Goal: Task Accomplishment & Management: Complete application form

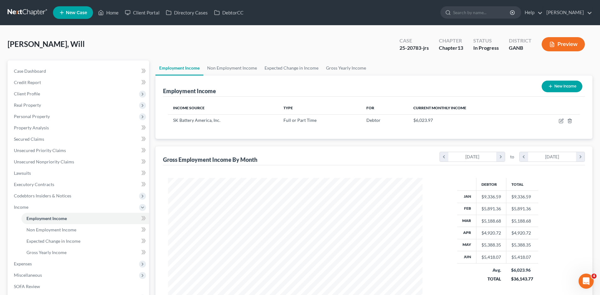
scroll to position [314933, 314803]
click at [26, 264] on span "Expenses" at bounding box center [23, 263] width 18 height 5
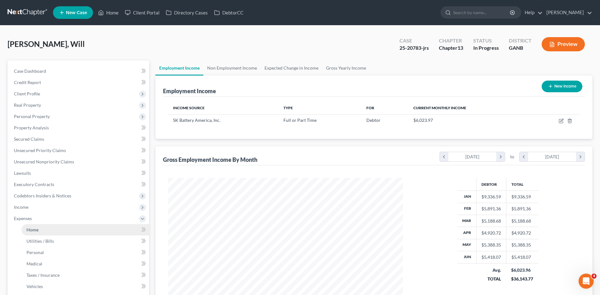
click at [40, 230] on link "Home" at bounding box center [85, 229] width 128 height 11
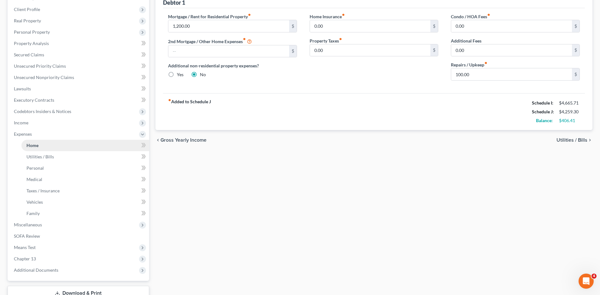
scroll to position [95, 0]
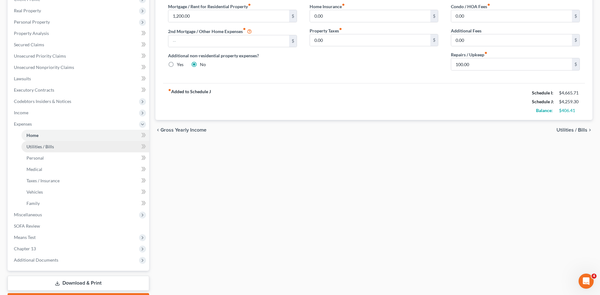
click at [48, 147] on span "Utilities / Bills" at bounding box center [39, 146] width 27 height 5
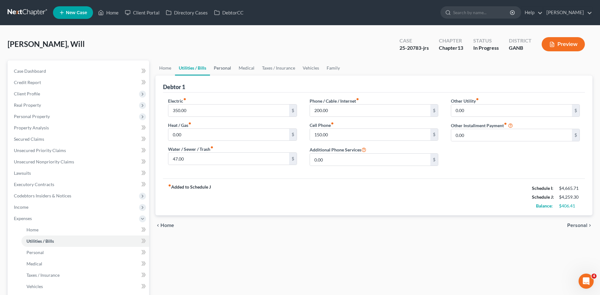
click at [216, 72] on link "Personal" at bounding box center [222, 67] width 25 height 15
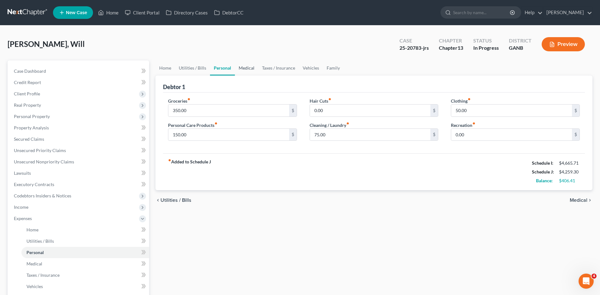
click at [253, 66] on link "Medical" at bounding box center [246, 67] width 23 height 15
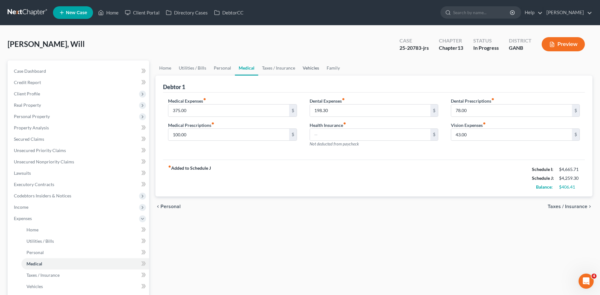
click at [308, 67] on link "Vehicles" at bounding box center [311, 67] width 24 height 15
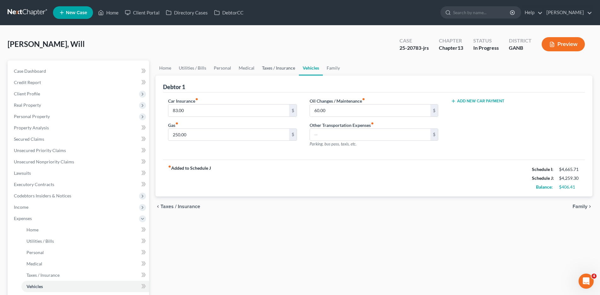
click at [270, 67] on link "Taxes / Insurance" at bounding box center [278, 67] width 41 height 15
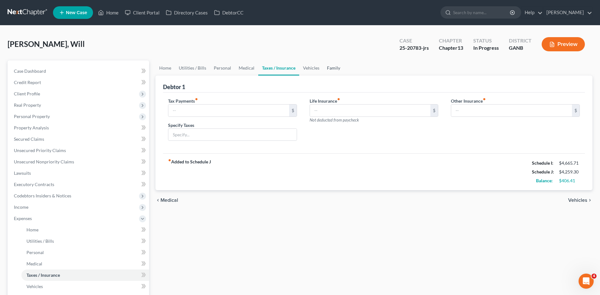
click at [336, 67] on link "Family" at bounding box center [333, 67] width 21 height 15
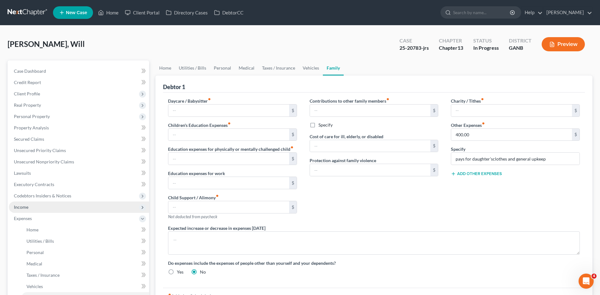
click at [23, 207] on span "Income" at bounding box center [21, 206] width 14 height 5
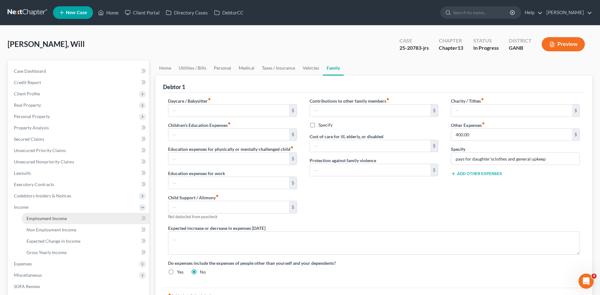
click at [49, 219] on span "Employment Income" at bounding box center [46, 218] width 40 height 5
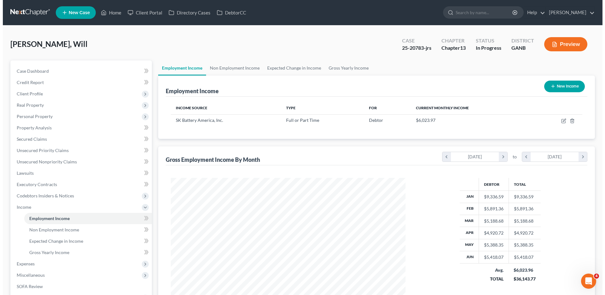
scroll to position [117, 248]
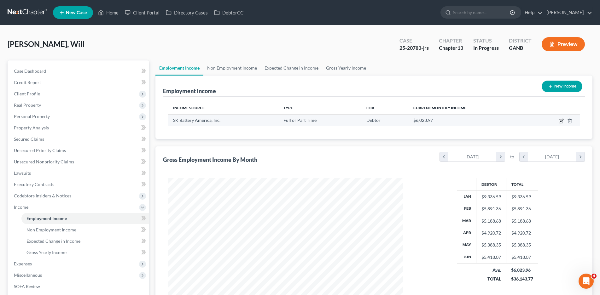
click at [561, 120] on icon "button" at bounding box center [560, 120] width 5 height 5
select select "0"
select select "10"
select select "2"
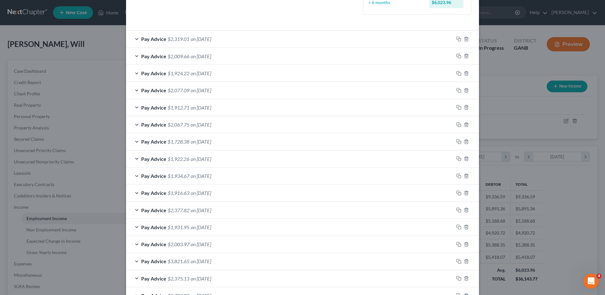
scroll to position [95, 0]
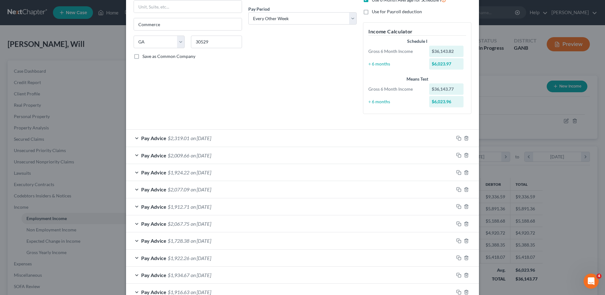
click at [132, 206] on div "Pay Advice $1,912.71 on [DATE]" at bounding box center [290, 206] width 328 height 17
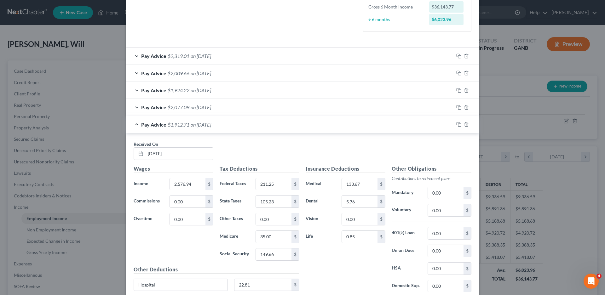
scroll to position [189, 0]
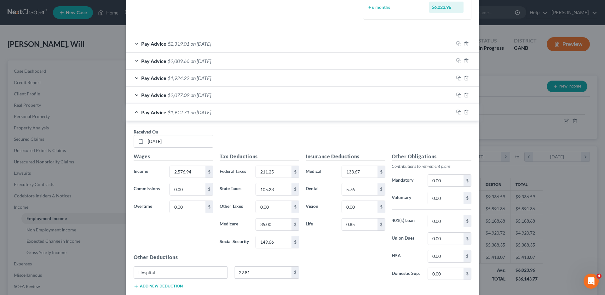
click at [134, 113] on div "Pay Advice $1,912.71 on [DATE]" at bounding box center [290, 112] width 328 height 17
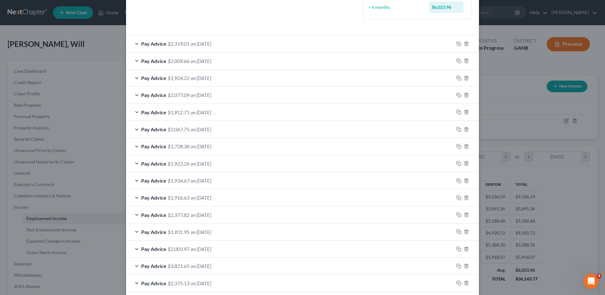
click at [134, 77] on div "Pay Advice $1,924.22 on [DATE]" at bounding box center [290, 78] width 328 height 17
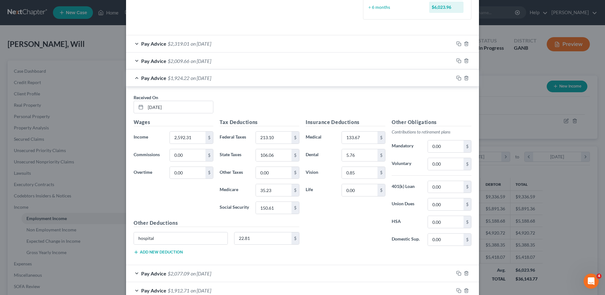
click at [134, 77] on div "Pay Advice $1,924.22 on [DATE]" at bounding box center [290, 78] width 328 height 17
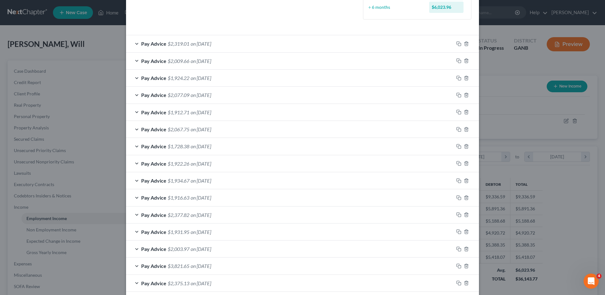
click at [132, 60] on div "Pay Advice $2,009.66 on [DATE]" at bounding box center [290, 61] width 328 height 17
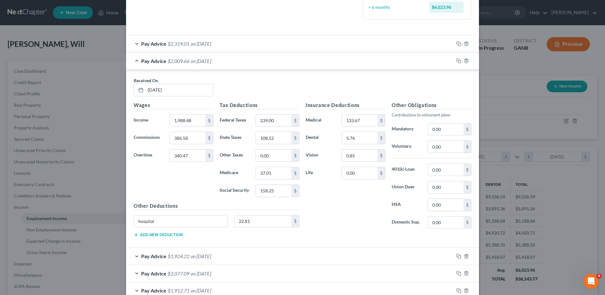
click at [132, 60] on div "Pay Advice $2,009.66 on [DATE]" at bounding box center [290, 61] width 328 height 17
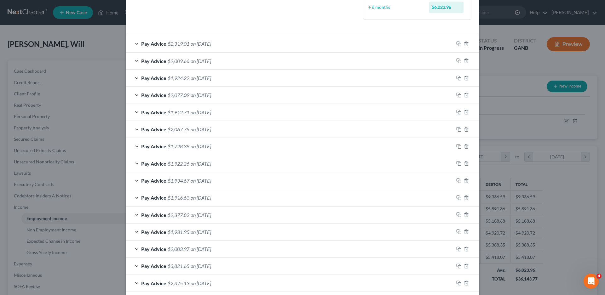
click at [132, 45] on div "Pay Advice $2,319.01 on [DATE]" at bounding box center [290, 43] width 328 height 17
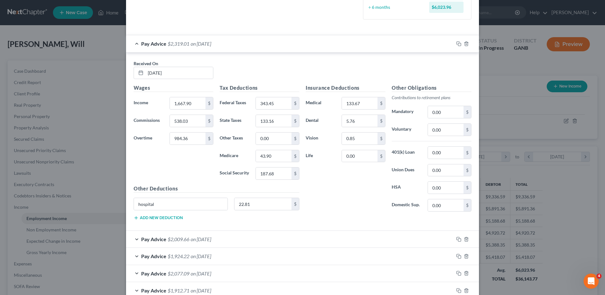
click at [133, 45] on div "Pay Advice $2,319.01 on [DATE]" at bounding box center [290, 43] width 328 height 17
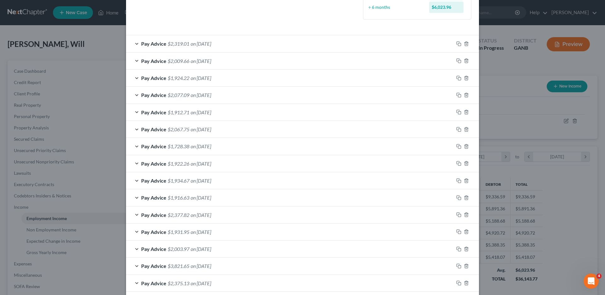
click at [134, 77] on div "Pay Advice $1,924.22 on [DATE]" at bounding box center [290, 78] width 328 height 17
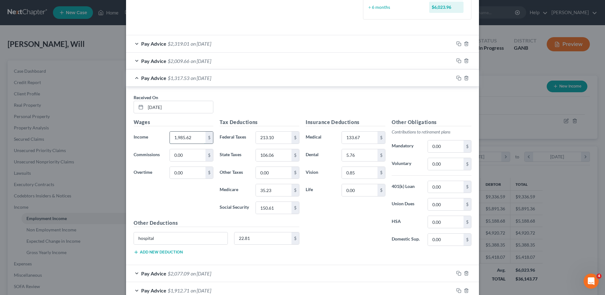
type input "1,985.62"
type input "3"
type input "606.69"
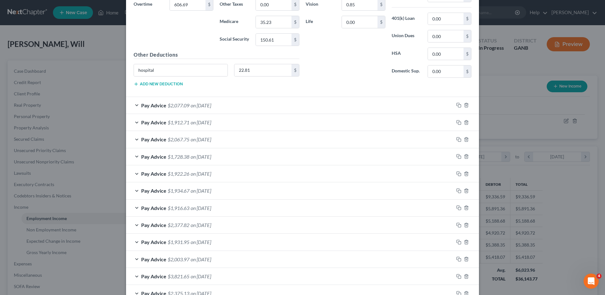
scroll to position [378, 0]
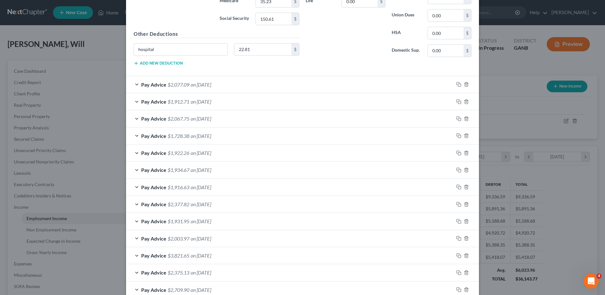
click at [133, 83] on div "Pay Advice $2,077.09 on [DATE]" at bounding box center [290, 84] width 328 height 17
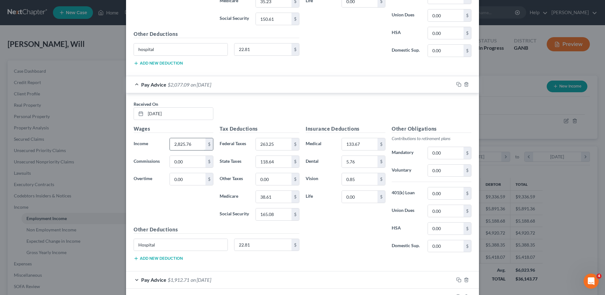
click at [194, 148] on input "2,825.76" at bounding box center [188, 144] width 36 height 12
type input "2"
type input "1,986.92"
click at [183, 162] on input "0.00" at bounding box center [188, 162] width 36 height 12
type input "9"
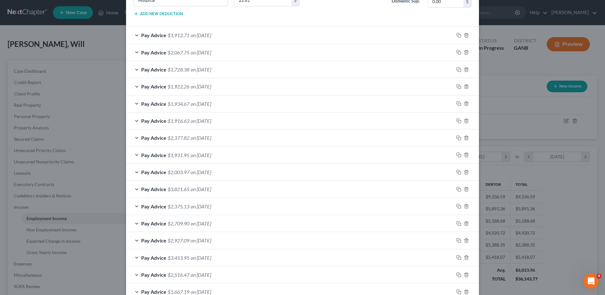
scroll to position [630, 0]
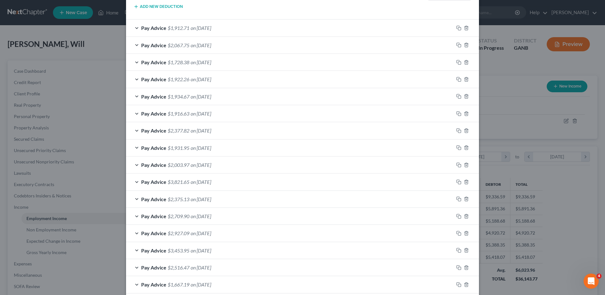
type input "838.84"
click at [131, 27] on div "Pay Advice $1,912.71 on [DATE]" at bounding box center [290, 28] width 328 height 17
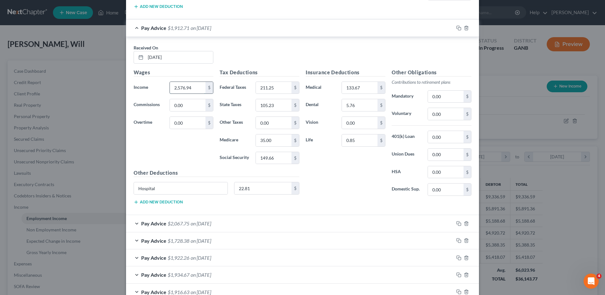
click at [192, 90] on input "2,576.94" at bounding box center [188, 88] width 36 height 12
type input "1,985.88"
type input "591.06"
drag, startPoint x: 190, startPoint y: 106, endPoint x: 160, endPoint y: 108, distance: 29.7
click at [160, 108] on div "Commissions 591.06 $" at bounding box center [173, 105] width 86 height 13
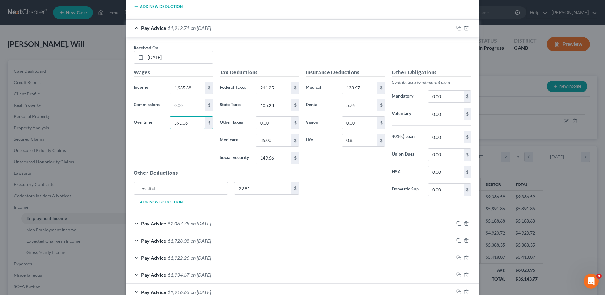
type input "591.06"
click at [135, 223] on div "Pay Advice $2,067.75 on [DATE]" at bounding box center [290, 223] width 328 height 17
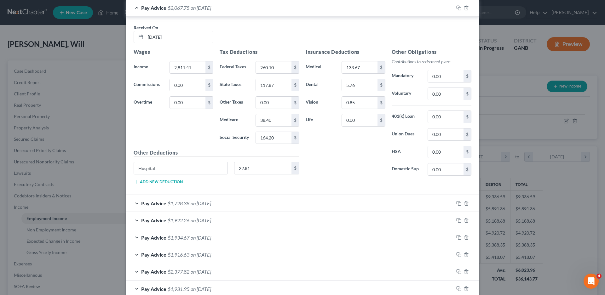
scroll to position [851, 0]
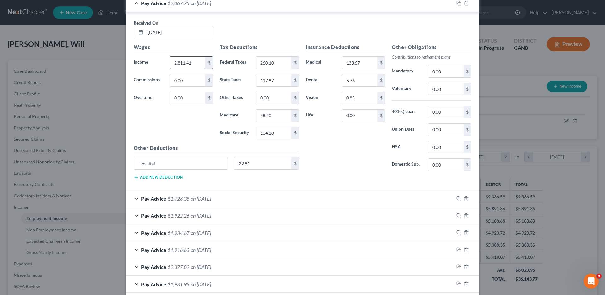
click at [194, 62] on input "2,811.41" at bounding box center [188, 63] width 36 height 12
drag, startPoint x: 193, startPoint y: 63, endPoint x: 158, endPoint y: 65, distance: 36.0
click at [158, 65] on div "Income * 2,811.41 $" at bounding box center [173, 62] width 86 height 13
type input "1,983.02"
click at [178, 100] on input "0.00" at bounding box center [188, 98] width 36 height 12
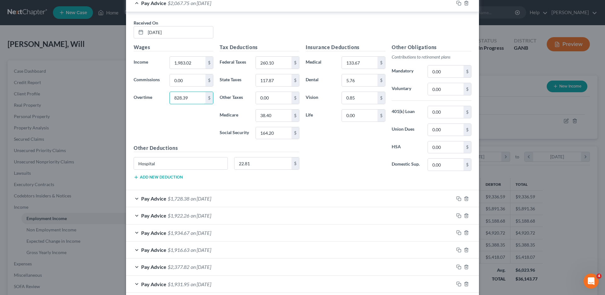
scroll to position [882, 0]
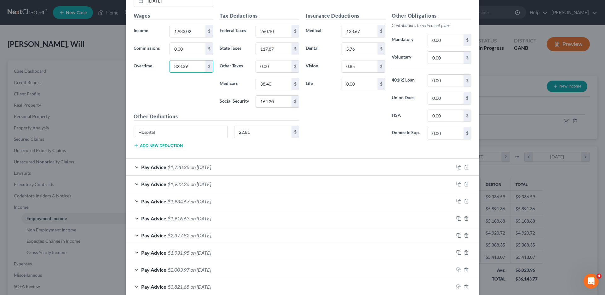
type input "828.39"
click at [133, 165] on div "Pay Advice $1,728.38 on [DATE]" at bounding box center [290, 167] width 328 height 17
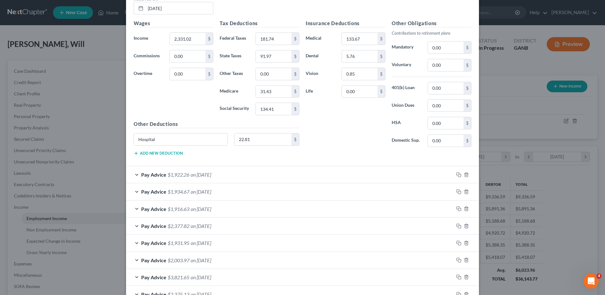
scroll to position [1071, 0]
click at [133, 175] on div "Pay Advice $1,922.26 on [DATE]" at bounding box center [290, 173] width 328 height 17
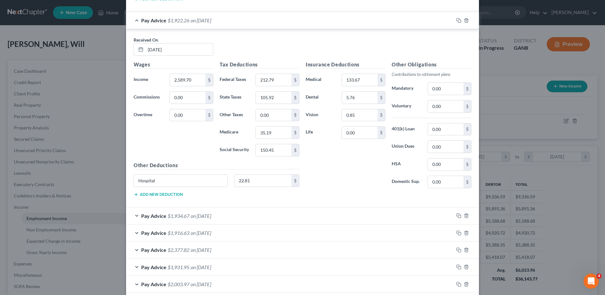
scroll to position [1229, 0]
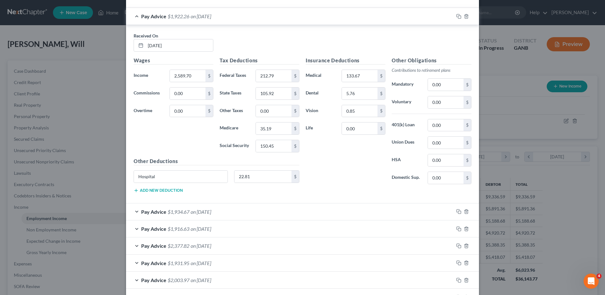
drag, startPoint x: 135, startPoint y: 211, endPoint x: 177, endPoint y: 196, distance: 45.5
click at [134, 211] on div "Pay Advice $1,934.67 on [DATE]" at bounding box center [290, 212] width 328 height 17
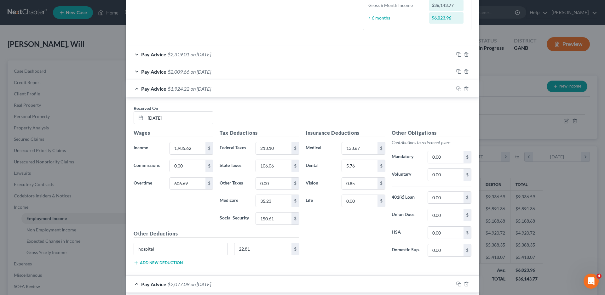
scroll to position [189, 0]
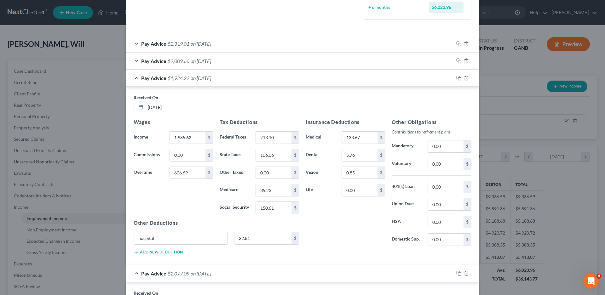
click at [134, 45] on div "Pay Advice $2,319.01 on [DATE]" at bounding box center [290, 43] width 328 height 17
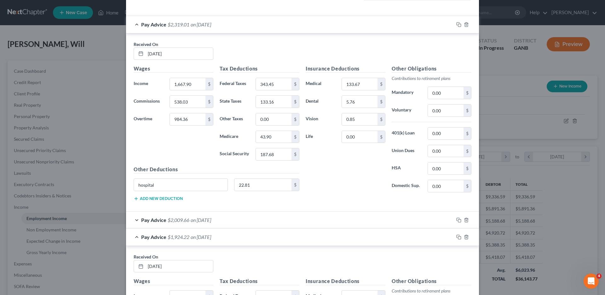
scroll to position [221, 0]
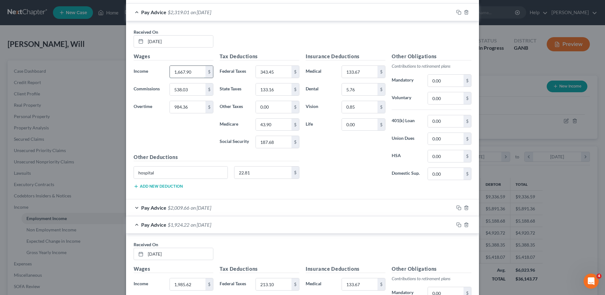
click at [191, 72] on input "1,667.90" at bounding box center [188, 72] width 36 height 12
type input "2,205.93"
type input "0.00"
click at [134, 209] on div "Pay Advice $2,009.66 on [DATE]" at bounding box center [290, 207] width 328 height 17
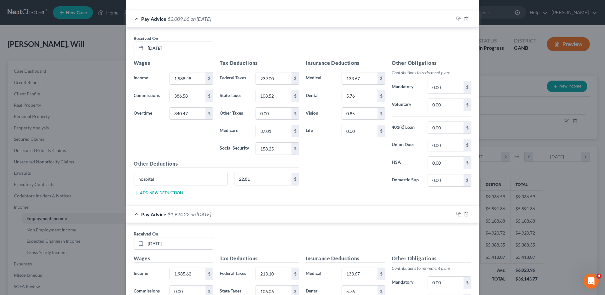
scroll to position [378, 0]
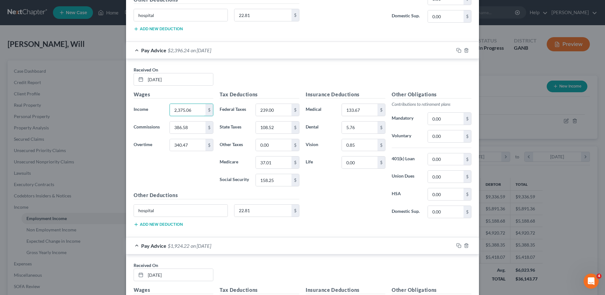
type input "2,375.06"
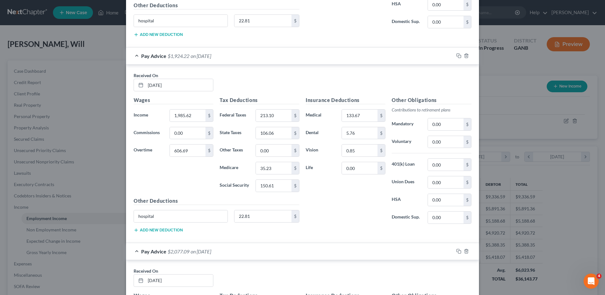
scroll to position [567, 0]
type input "0.00"
click at [186, 137] on input "0.00" at bounding box center [188, 134] width 36 height 12
drag, startPoint x: 186, startPoint y: 155, endPoint x: 191, endPoint y: 148, distance: 8.3
click at [186, 155] on input "606.69" at bounding box center [188, 152] width 36 height 12
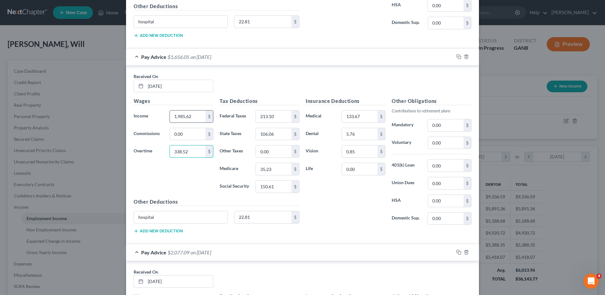
type input "338.52"
click at [195, 118] on input "1,985.62" at bounding box center [188, 117] width 36 height 12
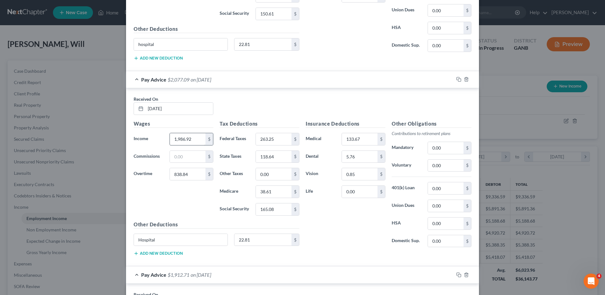
scroll to position [788, 0]
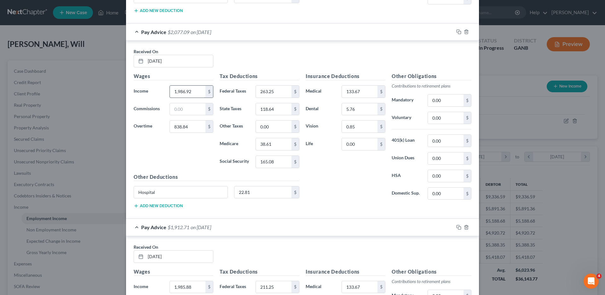
type input "2,253.79"
click at [191, 91] on input "1,986.92" at bounding box center [188, 92] width 36 height 12
drag, startPoint x: 196, startPoint y: 95, endPoint x: 194, endPoint y: 90, distance: 5.4
click at [196, 95] on input "1,986.92" at bounding box center [188, 92] width 36 height 12
click at [194, 90] on input "1,986.92" at bounding box center [188, 92] width 36 height 12
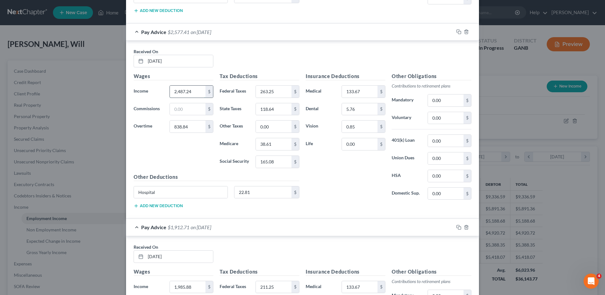
type input "2,487.24"
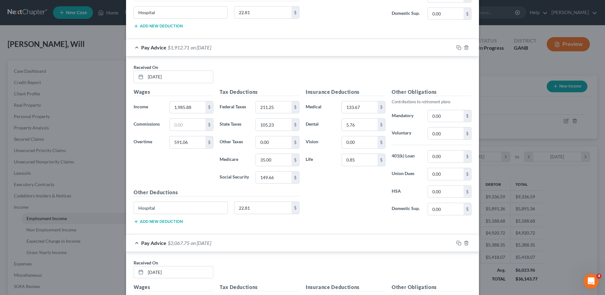
scroll to position [977, 0]
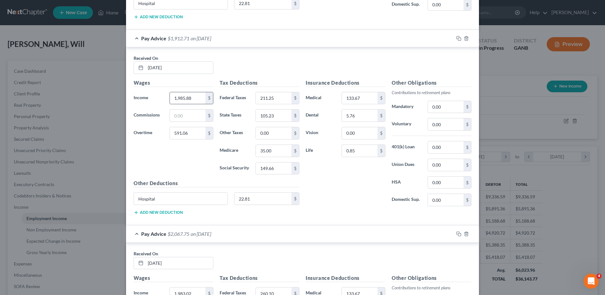
type input "338.52"
click at [197, 99] on input "1,985.88" at bounding box center [188, 98] width 36 height 12
drag, startPoint x: 188, startPoint y: 96, endPoint x: 203, endPoint y: 98, distance: 15.6
click at [188, 96] on input "1,985.88" at bounding box center [188, 98] width 36 height 12
type input "2,252.46"
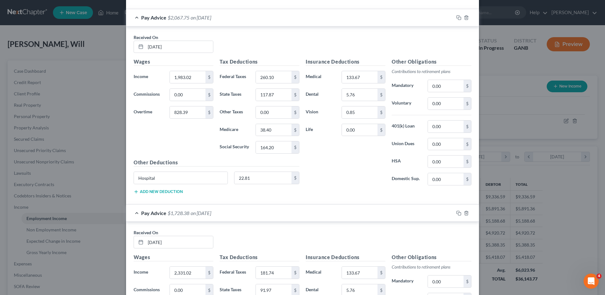
scroll to position [1197, 0]
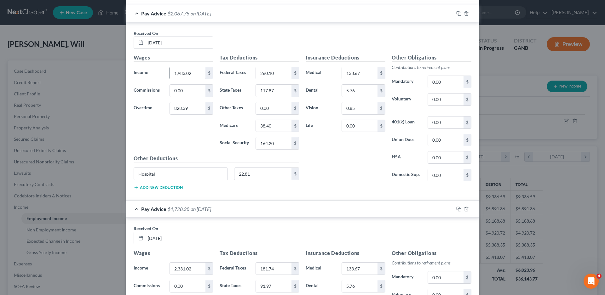
type input "324.48"
click at [186, 74] on input "1,983.02" at bounding box center [188, 73] width 36 height 12
click at [188, 74] on input "1,983.02" at bounding box center [188, 73] width 36 height 12
type input "1,983.02"
type input "3"
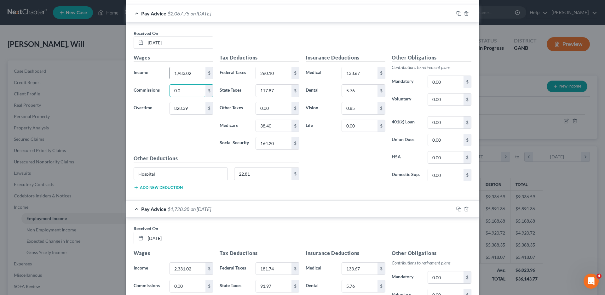
type input "0.00"
type input "2"
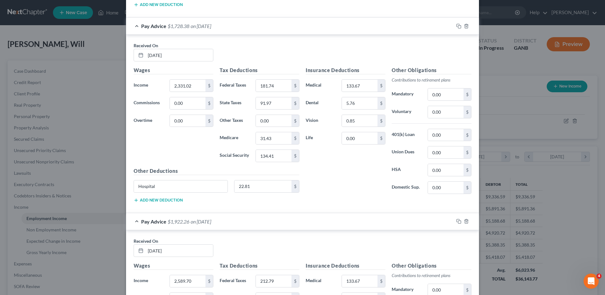
scroll to position [1386, 0]
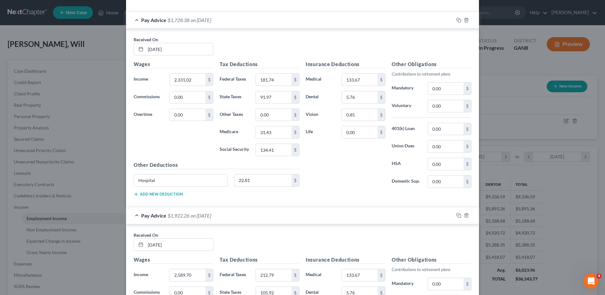
type input "629.55"
click at [190, 81] on input "2,331.02" at bounding box center [188, 80] width 36 height 12
type input "2,089.88"
type input "2"
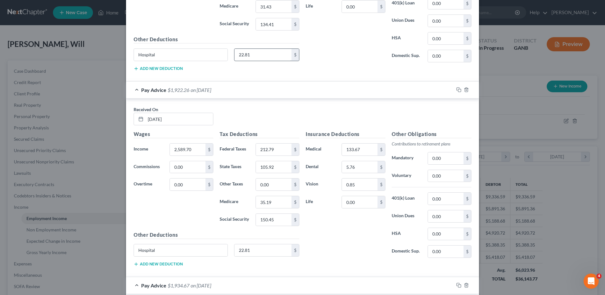
scroll to position [1575, 0]
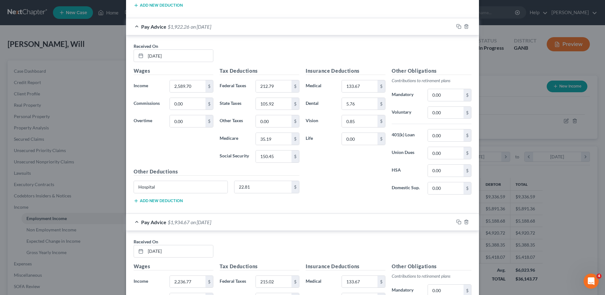
type input "2,331.02"
click at [186, 87] on input "2,589.70" at bounding box center [188, 86] width 36 height 12
type input "2,254.30"
type input "2"
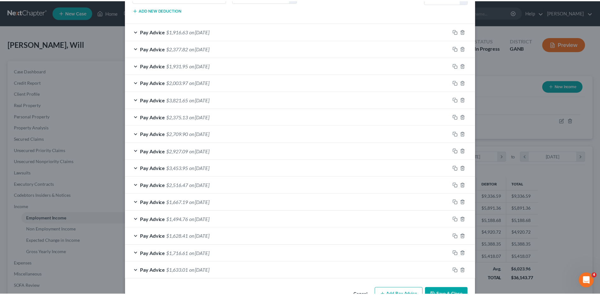
scroll to position [1981, 0]
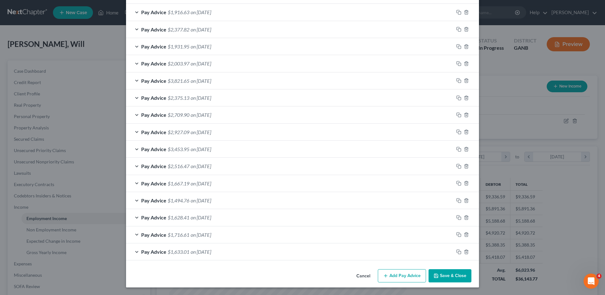
type input "335.40"
click at [451, 275] on button "Save & Close" at bounding box center [449, 275] width 43 height 13
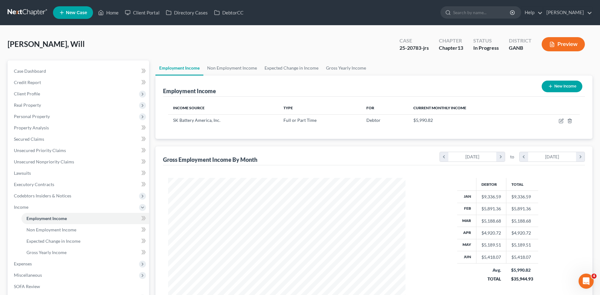
scroll to position [314933, 314803]
click at [27, 264] on span "Expenses" at bounding box center [23, 263] width 18 height 5
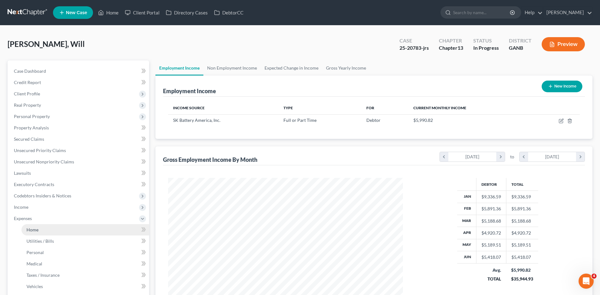
click at [37, 233] on link "Home" at bounding box center [85, 229] width 128 height 11
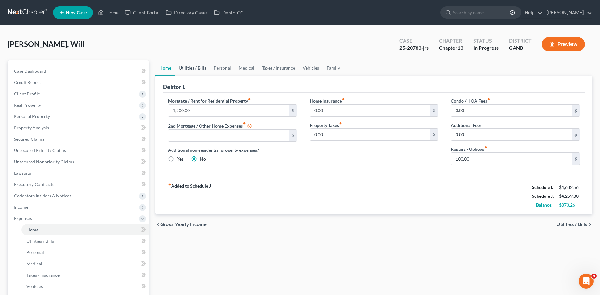
click at [194, 69] on link "Utilities / Bills" at bounding box center [192, 67] width 35 height 15
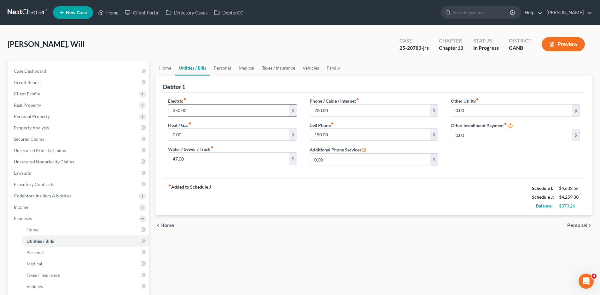
click at [184, 113] on input "350.00" at bounding box center [228, 111] width 121 height 12
type input "250.00"
click at [220, 69] on link "Personal" at bounding box center [222, 67] width 25 height 15
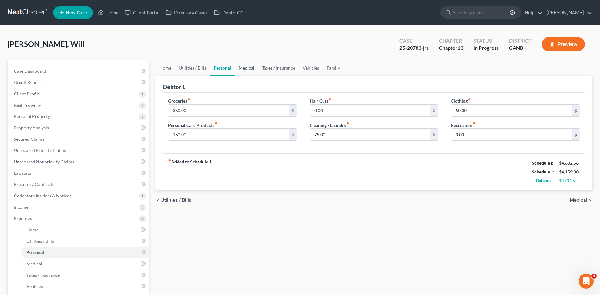
click at [249, 64] on link "Medical" at bounding box center [246, 67] width 23 height 15
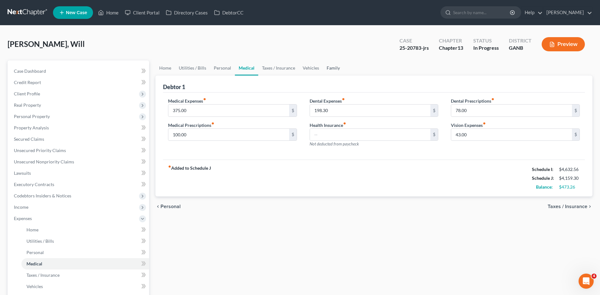
click at [332, 66] on link "Family" at bounding box center [333, 67] width 21 height 15
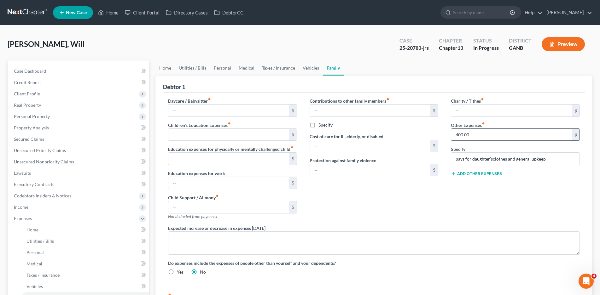
click at [467, 137] on input "400.00" at bounding box center [511, 135] width 121 height 12
type input "350.00"
click at [283, 67] on link "Taxes / Insurance" at bounding box center [278, 67] width 41 height 15
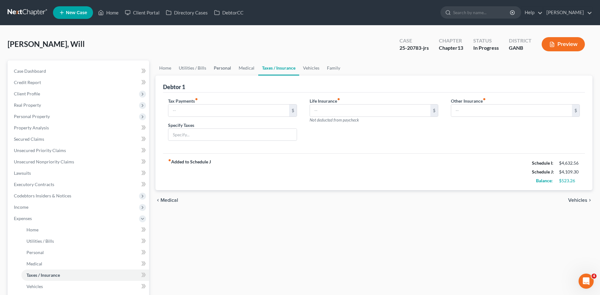
click at [221, 67] on link "Personal" at bounding box center [222, 67] width 25 height 15
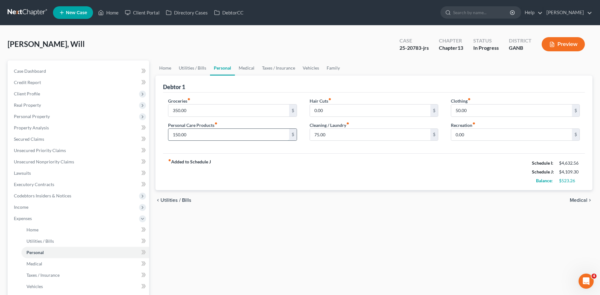
click at [186, 134] on input "150.00" at bounding box center [228, 135] width 121 height 12
type input "100.00"
type input "50.00"
click at [303, 66] on link "Vehicles" at bounding box center [311, 67] width 24 height 15
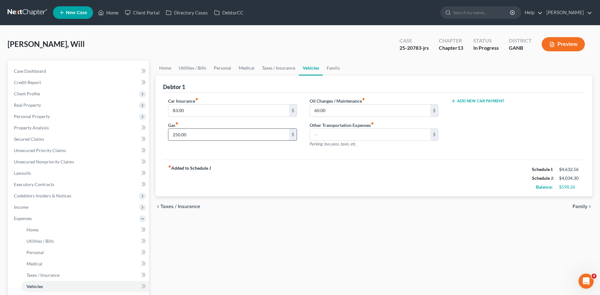
click at [184, 136] on input "250.00" at bounding box center [228, 135] width 121 height 12
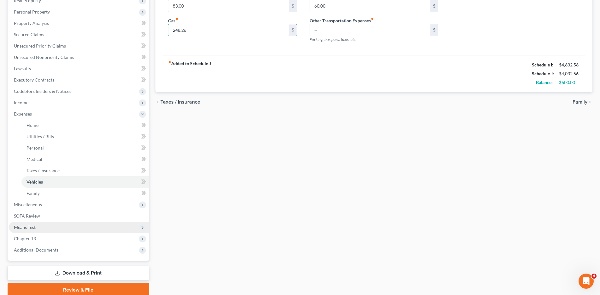
scroll to position [126, 0]
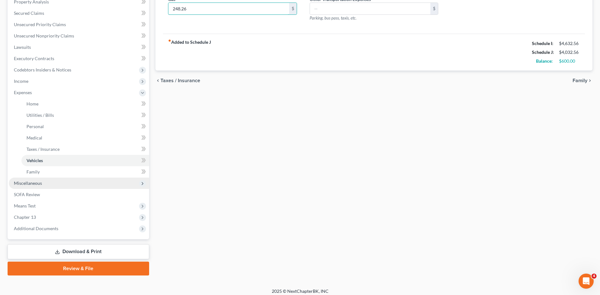
type input "248.26"
click at [27, 183] on span "Miscellaneous" at bounding box center [28, 183] width 28 height 5
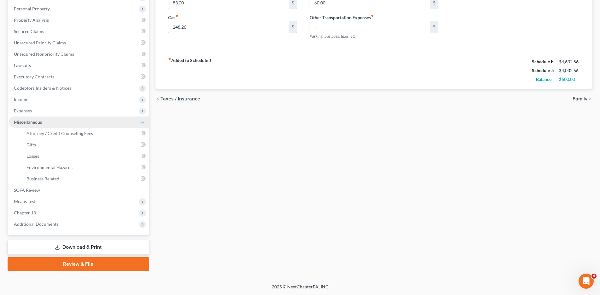
scroll to position [108, 0]
click at [27, 200] on span "Means Test" at bounding box center [25, 201] width 22 height 5
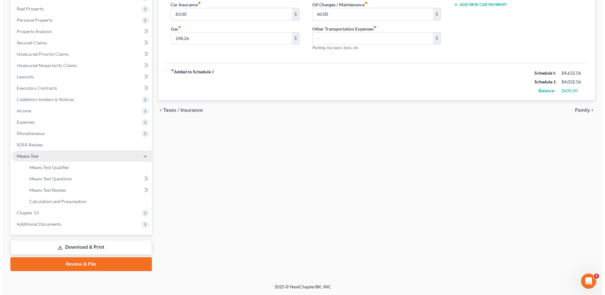
scroll to position [96, 0]
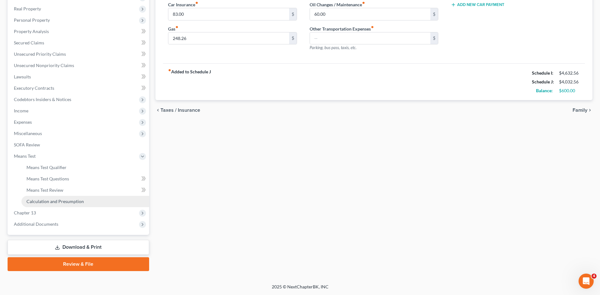
click at [52, 198] on link "Calculation and Presumption" at bounding box center [85, 201] width 128 height 11
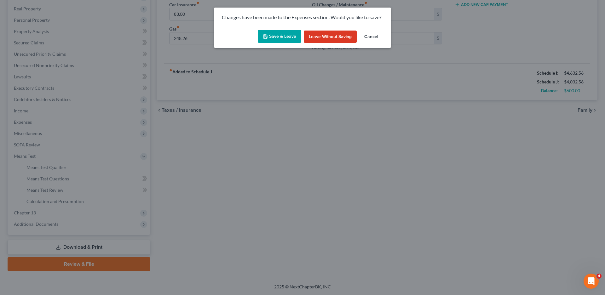
click at [277, 35] on button "Save & Leave" at bounding box center [279, 36] width 43 height 13
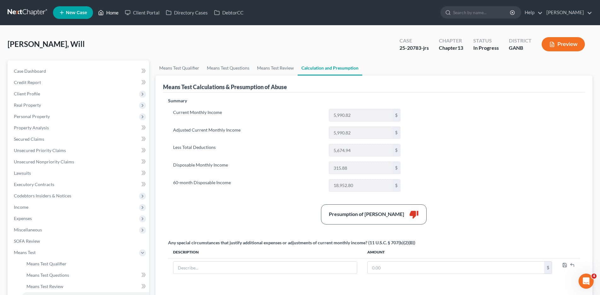
click at [114, 13] on link "Home" at bounding box center [108, 12] width 27 height 11
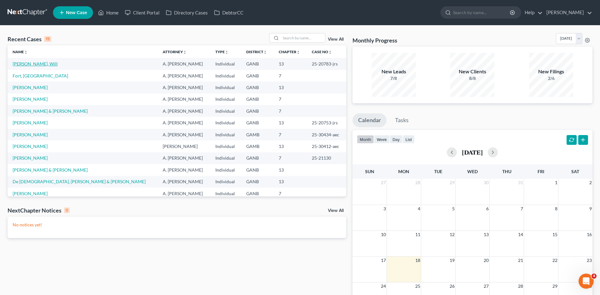
click at [20, 64] on link "[PERSON_NAME], Will" at bounding box center [35, 63] width 45 height 5
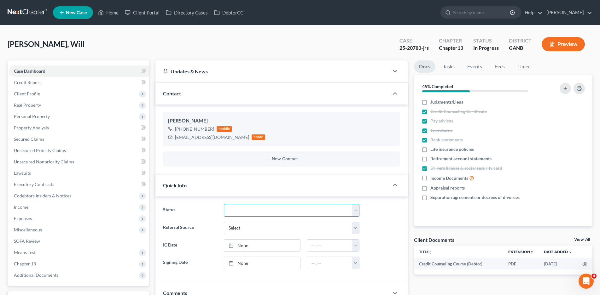
click at [249, 210] on select "Discharged Discharged & Reported Discharge Litigation Dismissal Notice Dismisse…" at bounding box center [292, 210] width 136 height 13
select select "6"
click at [224, 204] on select "Discharged Discharged & Reported Discharge Litigation Dismissal Notice Dismisse…" at bounding box center [292, 210] width 136 height 13
click at [113, 11] on link "Home" at bounding box center [108, 12] width 27 height 11
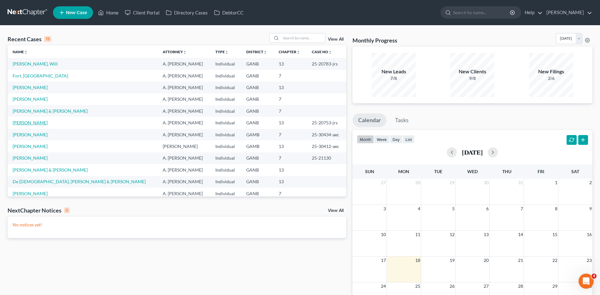
click at [22, 123] on link "[PERSON_NAME]" at bounding box center [30, 122] width 35 height 5
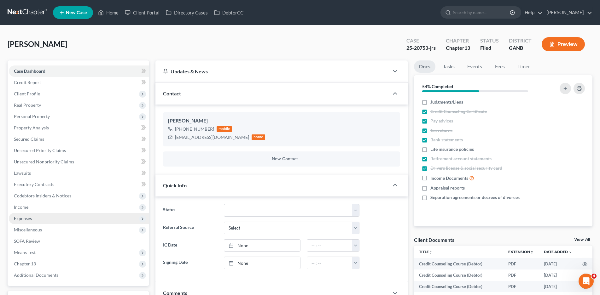
click at [29, 220] on span "Expenses" at bounding box center [23, 218] width 18 height 5
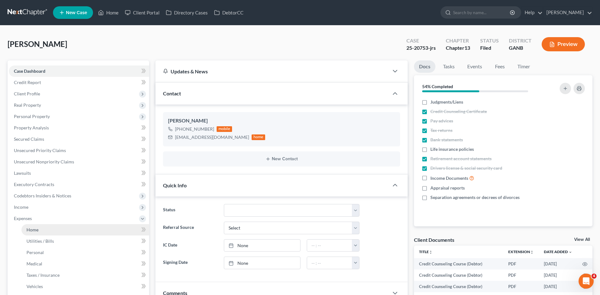
click at [51, 230] on link "Home" at bounding box center [85, 229] width 128 height 11
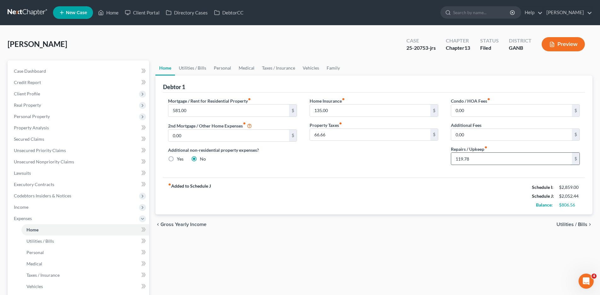
click at [473, 157] on input "119.78" at bounding box center [511, 159] width 121 height 12
type input "200.00"
click at [198, 69] on link "Utilities / Bills" at bounding box center [192, 67] width 35 height 15
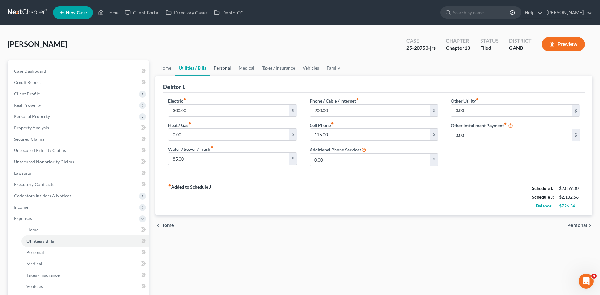
click at [222, 67] on link "Personal" at bounding box center [222, 67] width 25 height 15
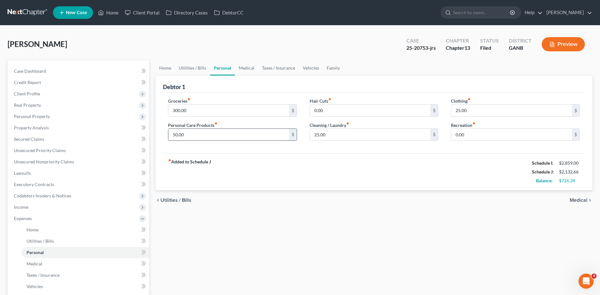
click at [188, 135] on input "50.00" at bounding box center [228, 135] width 121 height 12
type input "100.00"
click at [242, 68] on link "Medical" at bounding box center [246, 67] width 23 height 15
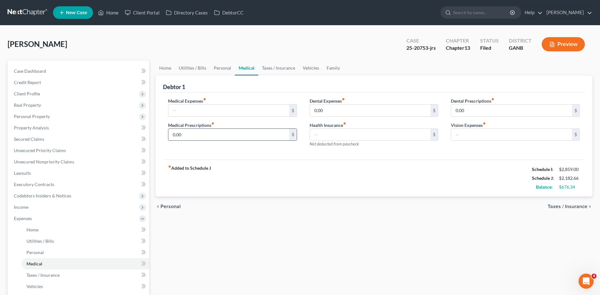
click at [184, 137] on input "0.00" at bounding box center [228, 135] width 121 height 12
type input "100.00"
click at [265, 66] on link "Taxes / Insurance" at bounding box center [278, 67] width 41 height 15
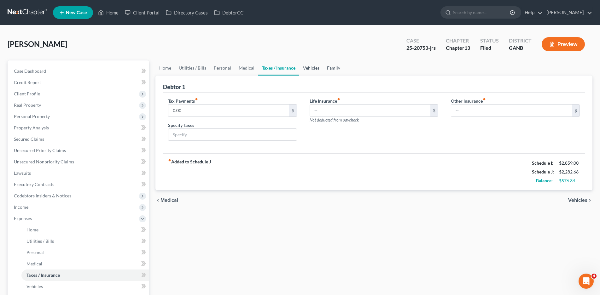
click at [321, 69] on ul "Home Utilities / Bills Personal Medical Taxes / Insurance Vehicles Family" at bounding box center [373, 67] width 437 height 15
click at [333, 68] on link "Family" at bounding box center [333, 67] width 21 height 15
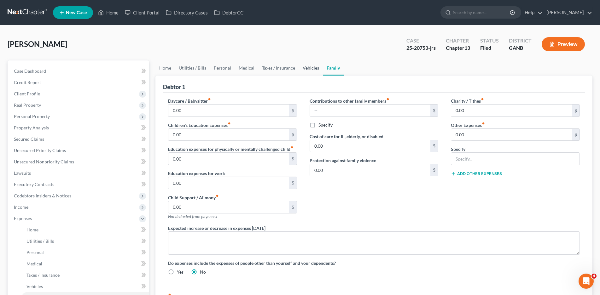
click at [304, 65] on link "Vehicles" at bounding box center [311, 67] width 24 height 15
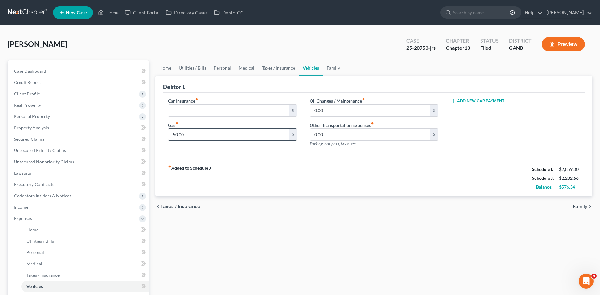
click at [185, 138] on input "50.00" at bounding box center [228, 135] width 121 height 12
type input "0.00"
click at [164, 68] on link "Home" at bounding box center [165, 67] width 20 height 15
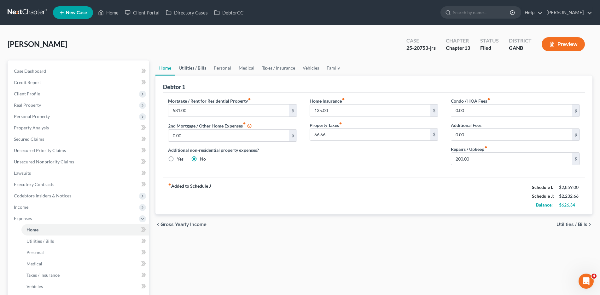
click at [196, 68] on link "Utilities / Bills" at bounding box center [192, 67] width 35 height 15
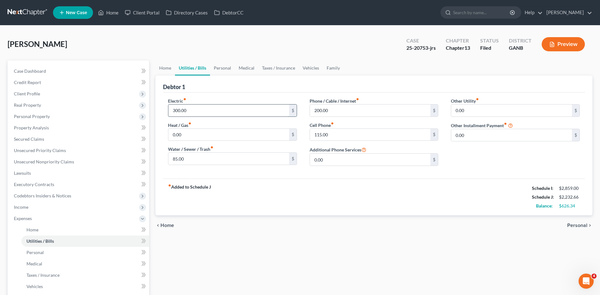
click at [177, 109] on input "300.00" at bounding box center [228, 111] width 121 height 12
type input "350.00"
click at [334, 113] on input "200.00" at bounding box center [370, 111] width 121 height 12
drag, startPoint x: 336, startPoint y: 127, endPoint x: 336, endPoint y: 130, distance: 3.2
click at [336, 128] on div "Cell Phone fiber_manual_record 115.00 $" at bounding box center [373, 131] width 129 height 19
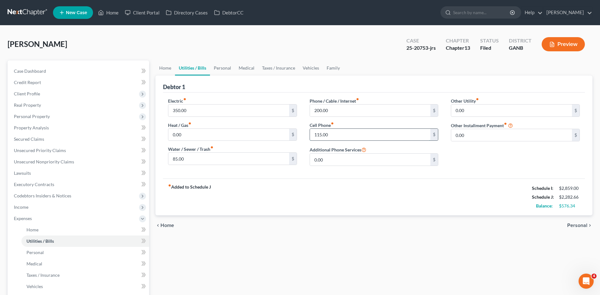
click at [333, 135] on input "115.00" at bounding box center [370, 135] width 121 height 12
type input "3"
type input "135.00"
click at [333, 108] on input "200.00" at bounding box center [370, 111] width 121 height 12
type input "216.34"
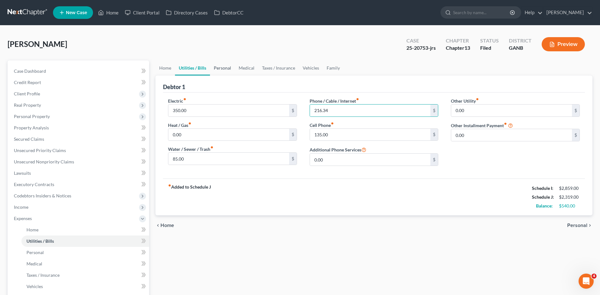
click at [224, 67] on link "Personal" at bounding box center [222, 67] width 25 height 15
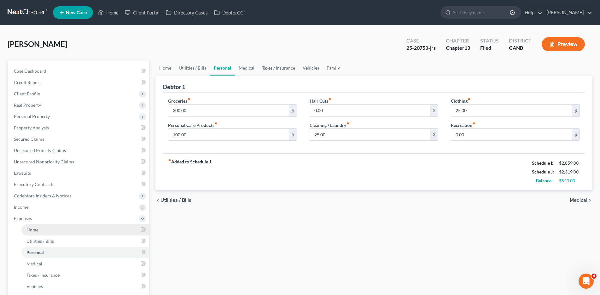
click at [32, 233] on link "Home" at bounding box center [85, 229] width 128 height 11
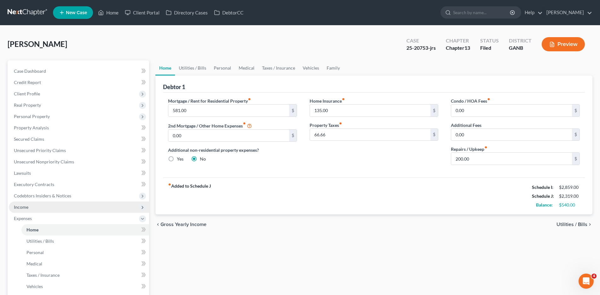
click at [25, 205] on span "Income" at bounding box center [21, 206] width 14 height 5
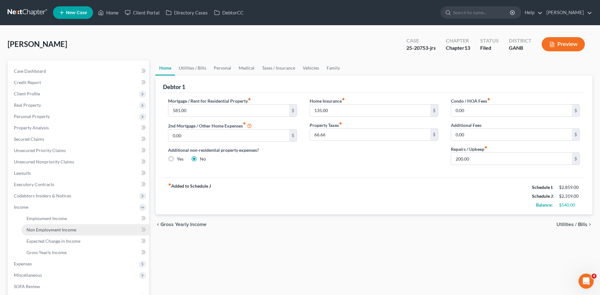
click at [45, 230] on span "Non Employment Income" at bounding box center [51, 229] width 50 height 5
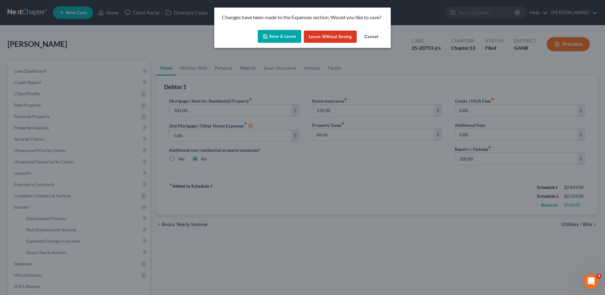
click at [282, 36] on button "Save & Leave" at bounding box center [279, 36] width 43 height 13
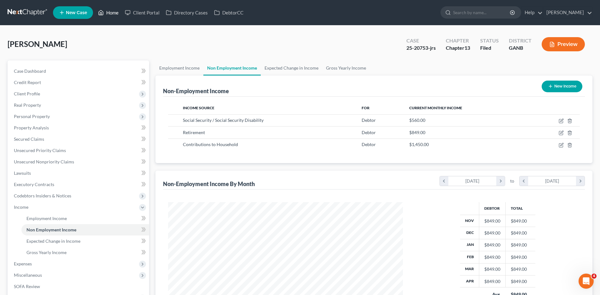
click at [114, 13] on link "Home" at bounding box center [108, 12] width 27 height 11
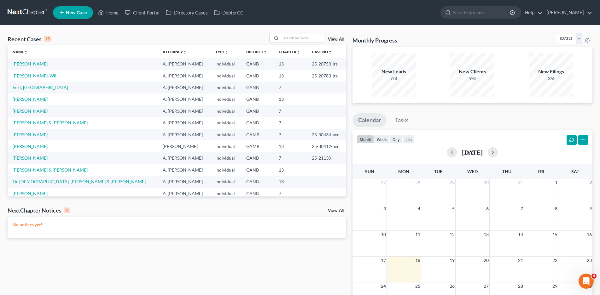
click at [25, 99] on link "[PERSON_NAME]" at bounding box center [30, 98] width 35 height 5
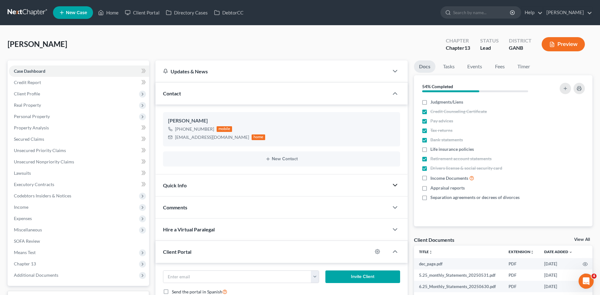
drag, startPoint x: 396, startPoint y: 186, endPoint x: 361, endPoint y: 186, distance: 35.0
click at [395, 186] on polyline "button" at bounding box center [395, 185] width 4 height 2
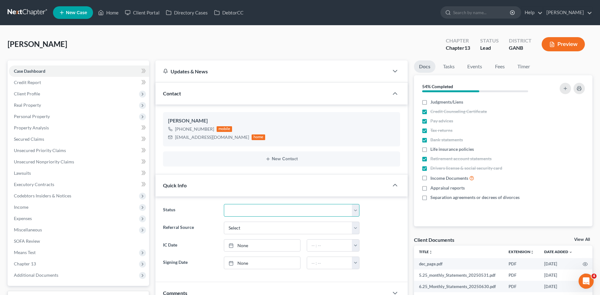
drag, startPoint x: 239, startPoint y: 210, endPoint x: 231, endPoint y: 204, distance: 10.8
click at [238, 214] on select "Discharged Discharged & Reported Discharge Litigation Dismissal Notice Dismisse…" at bounding box center [292, 210] width 136 height 13
select select "9"
click at [224, 204] on select "Discharged Discharged & Reported Discharge Litigation Dismissal Notice Dismisse…" at bounding box center [292, 210] width 136 height 13
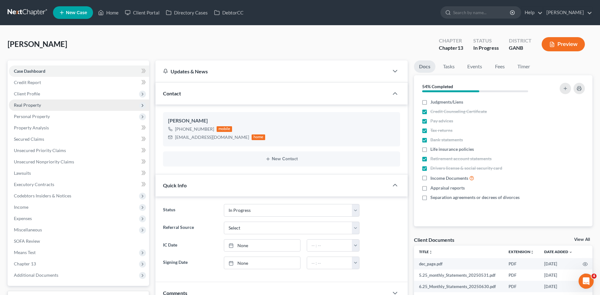
click at [30, 105] on span "Real Property" at bounding box center [27, 104] width 27 height 5
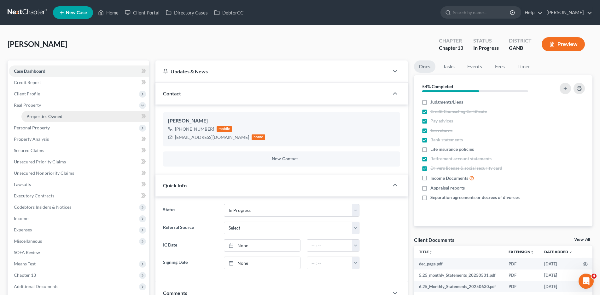
click at [39, 117] on span "Properties Owned" at bounding box center [44, 116] width 36 height 5
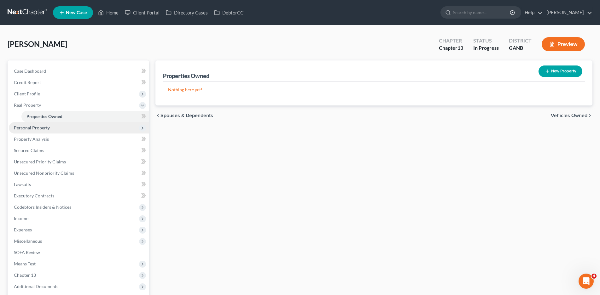
click at [36, 128] on span "Personal Property" at bounding box center [32, 127] width 36 height 5
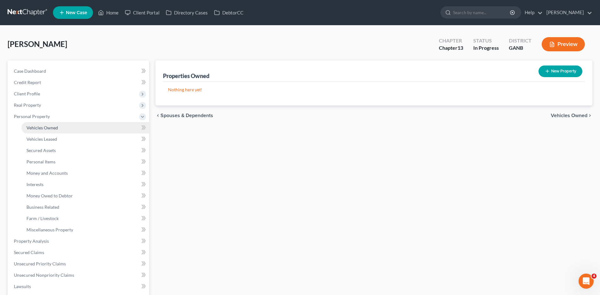
click at [36, 125] on span "Vehicles Owned" at bounding box center [42, 127] width 32 height 5
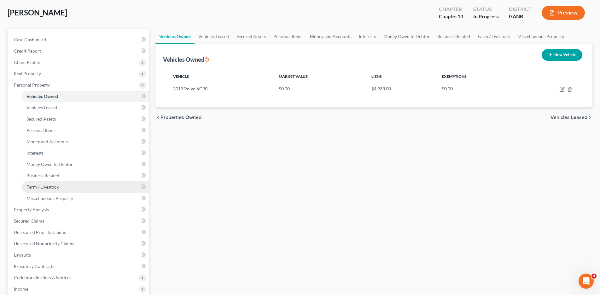
scroll to position [158, 0]
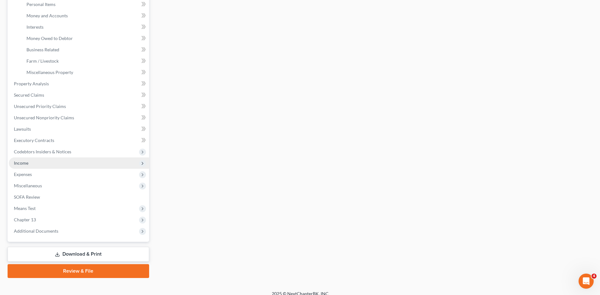
click at [21, 163] on span "Income" at bounding box center [21, 162] width 14 height 5
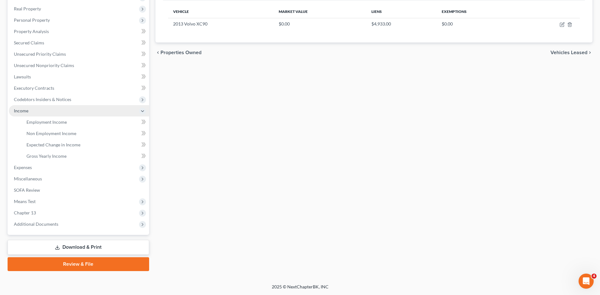
scroll to position [96, 0]
click at [51, 120] on span "Employment Income" at bounding box center [46, 121] width 40 height 5
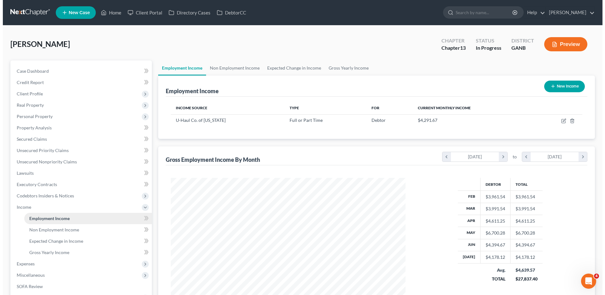
scroll to position [117, 248]
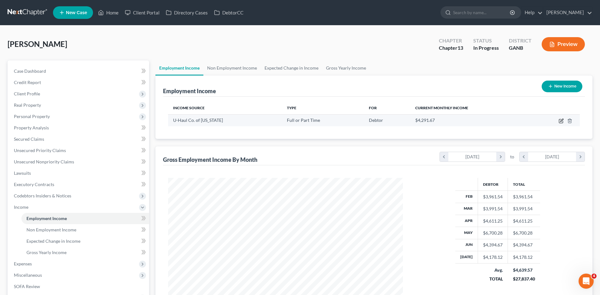
click at [560, 119] on icon "button" at bounding box center [561, 121] width 4 height 4
select select "0"
select select "10"
select select "2"
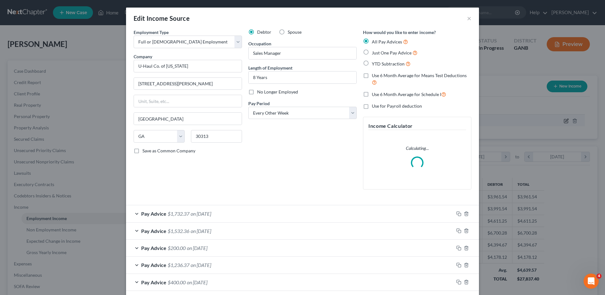
scroll to position [118, 250]
click at [372, 94] on label "Use 6 Month Average for Schedule I" at bounding box center [409, 94] width 74 height 7
click at [374, 94] on input "Use 6 Month Average for Schedule I" at bounding box center [376, 93] width 4 height 4
checkbox input "true"
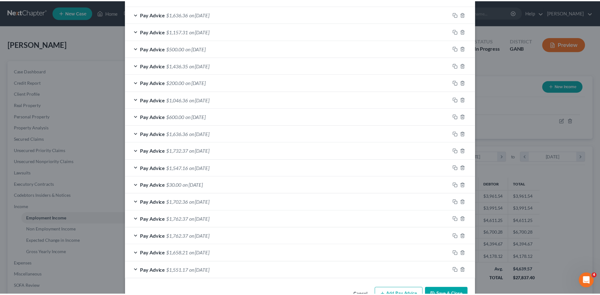
scroll to position [323, 0]
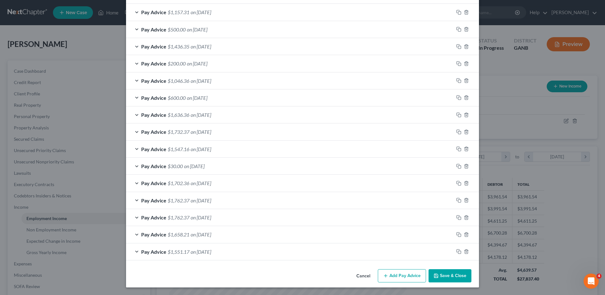
click at [443, 277] on button "Save & Close" at bounding box center [449, 275] width 43 height 13
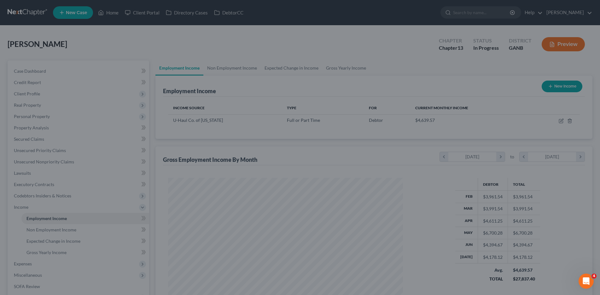
scroll to position [314933, 314803]
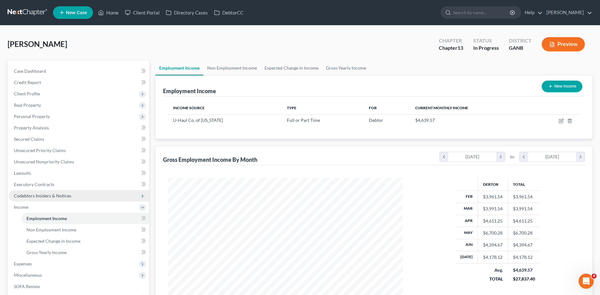
click at [34, 196] on span "Codebtors Insiders & Notices" at bounding box center [42, 195] width 57 height 5
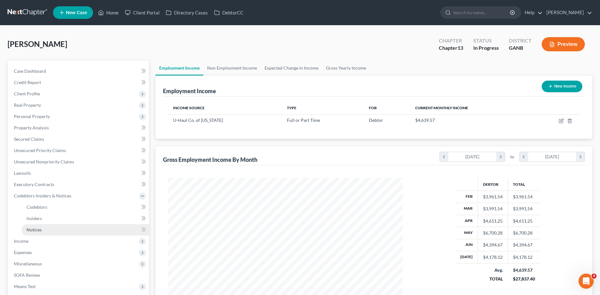
click at [37, 229] on span "Notices" at bounding box center [33, 229] width 15 height 5
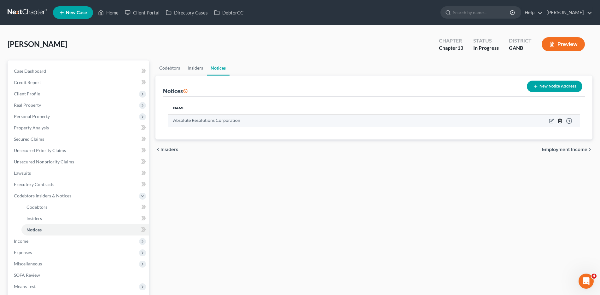
click at [559, 121] on line "button" at bounding box center [559, 121] width 0 height 1
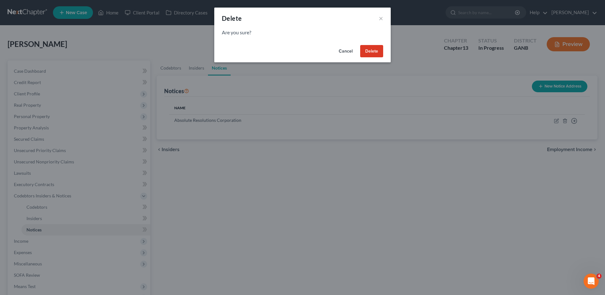
click at [377, 52] on button "Delete" at bounding box center [371, 51] width 23 height 13
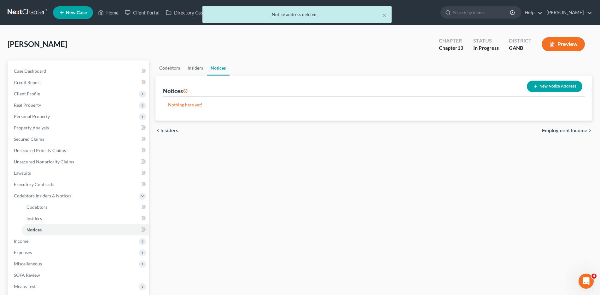
click at [547, 87] on button "New Notice Address" at bounding box center [553, 87] width 55 height 12
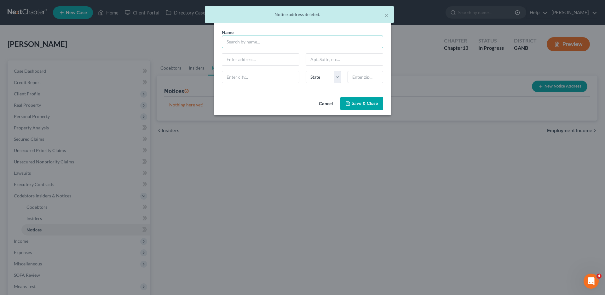
click at [241, 43] on input "text" at bounding box center [302, 42] width 161 height 13
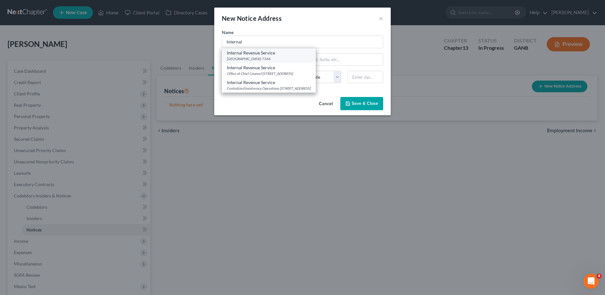
click at [266, 53] on div "Internal Revenue Service" at bounding box center [269, 53] width 84 height 6
type input "Internal Revenue Service"
type input "PO Box 7346"
type input "[GEOGRAPHIC_DATA]"
select select "39"
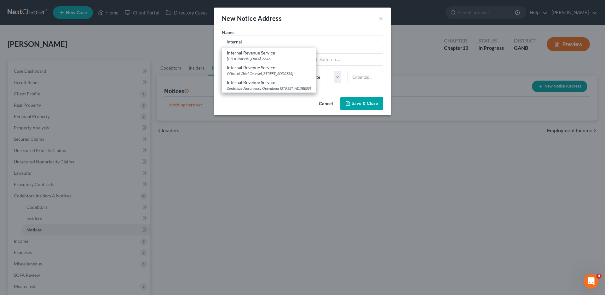
type input "19101-7346"
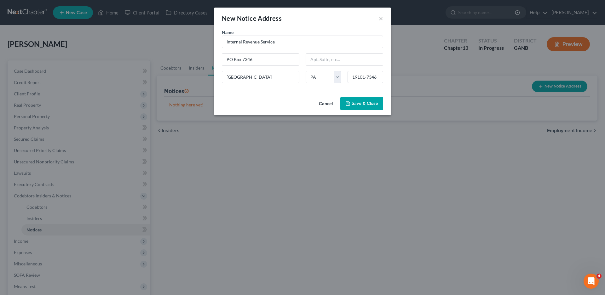
click at [354, 103] on span "Save & Close" at bounding box center [365, 103] width 26 height 5
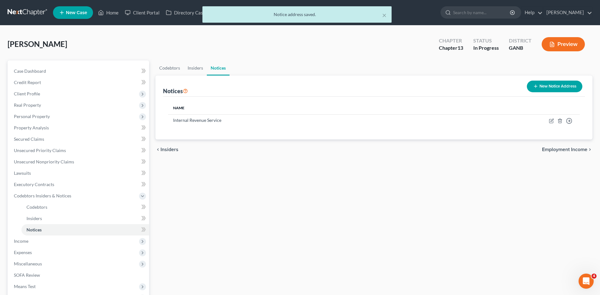
click at [543, 84] on button "New Notice Address" at bounding box center [553, 87] width 55 height 12
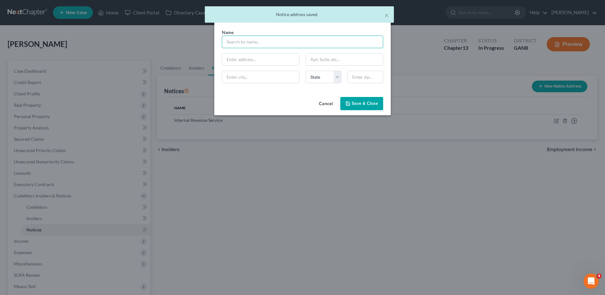
click at [239, 43] on input "text" at bounding box center [302, 42] width 161 height 13
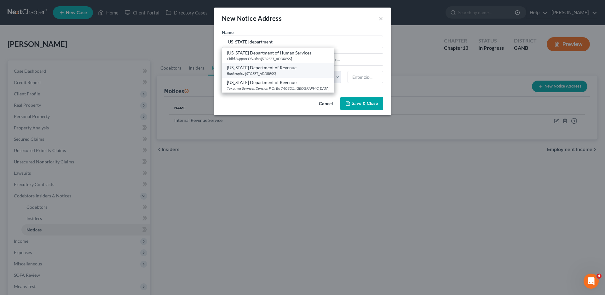
click at [280, 67] on div "[US_STATE] Department of Revenue" at bounding box center [278, 68] width 102 height 6
type input "[US_STATE] Department of Revenue"
type input "Bankruptcy"
type input "[STREET_ADDRESS]"
type input "[GEOGRAPHIC_DATA]"
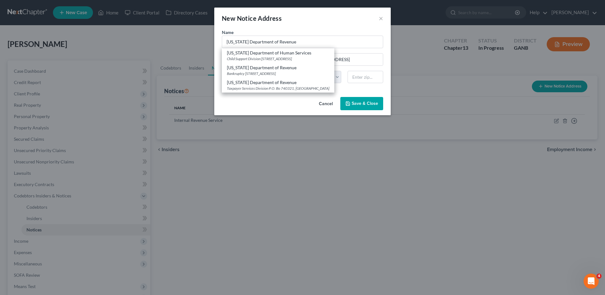
select select "10"
type input "30345"
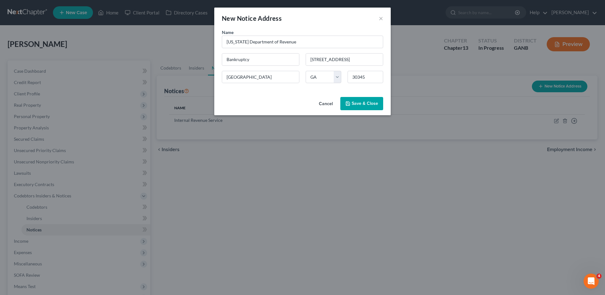
click at [353, 102] on span "Save & Close" at bounding box center [365, 103] width 26 height 5
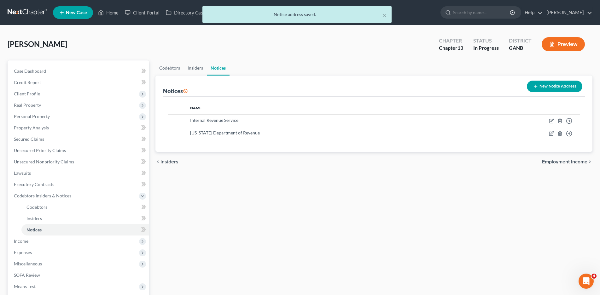
click at [546, 87] on button "New Notice Address" at bounding box center [553, 87] width 55 height 12
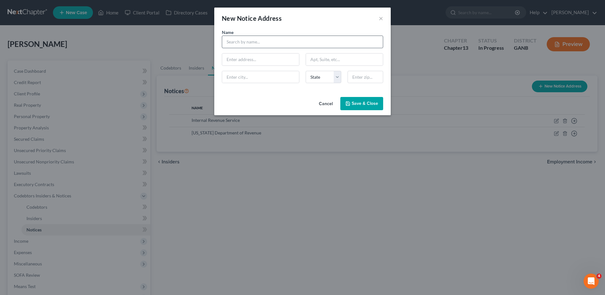
click at [317, 50] on div "Name * State [US_STATE] AK AR AZ CA CO CT DE DC [GEOGRAPHIC_DATA] [GEOGRAPHIC_D…" at bounding box center [303, 58] width 168 height 59
click at [313, 43] on input "text" at bounding box center [302, 42] width 161 height 13
click at [271, 54] on div "State Law Department" at bounding box center [260, 53] width 66 height 6
type input "State Law Department"
type input "40 Capitol Sq SW"
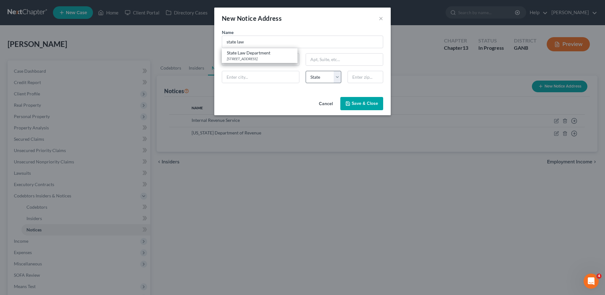
type input "[GEOGRAPHIC_DATA]"
select select "10"
type input "30334-9057"
click at [364, 104] on span "Save & Close" at bounding box center [365, 103] width 26 height 5
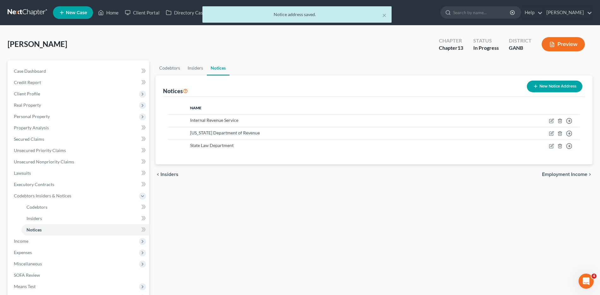
click at [537, 88] on icon "button" at bounding box center [535, 86] width 5 height 5
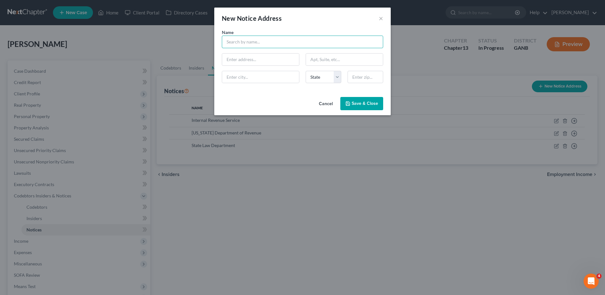
click at [252, 40] on input "text" at bounding box center [302, 42] width 161 height 13
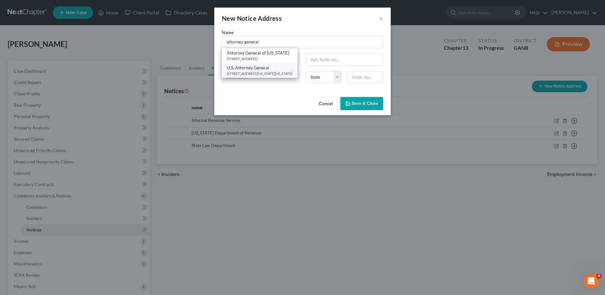
click at [250, 67] on div "U.S. Attorney General" at bounding box center [260, 68] width 66 height 6
type input "U.S. Attorney General"
type input "[STREET_ADDRESS][US_STATE]"
type input "[US_STATE]"
select select "8"
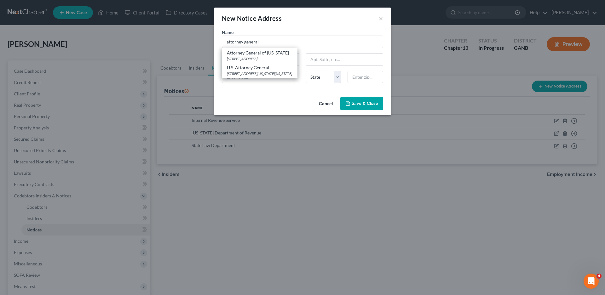
type input "20530-0009"
drag, startPoint x: 356, startPoint y: 105, endPoint x: 402, endPoint y: 106, distance: 46.0
click at [357, 105] on span "Save & Close" at bounding box center [365, 103] width 26 height 5
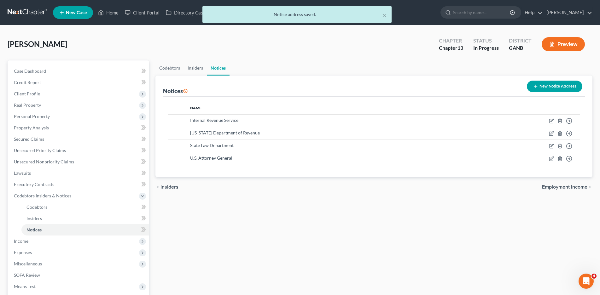
click at [540, 86] on button "New Notice Address" at bounding box center [553, 87] width 55 height 12
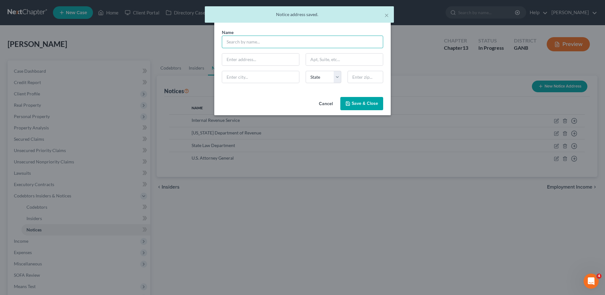
click at [236, 43] on input "text" at bounding box center [302, 42] width 161 height 13
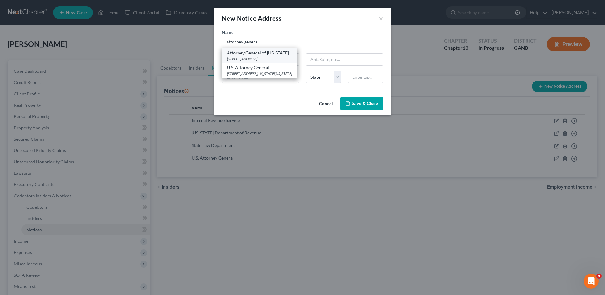
click at [250, 52] on div "Attorney General of [US_STATE]" at bounding box center [260, 53] width 66 height 6
type input "Attorney General of [US_STATE]"
type input "[STREET_ADDRESS]"
type input "[GEOGRAPHIC_DATA]"
select select "10"
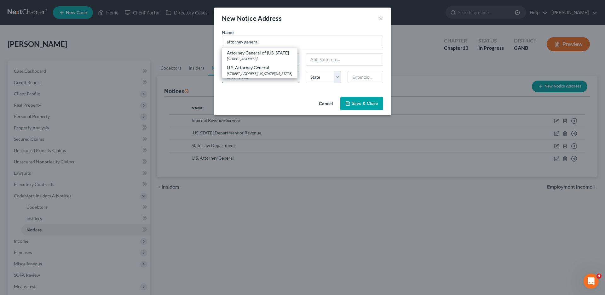
type input "30334"
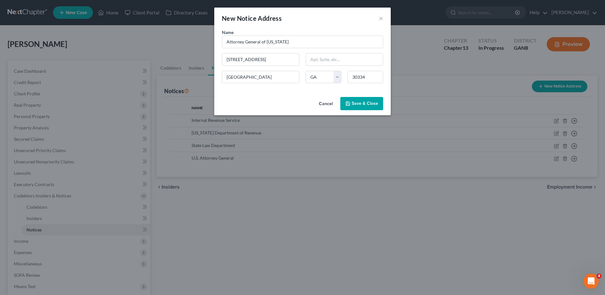
click at [354, 103] on span "Save & Close" at bounding box center [365, 103] width 26 height 5
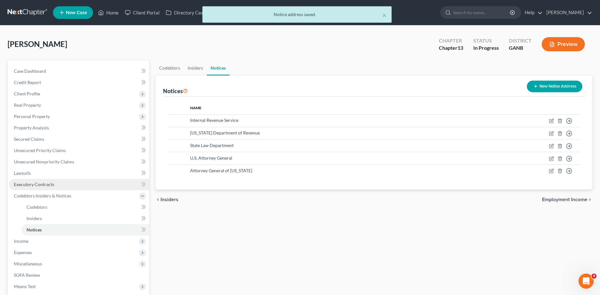
click at [32, 184] on span "Executory Contracts" at bounding box center [34, 184] width 40 height 5
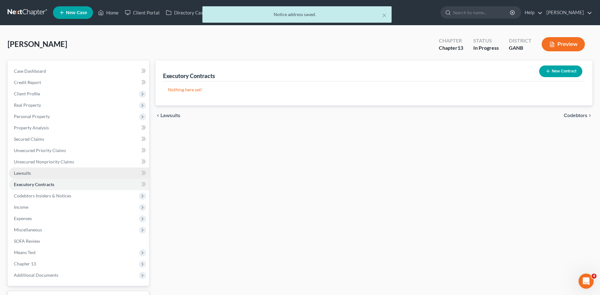
click at [24, 170] on span "Lawsuits" at bounding box center [22, 172] width 17 height 5
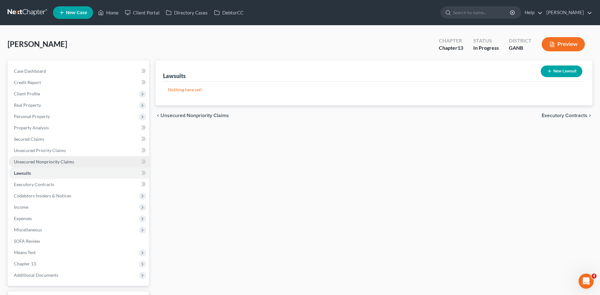
click at [36, 161] on span "Unsecured Nonpriority Claims" at bounding box center [44, 161] width 60 height 5
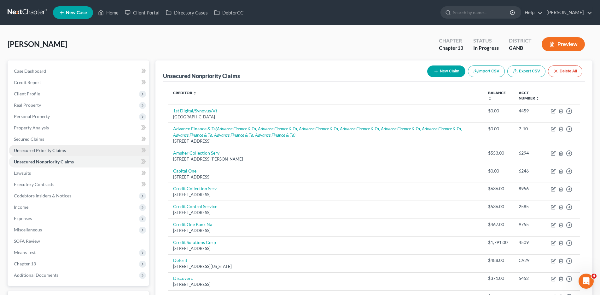
click at [32, 152] on span "Unsecured Priority Claims" at bounding box center [40, 150] width 52 height 5
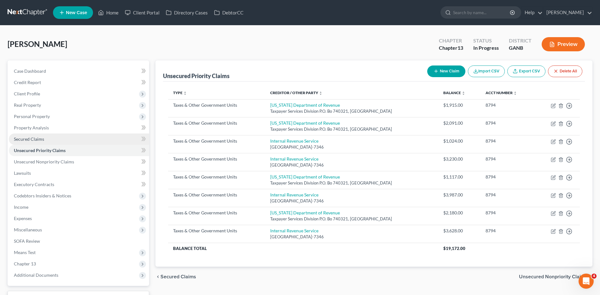
click at [36, 139] on span "Secured Claims" at bounding box center [29, 138] width 30 height 5
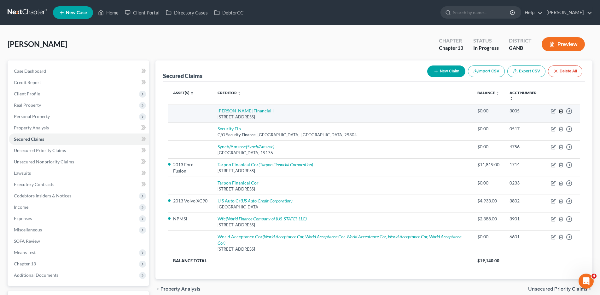
click at [561, 111] on line "button" at bounding box center [561, 111] width 0 height 1
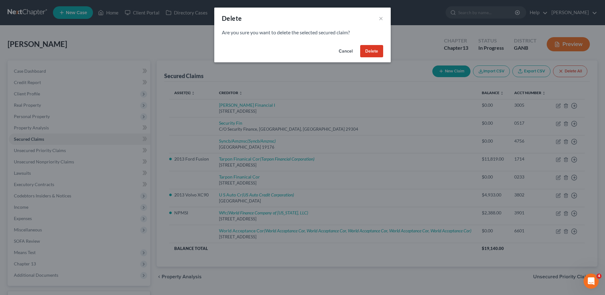
click at [374, 51] on button "Delete" at bounding box center [371, 51] width 23 height 13
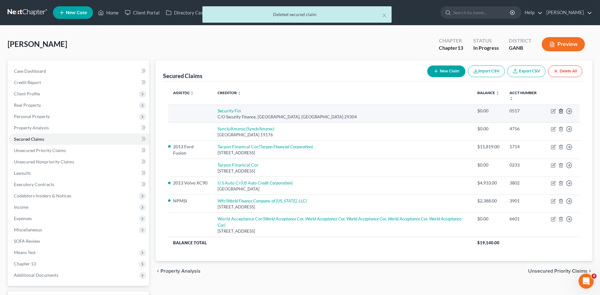
click at [561, 111] on icon "button" at bounding box center [560, 111] width 5 height 5
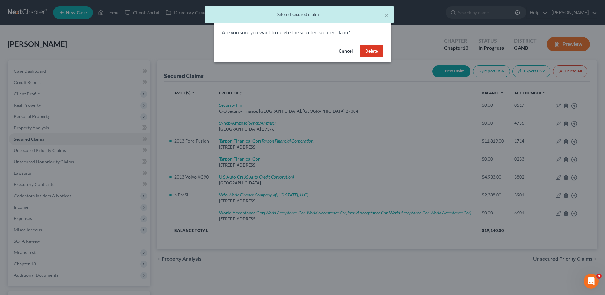
drag, startPoint x: 367, startPoint y: 52, endPoint x: 351, endPoint y: 58, distance: 16.9
click at [367, 53] on button "Delete" at bounding box center [371, 51] width 23 height 13
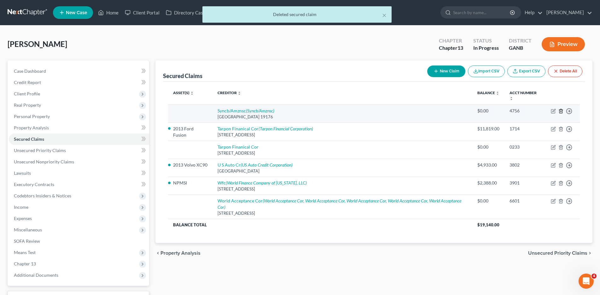
click at [560, 111] on icon "button" at bounding box center [560, 111] width 5 height 5
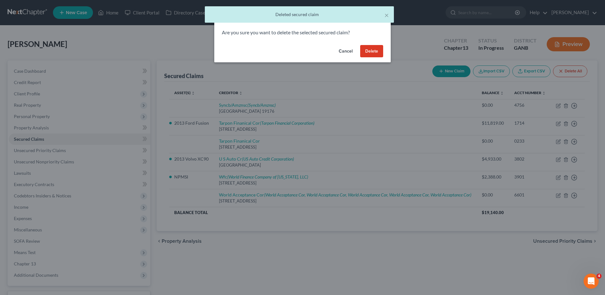
click at [379, 51] on button "Delete" at bounding box center [371, 51] width 23 height 13
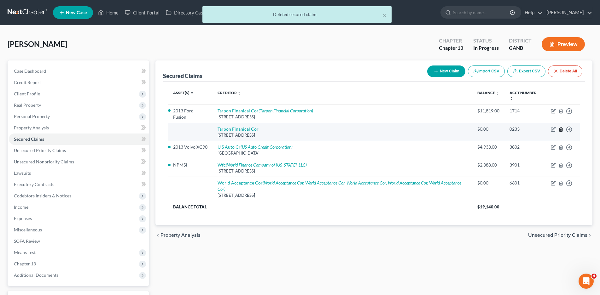
click at [561, 129] on icon "button" at bounding box center [560, 129] width 5 height 5
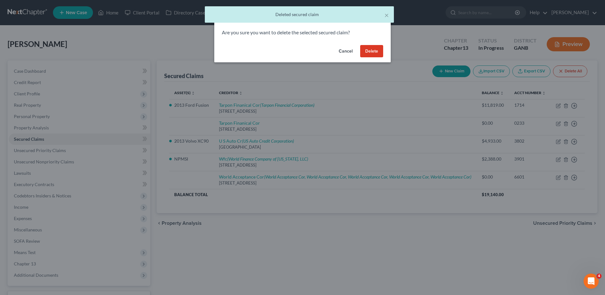
click at [374, 50] on button "Delete" at bounding box center [371, 51] width 23 height 13
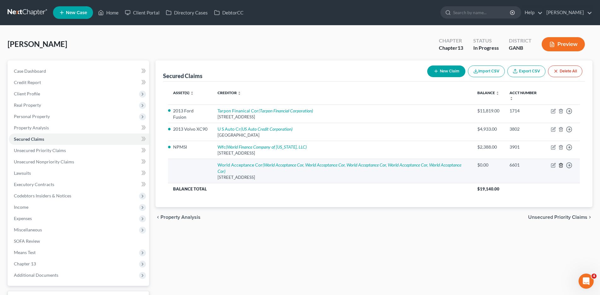
click at [561, 166] on line "button" at bounding box center [561, 165] width 0 height 1
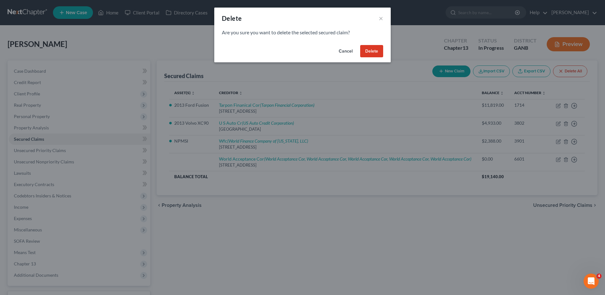
click at [374, 51] on button "Delete" at bounding box center [371, 51] width 23 height 13
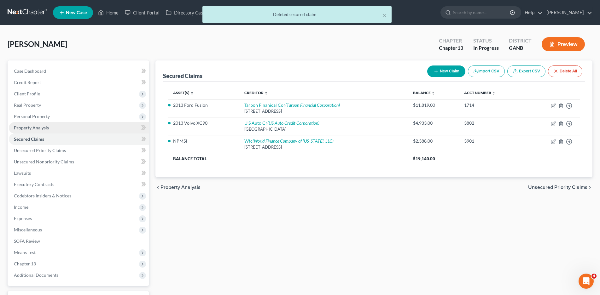
click at [46, 126] on span "Property Analysis" at bounding box center [31, 127] width 35 height 5
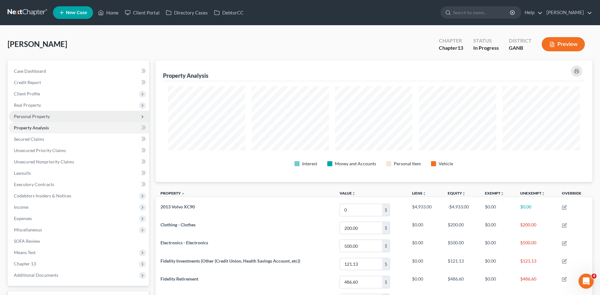
click at [43, 117] on span "Personal Property" at bounding box center [32, 116] width 36 height 5
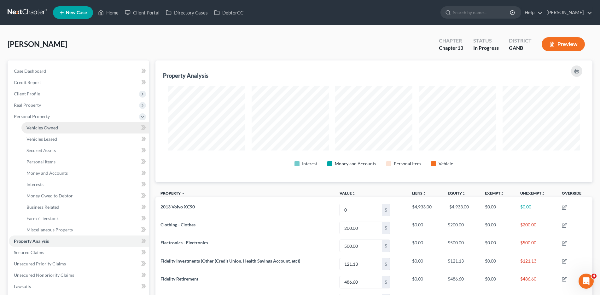
click at [46, 129] on span "Vehicles Owned" at bounding box center [42, 127] width 32 height 5
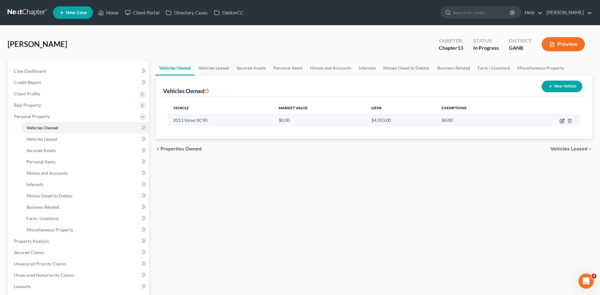
click at [561, 120] on icon "button" at bounding box center [561, 120] width 5 height 5
select select "0"
select select "13"
select select "2"
select select "0"
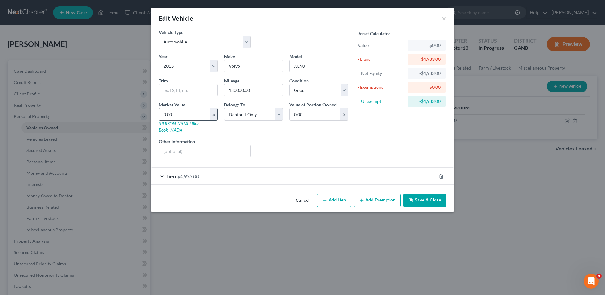
click at [186, 113] on input "0.00" at bounding box center [184, 114] width 51 height 12
click at [176, 116] on input "0.00" at bounding box center [184, 114] width 51 height 12
drag, startPoint x: 176, startPoint y: 115, endPoint x: 155, endPoint y: 119, distance: 21.3
click at [155, 119] on div "Vehicle Type Select Automobile Truck Trailer Watercraft Aircraft Motor Home Atv…" at bounding box center [302, 110] width 302 height 162
type input "5"
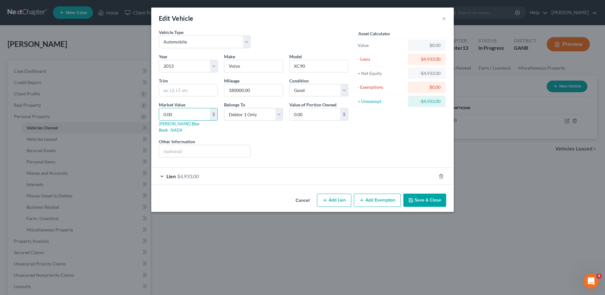
type input "5.00"
type input "50"
type input "50.00"
type input "500"
type input "500.00"
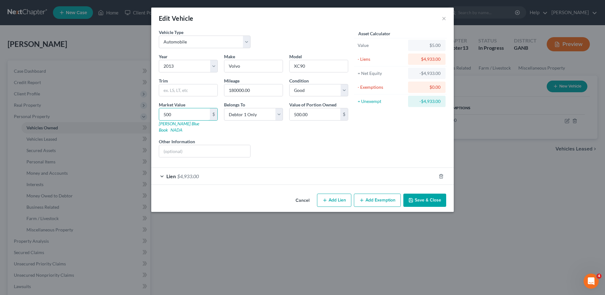
type input "5000"
type input "5,000.00"
type input "5,000.0"
click at [384, 197] on button "Add Exemption" at bounding box center [377, 200] width 47 height 13
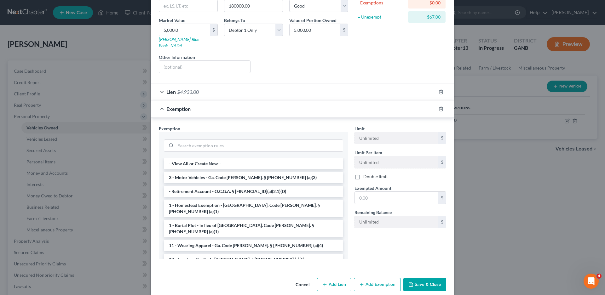
scroll to position [87, 0]
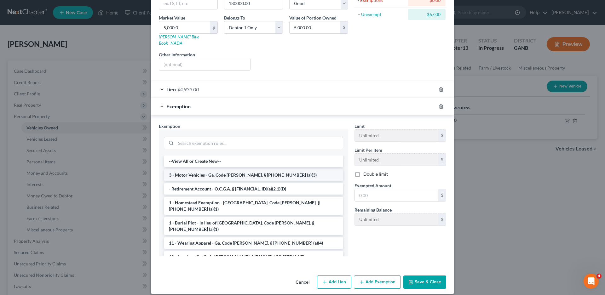
click at [206, 170] on li "3 - Motor Vehicles - Ga. Code [PERSON_NAME]. § [PHONE_NUMBER] (a)(3)" at bounding box center [253, 174] width 179 height 11
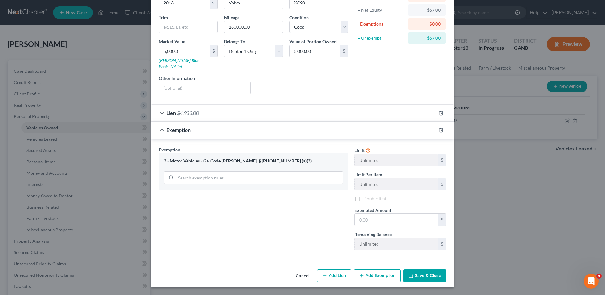
scroll to position [57, 0]
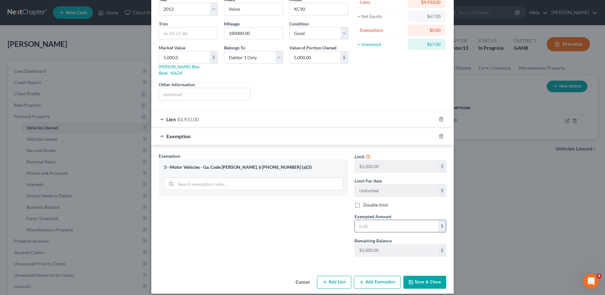
click at [363, 224] on input "text" at bounding box center [396, 226] width 83 height 12
type input "67.00"
click at [419, 277] on button "Save & Close" at bounding box center [424, 282] width 43 height 13
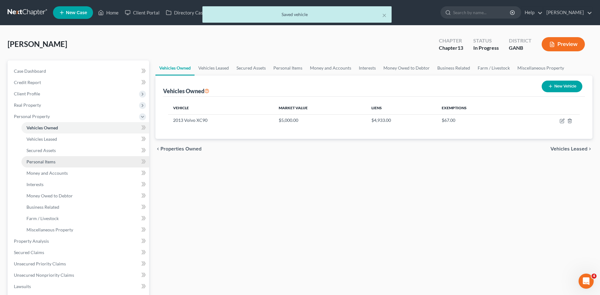
click at [43, 162] on span "Personal Items" at bounding box center [40, 161] width 29 height 5
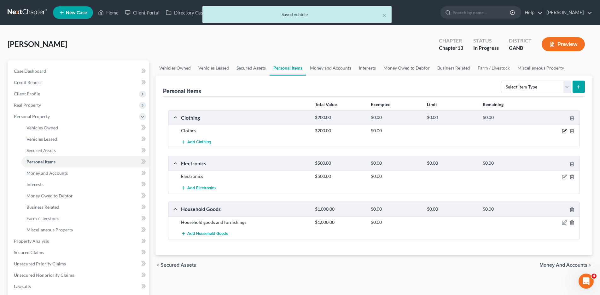
click at [564, 131] on icon "button" at bounding box center [564, 130] width 3 height 3
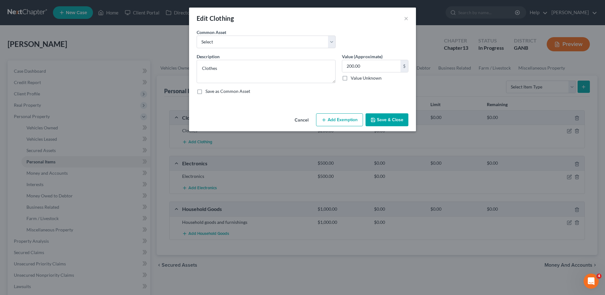
click at [338, 122] on button "Add Exemption" at bounding box center [339, 119] width 47 height 13
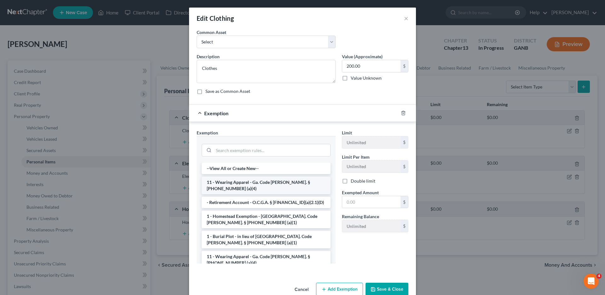
click at [231, 182] on li "11 - Wearing Apparel - Ga. Code [PERSON_NAME]. § [PHONE_NUMBER] (a)(4)" at bounding box center [266, 186] width 129 height 18
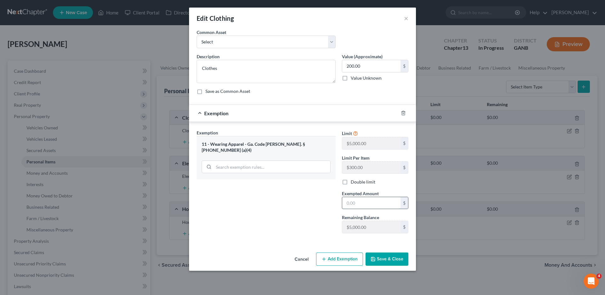
click at [372, 200] on input "text" at bounding box center [371, 203] width 58 height 12
type input "200.00"
click at [381, 260] on button "Save & Close" at bounding box center [386, 259] width 43 height 13
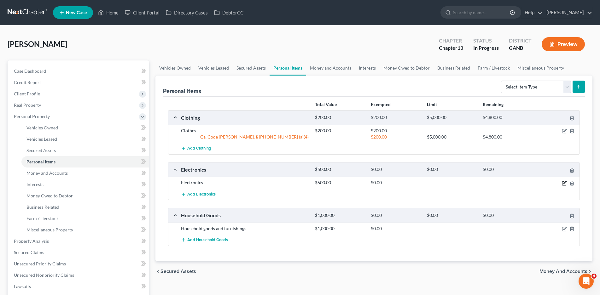
click at [564, 181] on icon "button" at bounding box center [563, 183] width 5 height 5
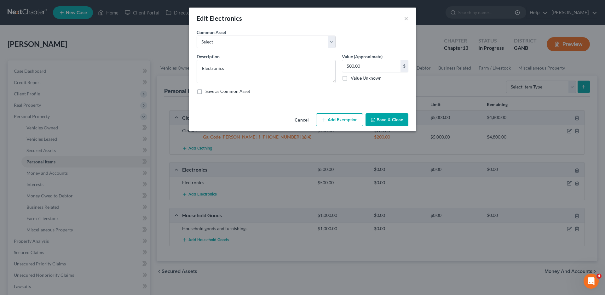
click at [342, 118] on button "Add Exemption" at bounding box center [339, 119] width 47 height 13
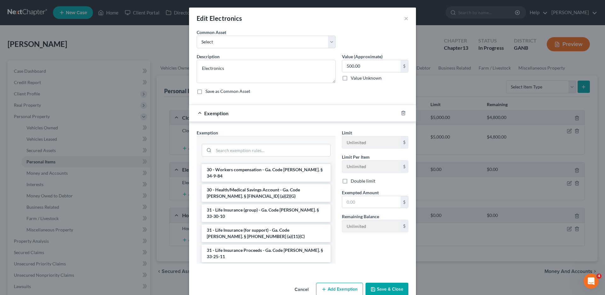
scroll to position [851, 0]
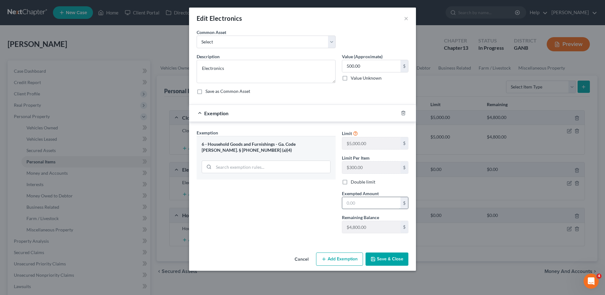
click at [363, 202] on input "text" at bounding box center [371, 203] width 58 height 12
type input "500.00"
click at [383, 259] on button "Save & Close" at bounding box center [386, 259] width 43 height 13
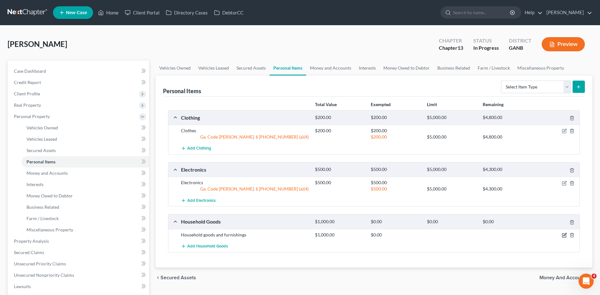
click at [563, 235] on icon "button" at bounding box center [563, 235] width 5 height 5
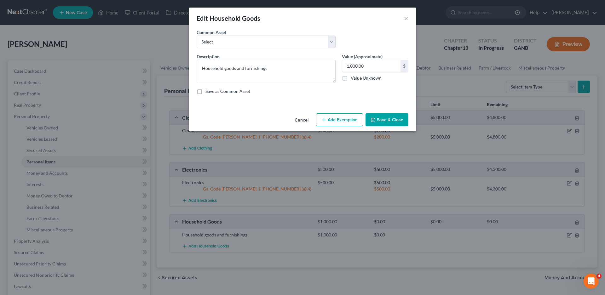
click at [334, 120] on button "Add Exemption" at bounding box center [339, 119] width 47 height 13
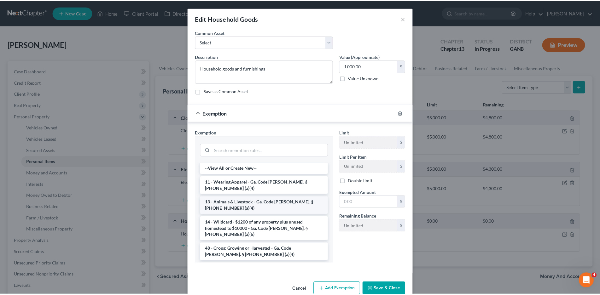
scroll to position [32, 0]
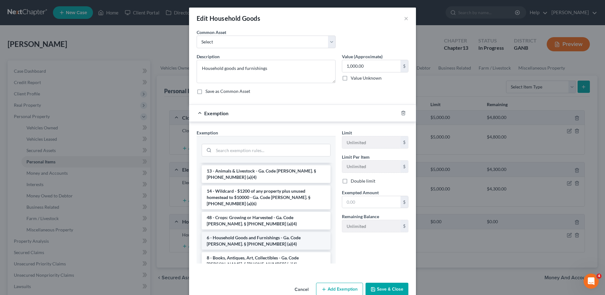
drag, startPoint x: 234, startPoint y: 229, endPoint x: 370, endPoint y: 211, distance: 137.5
click at [234, 232] on li "6 - Household Goods and Furnishings - Ga. Code [PERSON_NAME]. § [PHONE_NUMBER] …" at bounding box center [266, 241] width 129 height 18
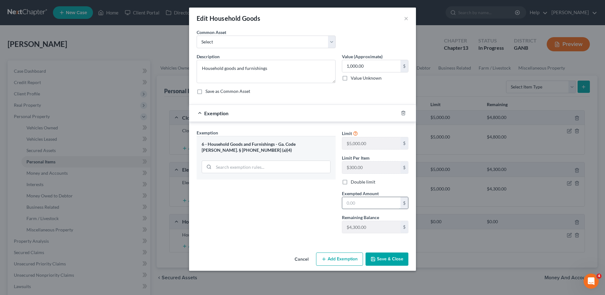
click at [374, 203] on input "text" at bounding box center [371, 203] width 58 height 12
type input "1,000.00"
drag, startPoint x: 392, startPoint y: 259, endPoint x: 397, endPoint y: 239, distance: 20.6
click at [392, 259] on button "Save & Close" at bounding box center [386, 259] width 43 height 13
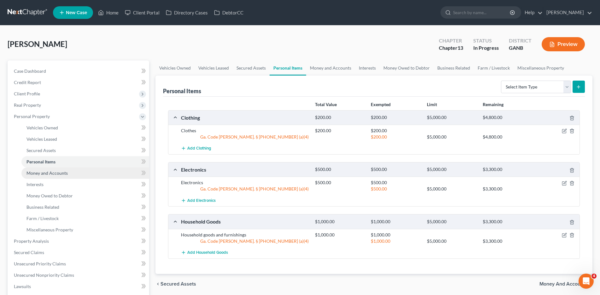
click at [57, 173] on span "Money and Accounts" at bounding box center [46, 172] width 41 height 5
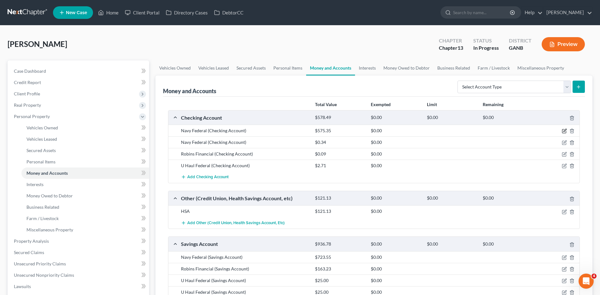
click at [564, 131] on icon "button" at bounding box center [563, 131] width 5 height 5
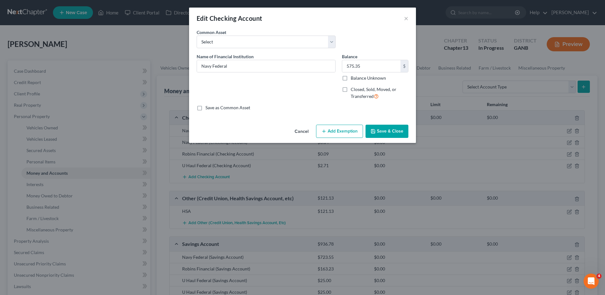
click at [334, 129] on button "Add Exemption" at bounding box center [339, 131] width 47 height 13
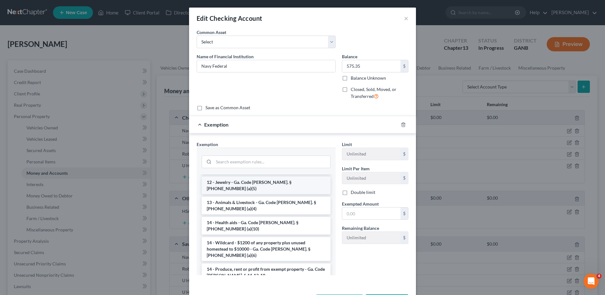
scroll to position [95, 0]
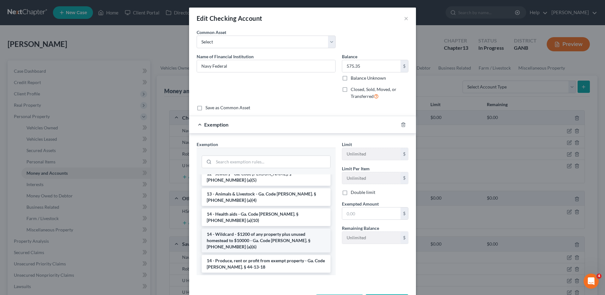
click at [241, 229] on li "14 - Wildcard - $1200 of any property plus unused homestead to $10000 - Ga. Cod…" at bounding box center [266, 241] width 129 height 24
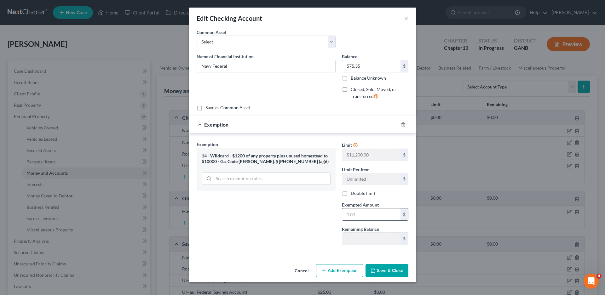
click at [365, 215] on input "text" at bounding box center [371, 215] width 58 height 12
type input "573.85"
drag, startPoint x: 386, startPoint y: 271, endPoint x: 365, endPoint y: 263, distance: 22.8
click at [386, 271] on button "Save & Close" at bounding box center [386, 270] width 43 height 13
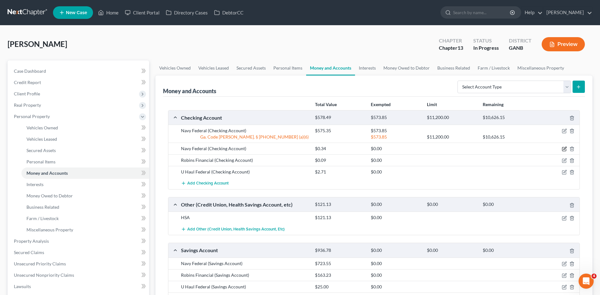
click at [564, 149] on icon "button" at bounding box center [563, 148] width 5 height 5
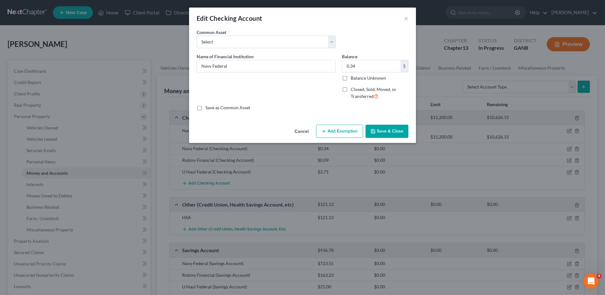
click at [334, 133] on button "Add Exemption" at bounding box center [339, 131] width 47 height 13
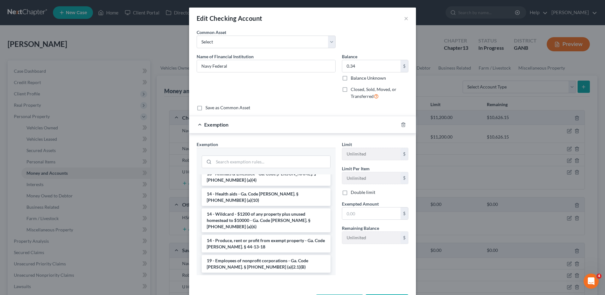
scroll to position [126, 0]
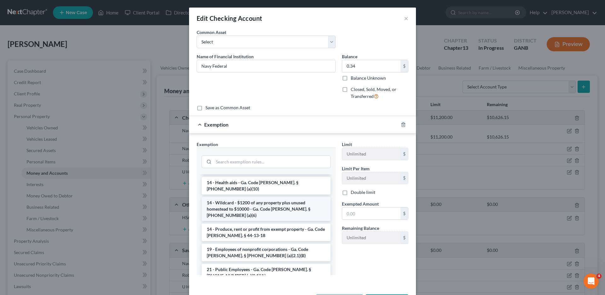
click at [243, 197] on li "14 - Wildcard - $1200 of any property plus unused homestead to $10000 - Ga. Cod…" at bounding box center [266, 209] width 129 height 24
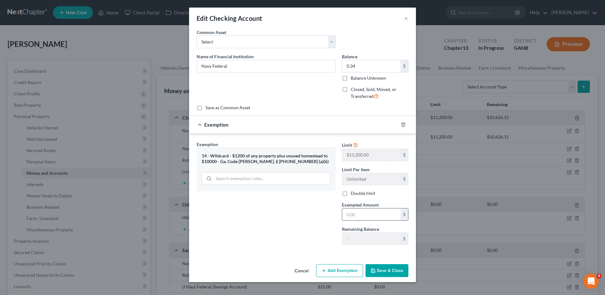
click at [359, 217] on input "text" at bounding box center [371, 215] width 58 height 12
type input "0.34"
click at [392, 269] on button "Save & Close" at bounding box center [386, 270] width 43 height 13
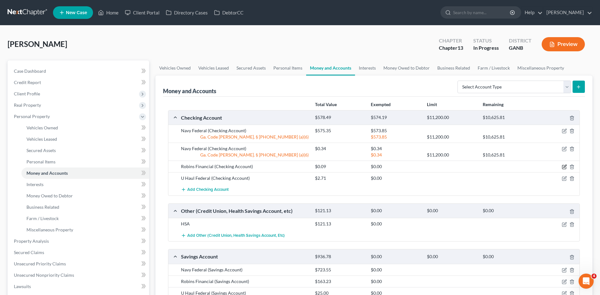
click at [563, 165] on icon "button" at bounding box center [563, 166] width 5 height 5
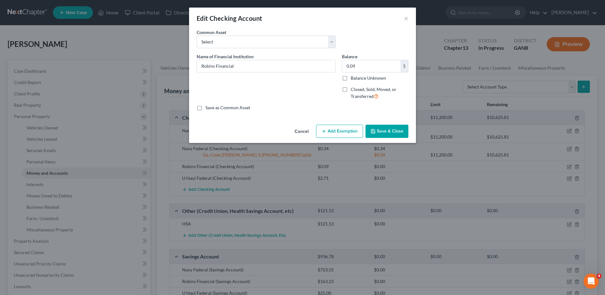
click at [334, 130] on button "Add Exemption" at bounding box center [339, 131] width 47 height 13
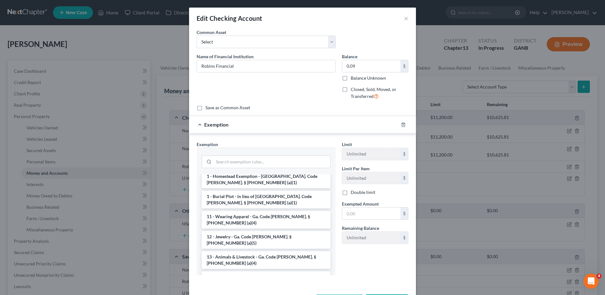
scroll to position [63, 0]
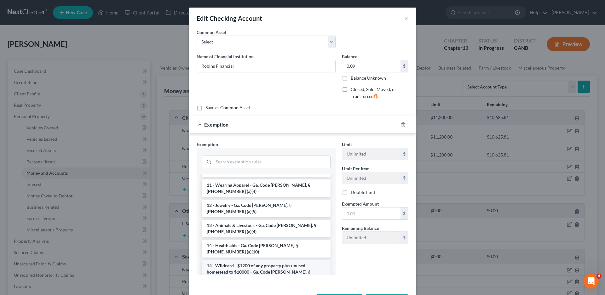
click at [255, 260] on li "14 - Wildcard - $1200 of any property plus unused homestead to $10000 - Ga. Cod…" at bounding box center [266, 272] width 129 height 24
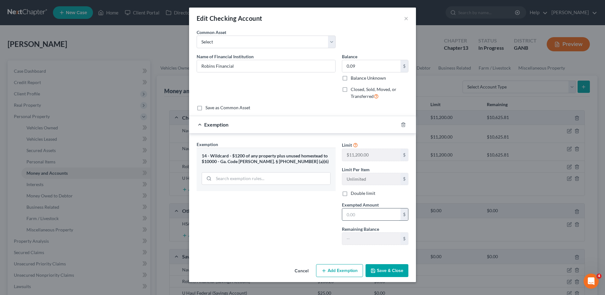
click at [373, 215] on input "text" at bounding box center [371, 215] width 58 height 12
type input "0.09"
click at [391, 268] on button "Save & Close" at bounding box center [386, 270] width 43 height 13
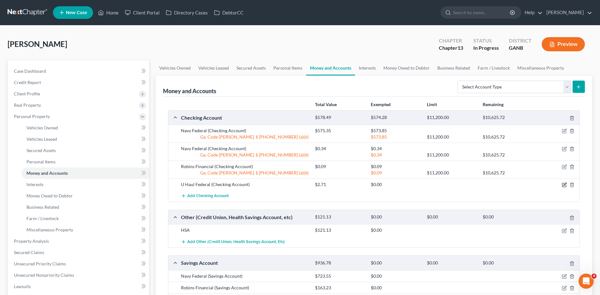
click at [563, 184] on icon "button" at bounding box center [563, 184] width 5 height 5
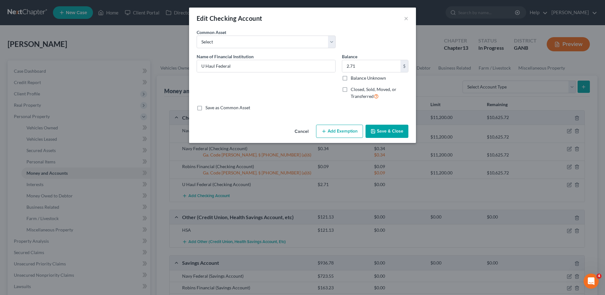
click at [338, 131] on button "Add Exemption" at bounding box center [339, 131] width 47 height 13
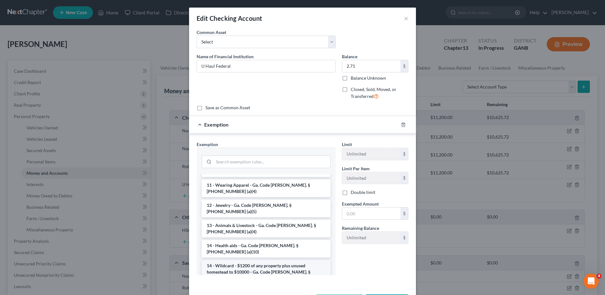
click at [276, 260] on li "14 - Wildcard - $1200 of any property plus unused homestead to $10000 - Ga. Cod…" at bounding box center [266, 272] width 129 height 24
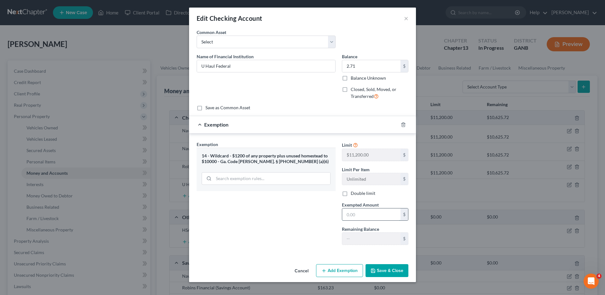
click at [367, 214] on input "text" at bounding box center [371, 215] width 58 height 12
type input "2.71"
click at [386, 274] on button "Save & Close" at bounding box center [386, 270] width 43 height 13
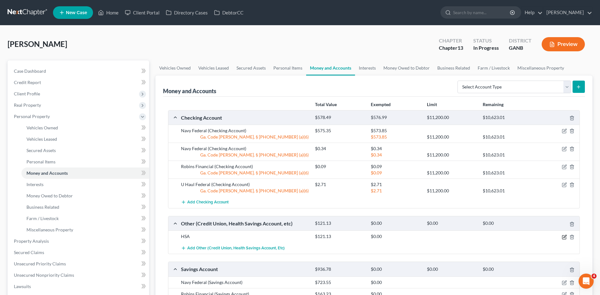
click at [564, 238] on icon "button" at bounding box center [563, 237] width 5 height 5
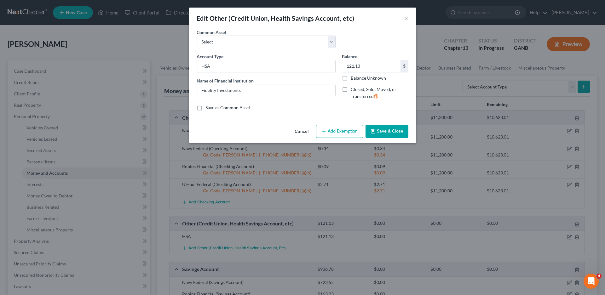
click at [342, 130] on button "Add Exemption" at bounding box center [339, 131] width 47 height 13
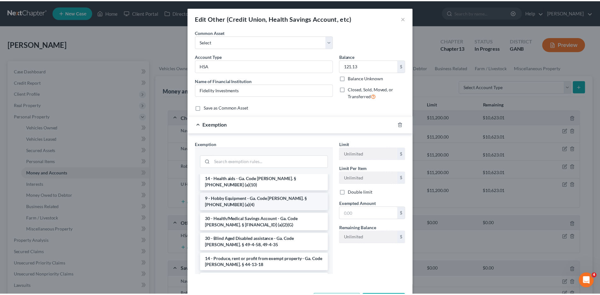
scroll to position [158, 0]
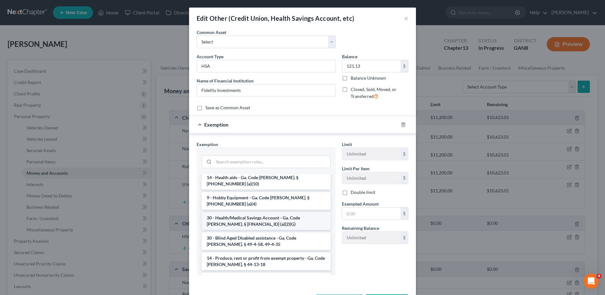
click at [252, 212] on li "30 - Health/Medical Savings Account - Ga. Code [PERSON_NAME]. § [FINANCIAL_ID] …" at bounding box center [266, 221] width 129 height 18
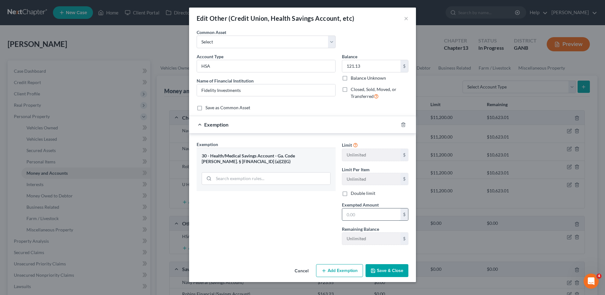
click at [362, 213] on input "text" at bounding box center [371, 215] width 58 height 12
type input "121.13"
click at [388, 268] on button "Save & Close" at bounding box center [386, 270] width 43 height 13
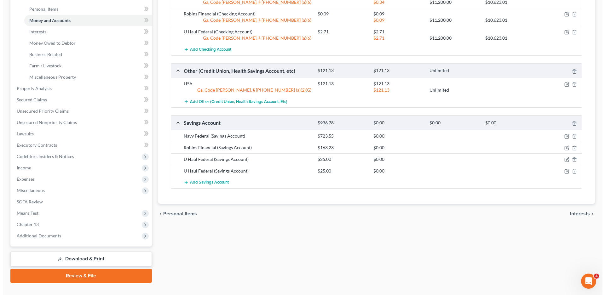
scroll to position [164, 0]
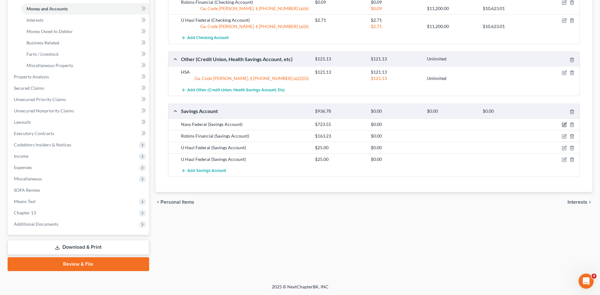
click at [564, 125] on icon "button" at bounding box center [563, 124] width 5 height 5
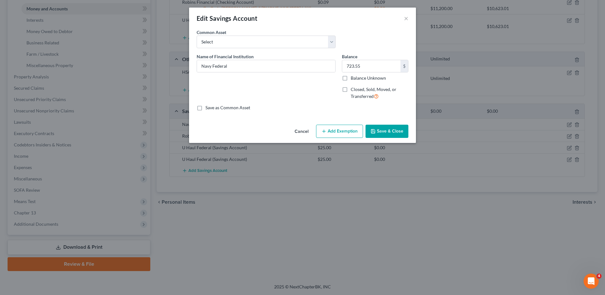
click at [329, 132] on button "Add Exemption" at bounding box center [339, 131] width 47 height 13
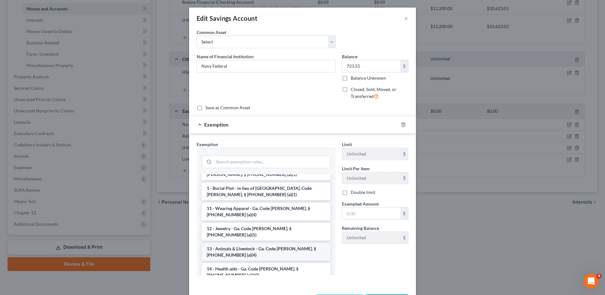
scroll to position [63, 0]
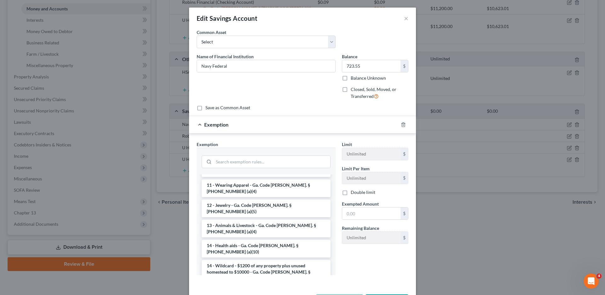
drag, startPoint x: 250, startPoint y: 249, endPoint x: 403, endPoint y: 206, distance: 158.1
click at [251, 260] on li "14 - Wildcard - $1200 of any property plus unused homestead to $10000 - Ga. Cod…" at bounding box center [266, 272] width 129 height 24
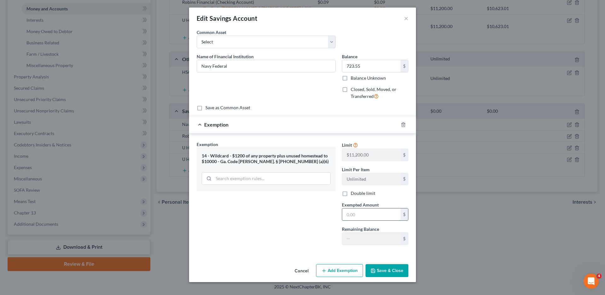
click at [352, 216] on input "text" at bounding box center [371, 215] width 58 height 12
type input "4"
type input "723.55"
drag, startPoint x: 387, startPoint y: 268, endPoint x: 382, endPoint y: 263, distance: 6.7
click at [387, 268] on button "Save & Close" at bounding box center [386, 270] width 43 height 13
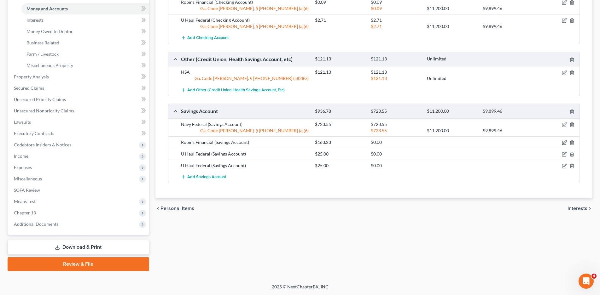
click at [564, 142] on icon "button" at bounding box center [563, 142] width 5 height 5
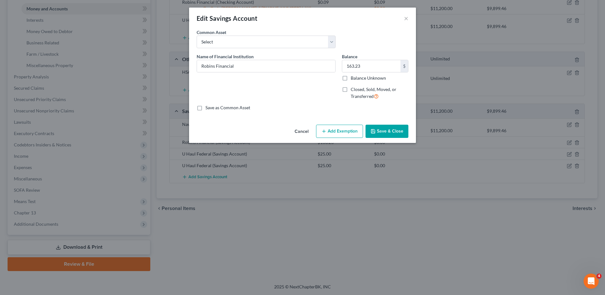
click at [340, 130] on button "Add Exemption" at bounding box center [339, 131] width 47 height 13
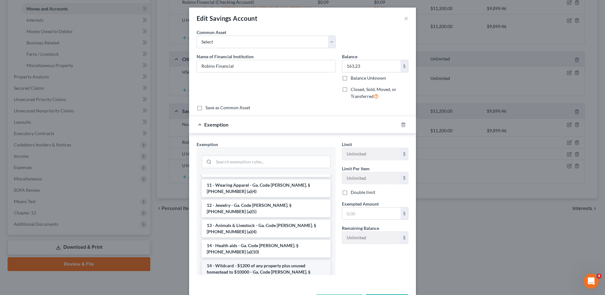
click at [236, 260] on li "14 - Wildcard - $1200 of any property plus unused homestead to $10000 - Ga. Cod…" at bounding box center [266, 272] width 129 height 24
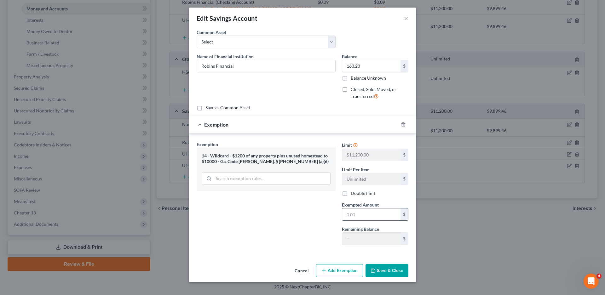
click at [355, 215] on input "text" at bounding box center [371, 215] width 58 height 12
type input "163.23"
click at [392, 271] on button "Save & Close" at bounding box center [386, 270] width 43 height 13
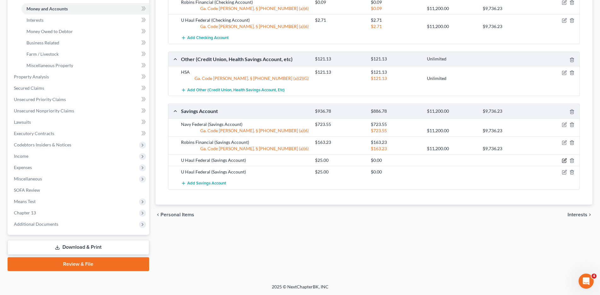
click at [562, 159] on icon "button" at bounding box center [564, 161] width 4 height 4
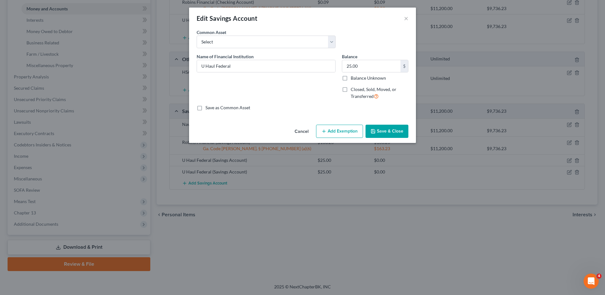
click at [348, 132] on button "Add Exemption" at bounding box center [339, 131] width 47 height 13
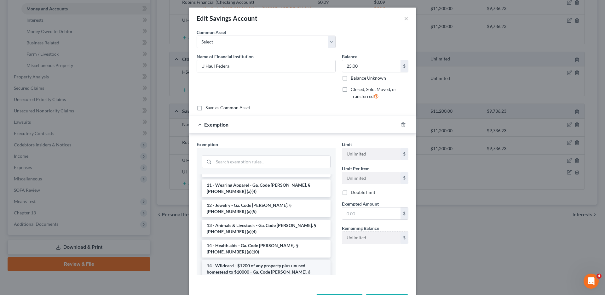
click at [236, 260] on li "14 - Wildcard - $1200 of any property plus unused homestead to $10000 - Ga. Cod…" at bounding box center [266, 272] width 129 height 24
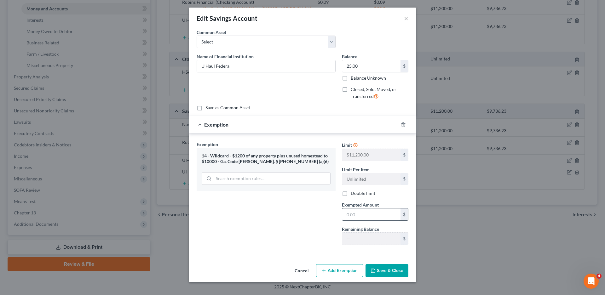
click at [361, 217] on input "text" at bounding box center [371, 215] width 58 height 12
type input "25.00"
click at [378, 269] on button "Save & Close" at bounding box center [386, 270] width 43 height 13
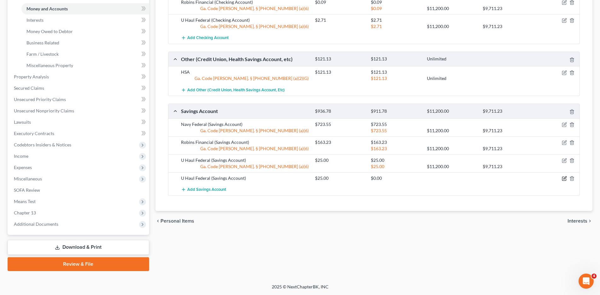
click at [561, 181] on div "U Haul Federal (Savings Account) $25.00 $0.00" at bounding box center [373, 178] width 411 height 12
click at [563, 179] on icon "button" at bounding box center [563, 178] width 5 height 5
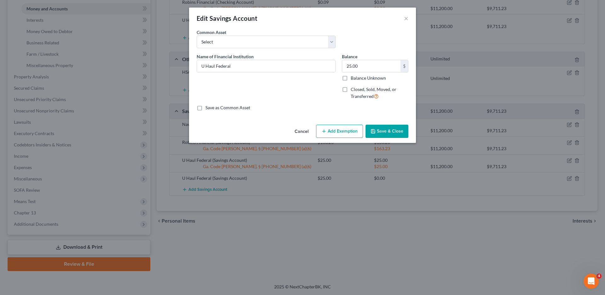
click at [338, 132] on button "Add Exemption" at bounding box center [339, 131] width 47 height 13
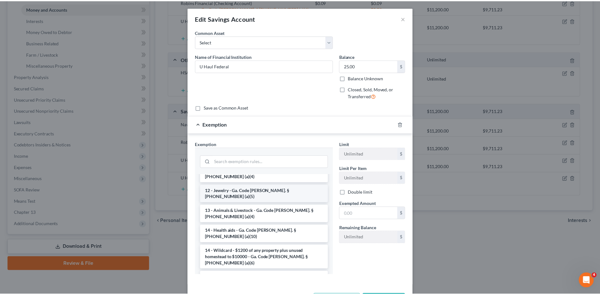
scroll to position [95, 0]
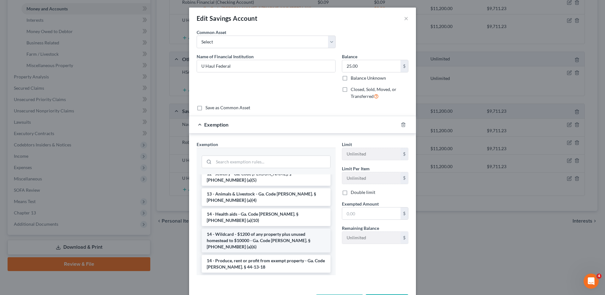
click at [244, 229] on li "14 - Wildcard - $1200 of any property plus unused homestead to $10000 - Ga. Cod…" at bounding box center [266, 241] width 129 height 24
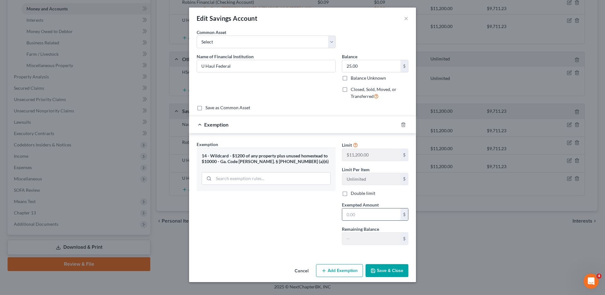
click at [365, 213] on input "text" at bounding box center [371, 215] width 58 height 12
type input "25.00"
click at [383, 269] on button "Save & Close" at bounding box center [386, 270] width 43 height 13
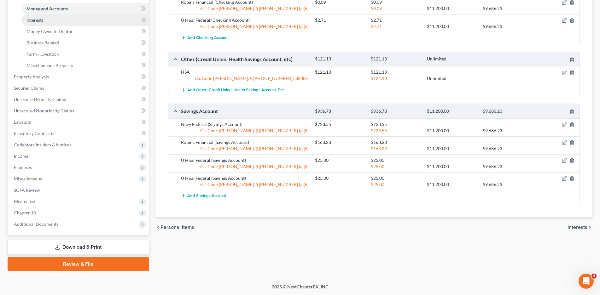
click at [32, 17] on span "Interests" at bounding box center [34, 19] width 17 height 5
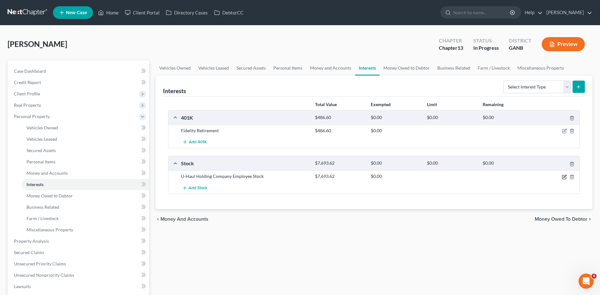
click at [564, 178] on icon "button" at bounding box center [563, 177] width 5 height 5
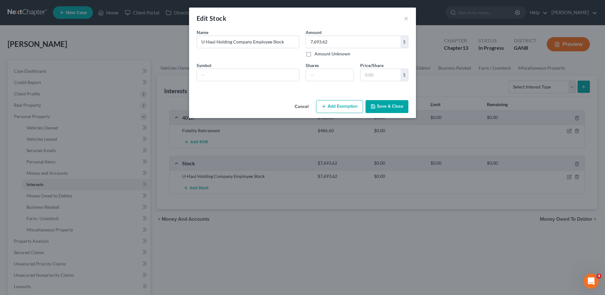
click at [326, 108] on icon "button" at bounding box center [323, 106] width 5 height 5
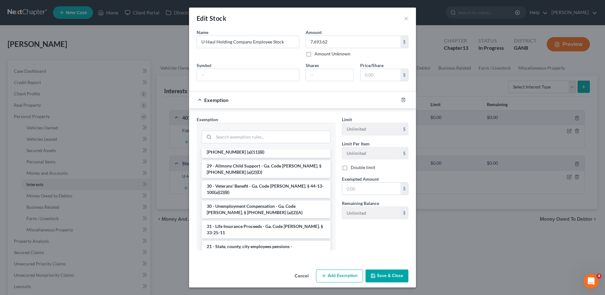
scroll to position [678, 0]
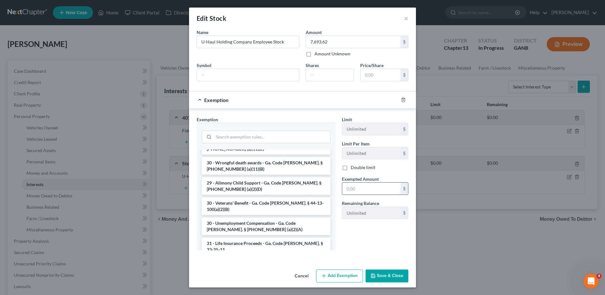
click at [353, 191] on input "text" at bounding box center [371, 189] width 58 height 12
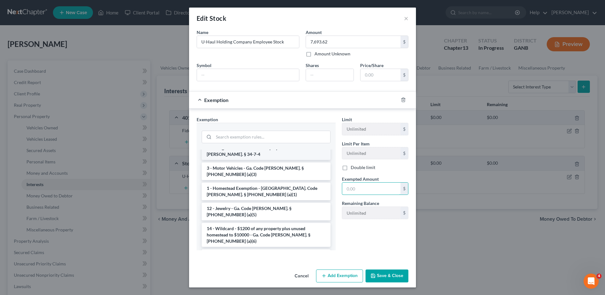
scroll to position [284, 0]
click at [228, 223] on li "14 - Wildcard - $1200 of any property plus unused homestead to $10000 - Ga. Cod…" at bounding box center [266, 235] width 129 height 24
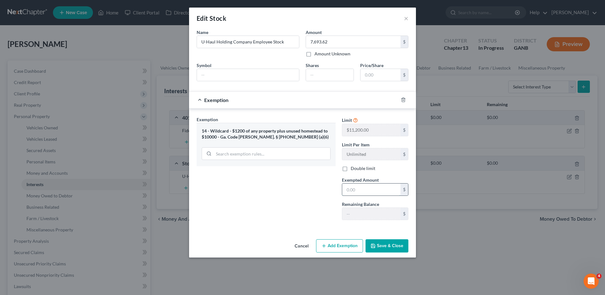
click at [353, 190] on input "text" at bounding box center [371, 190] width 58 height 12
type input "7,693.62"
click at [388, 244] on button "Save & Close" at bounding box center [386, 245] width 43 height 13
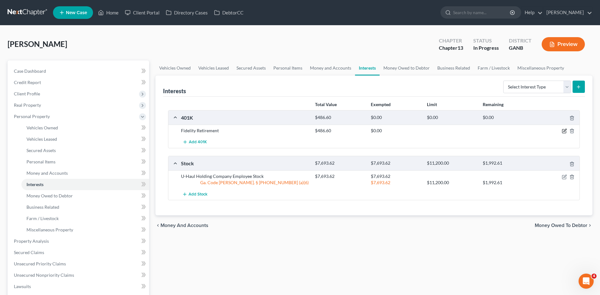
click at [561, 130] on icon "button" at bounding box center [563, 131] width 5 height 5
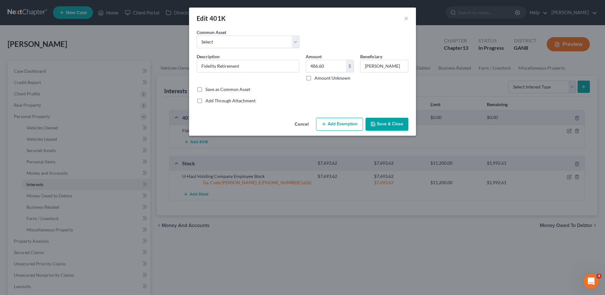
click at [335, 122] on button "Add Exemption" at bounding box center [339, 124] width 47 height 13
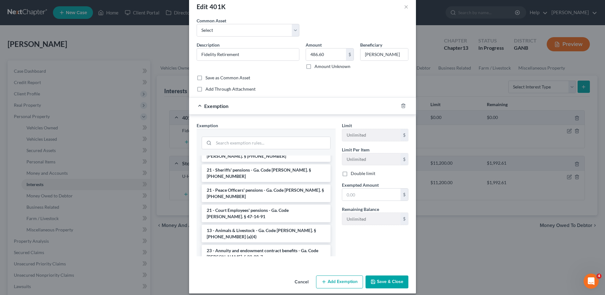
scroll to position [18, 0]
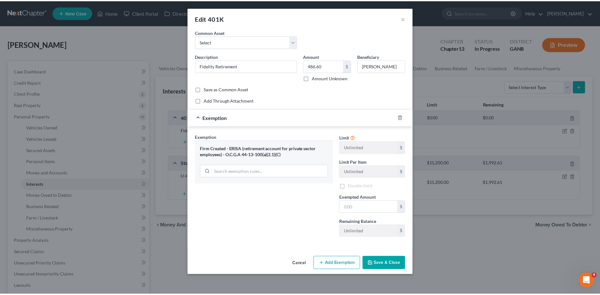
scroll to position [0, 0]
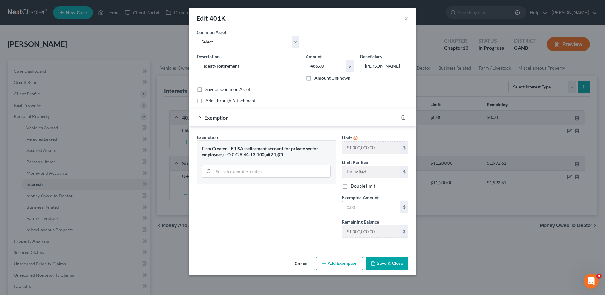
click at [355, 209] on input "text" at bounding box center [371, 207] width 58 height 12
type input "46.60"
click at [402, 262] on button "Save & Close" at bounding box center [386, 263] width 43 height 13
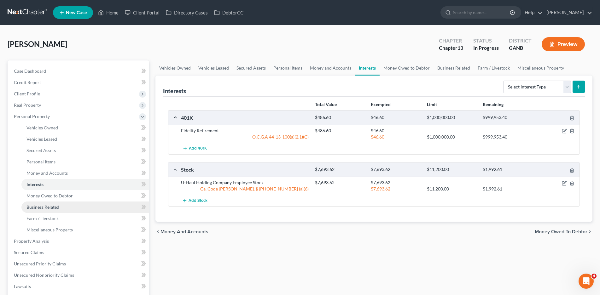
click at [44, 206] on span "Business Related" at bounding box center [42, 206] width 33 height 5
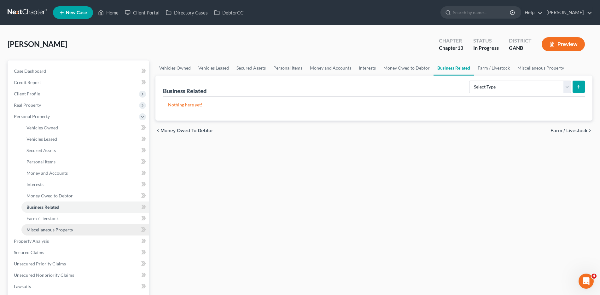
click at [54, 226] on link "Miscellaneous Property" at bounding box center [85, 229] width 128 height 11
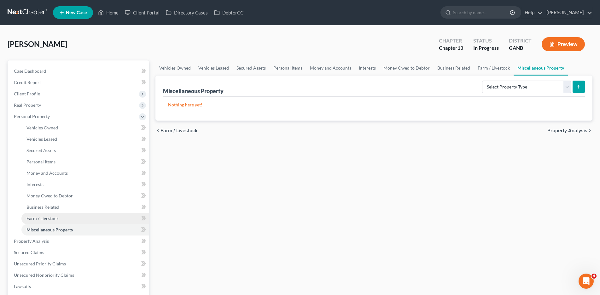
click at [52, 219] on span "Farm / Livestock" at bounding box center [42, 218] width 32 height 5
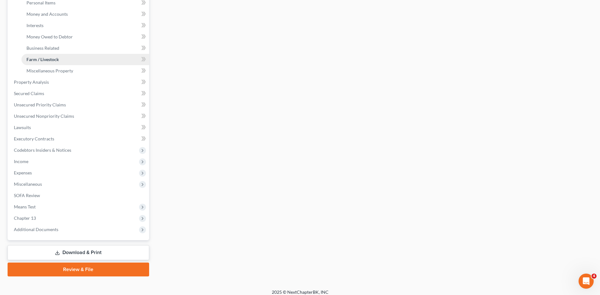
scroll to position [164, 0]
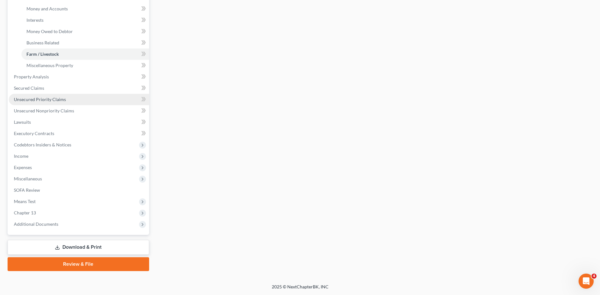
click at [32, 100] on span "Unsecured Priority Claims" at bounding box center [40, 99] width 52 height 5
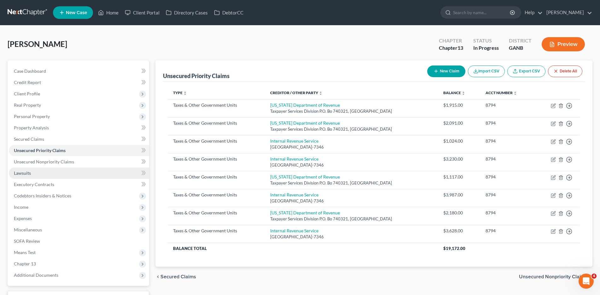
click at [26, 171] on span "Lawsuits" at bounding box center [22, 172] width 17 height 5
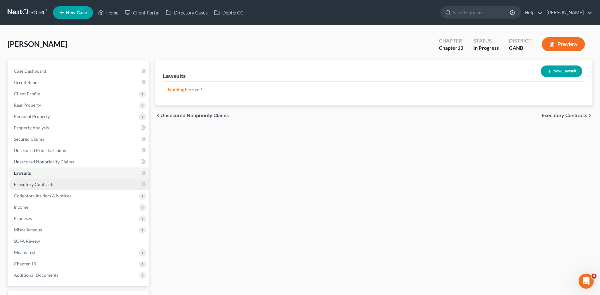
click at [36, 182] on span "Executory Contracts" at bounding box center [34, 184] width 40 height 5
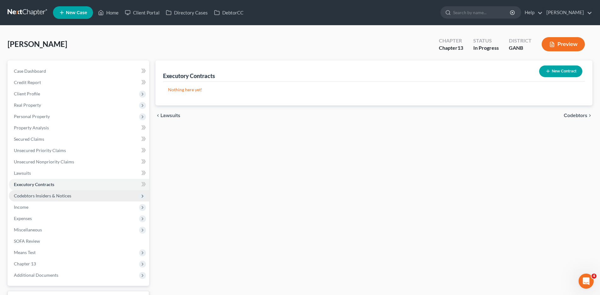
click at [37, 193] on span "Codebtors Insiders & Notices" at bounding box center [42, 195] width 57 height 5
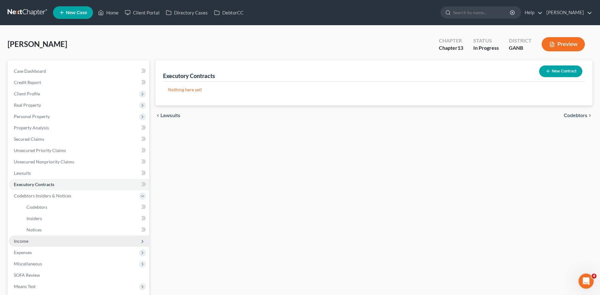
click at [20, 241] on span "Income" at bounding box center [21, 240] width 14 height 5
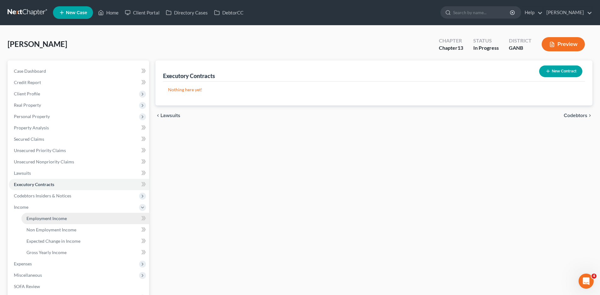
click at [38, 219] on span "Employment Income" at bounding box center [46, 218] width 40 height 5
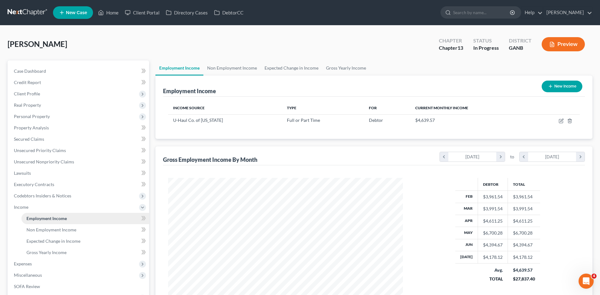
scroll to position [117, 248]
click at [58, 228] on span "Non Employment Income" at bounding box center [51, 229] width 50 height 5
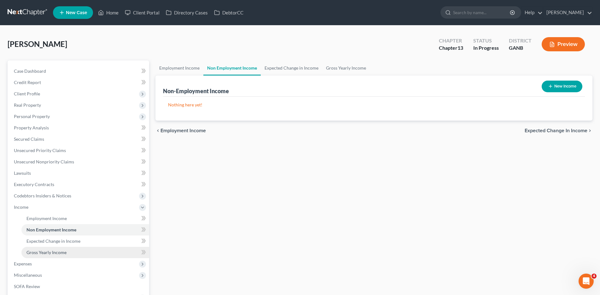
click at [47, 250] on span "Gross Yearly Income" at bounding box center [46, 252] width 40 height 5
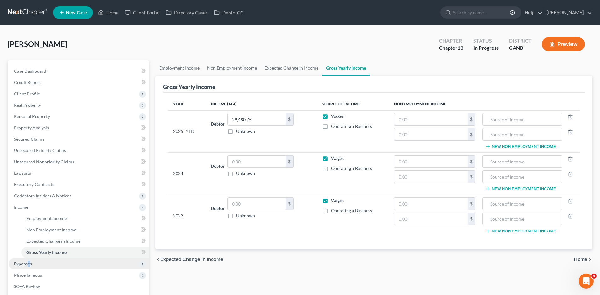
click at [28, 263] on span "Expenses" at bounding box center [23, 263] width 18 height 5
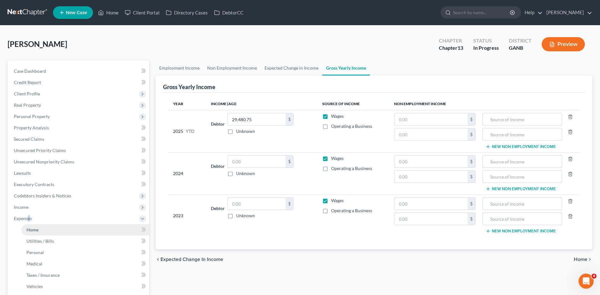
click at [38, 227] on span "Home" at bounding box center [32, 229] width 12 height 5
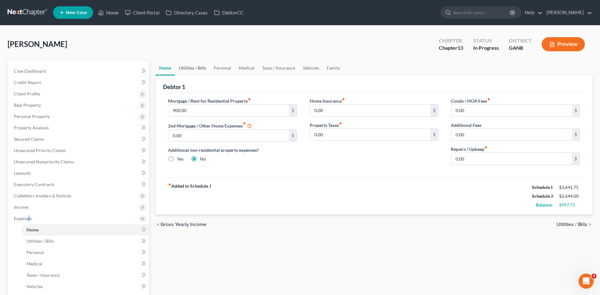
click at [193, 66] on link "Utilities / Bills" at bounding box center [192, 67] width 35 height 15
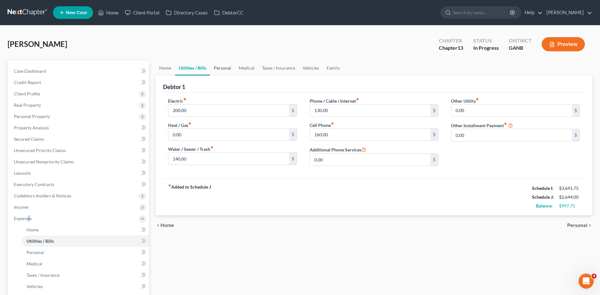
click at [222, 68] on link "Personal" at bounding box center [222, 67] width 25 height 15
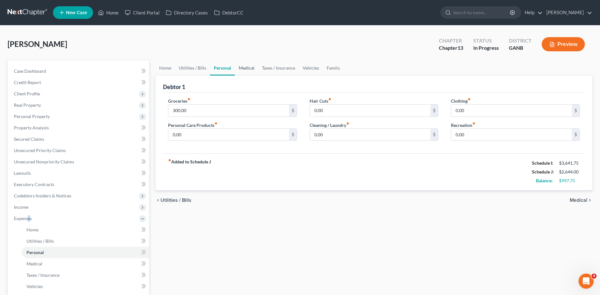
click at [249, 67] on link "Medical" at bounding box center [246, 67] width 23 height 15
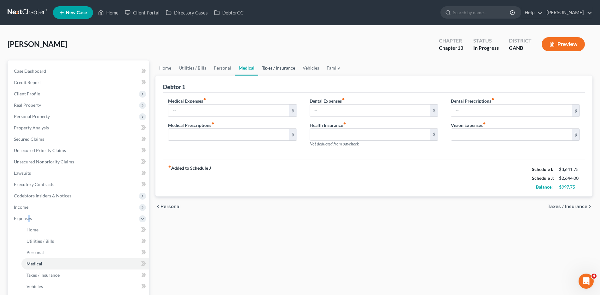
click at [265, 68] on link "Taxes / Insurance" at bounding box center [278, 67] width 41 height 15
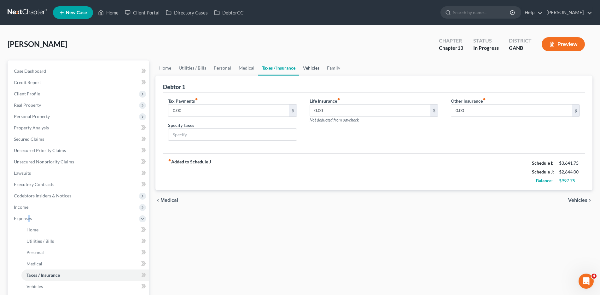
click at [309, 66] on link "Vehicles" at bounding box center [311, 67] width 24 height 15
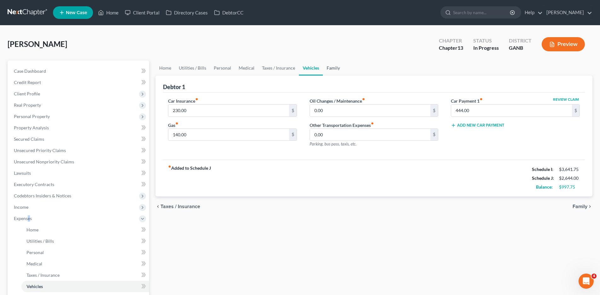
click at [333, 64] on link "Family" at bounding box center [333, 67] width 21 height 15
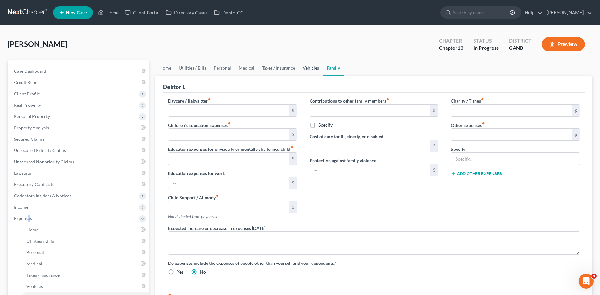
drag, startPoint x: 311, startPoint y: 68, endPoint x: 304, endPoint y: 77, distance: 11.2
click at [311, 68] on link "Vehicles" at bounding box center [311, 67] width 24 height 15
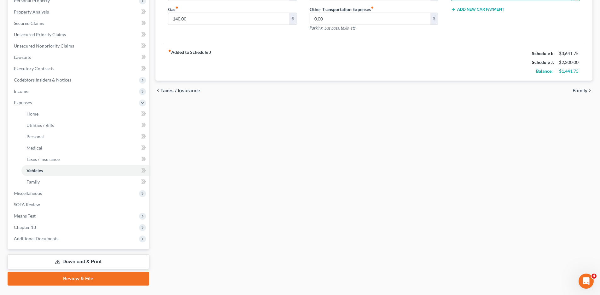
scroll to position [126, 0]
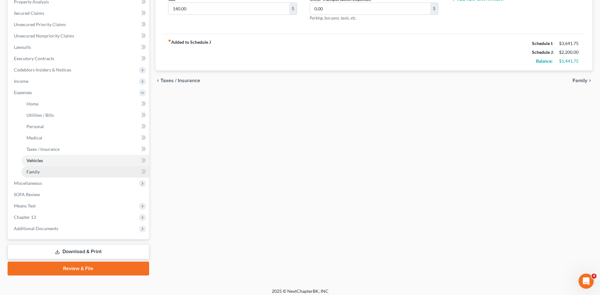
type input "0.00"
click at [35, 173] on span "Family" at bounding box center [32, 171] width 13 height 5
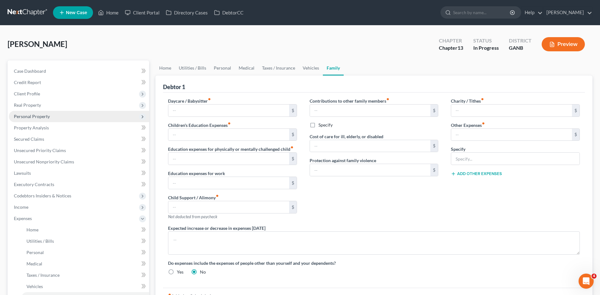
click at [30, 117] on span "Personal Property" at bounding box center [32, 116] width 36 height 5
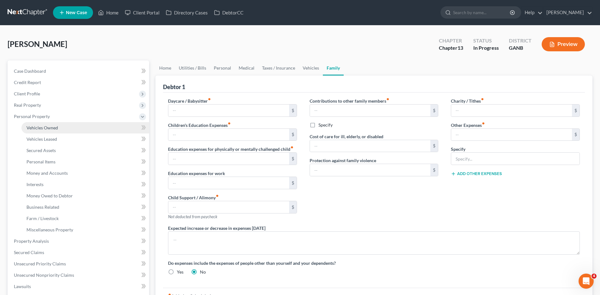
click at [44, 128] on span "Vehicles Owned" at bounding box center [42, 127] width 32 height 5
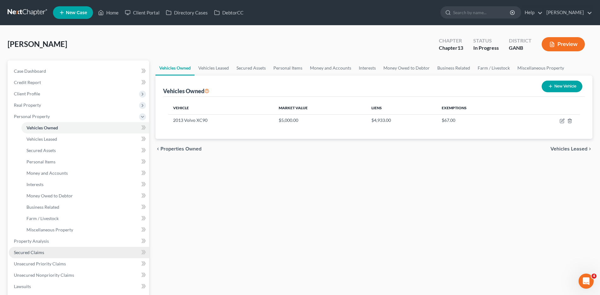
click at [34, 254] on span "Secured Claims" at bounding box center [29, 252] width 30 height 5
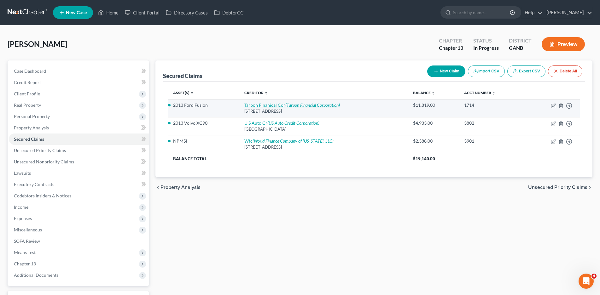
click at [264, 106] on link "Tarpon Finanical Cor (Tarpon Financial Corporation)" at bounding box center [291, 104] width 95 height 5
select select "10"
select select "0"
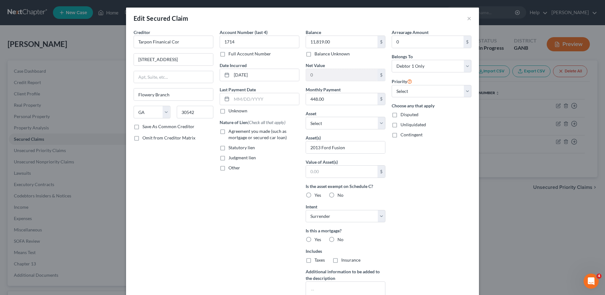
click at [337, 197] on label "No" at bounding box center [340, 195] width 6 height 6
click at [340, 196] on input "No" at bounding box center [342, 194] width 4 height 4
radio input "true"
click at [411, 92] on select "Select 1st 2nd 3rd 4th 5th 6th 7th 8th 9th 10th 11th 12th 13th 14th 15th 16th 1…" at bounding box center [432, 91] width 80 height 13
select select "0"
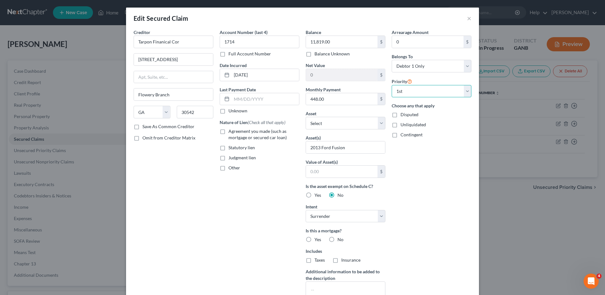
click at [392, 85] on select "Select 1st 2nd 3rd 4th 5th 6th 7th 8th 9th 10th 11th 12th 13th 14th 15th 16th 1…" at bounding box center [432, 91] width 80 height 13
click at [228, 130] on label "Agreement you made (such as mortgage or secured car loan)" at bounding box center [263, 134] width 71 height 13
click at [231, 130] on input "Agreement you made (such as mortgage or secured car loan)" at bounding box center [233, 130] width 4 height 4
checkbox input "true"
click at [181, 40] on input "Tarpon Finanical Cor" at bounding box center [174, 42] width 80 height 13
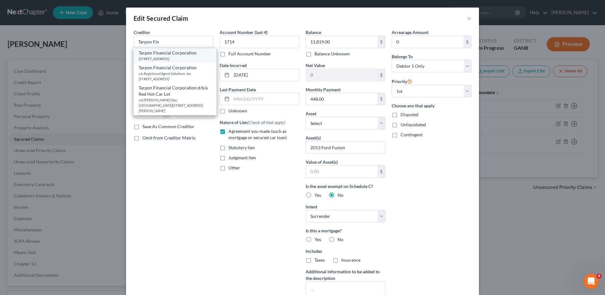
click at [163, 57] on div "[STREET_ADDRESS]" at bounding box center [175, 58] width 73 height 5
type input "Tarpon Financial Corporation"
type input "P.O Box 2068"
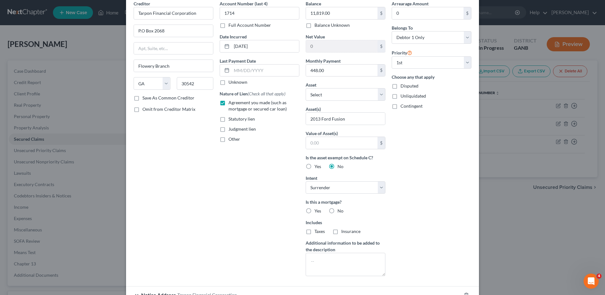
scroll to position [90, 0]
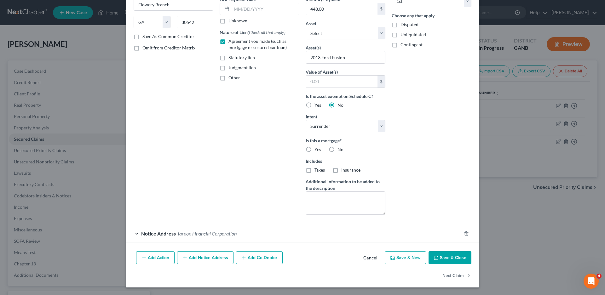
click at [136, 233] on div "Notice Address Tarpon Financial Corporation" at bounding box center [293, 233] width 335 height 17
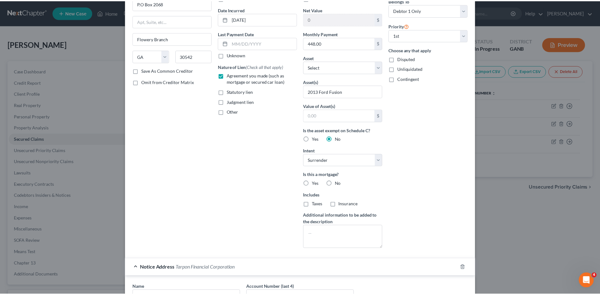
scroll to position [209, 0]
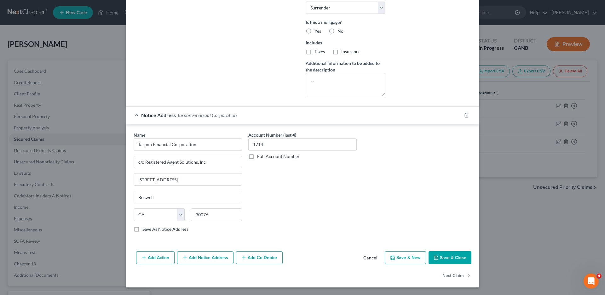
click at [446, 255] on button "Save & Close" at bounding box center [449, 257] width 43 height 13
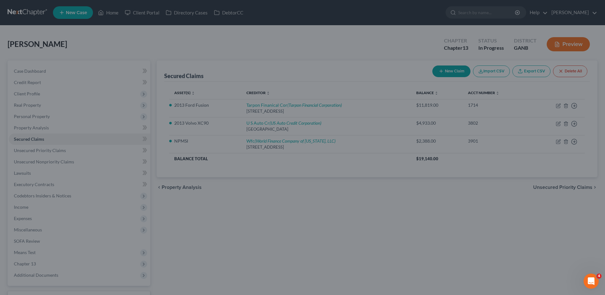
scroll to position [0, 0]
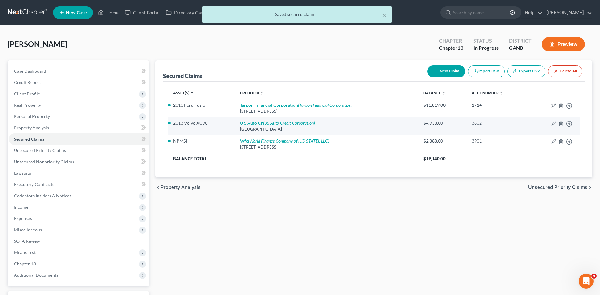
click at [253, 125] on link "U S Auto Cr (US Auto Credit Corporation)" at bounding box center [277, 122] width 75 height 5
select select "9"
select select "2"
select select "0"
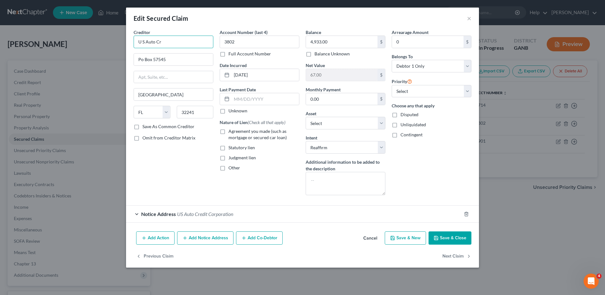
click at [169, 41] on input "U S Auto Cr" at bounding box center [174, 42] width 80 height 13
type input "U S Aut"
click at [374, 235] on button "Cancel" at bounding box center [370, 238] width 24 height 13
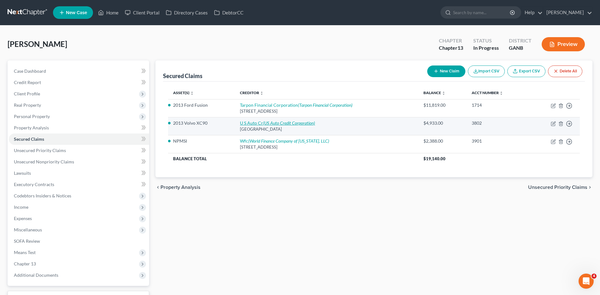
click at [268, 123] on icon "(US Auto Credit Corporation)" at bounding box center [289, 122] width 52 height 5
select select "9"
select select "16"
select select "2"
select select "0"
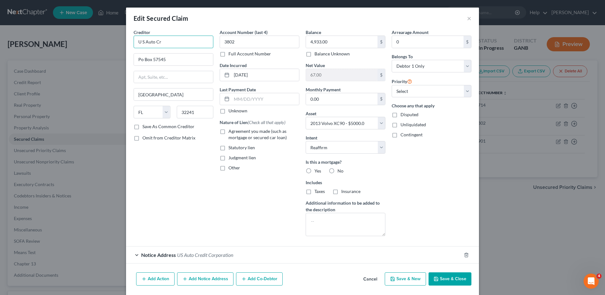
click at [169, 42] on input "U S Auto Cr" at bounding box center [174, 42] width 80 height 13
type input "U S Auto Credit"
click at [166, 59] on input "Po Box 57545" at bounding box center [173, 60] width 79 height 12
type input "P"
click at [164, 59] on input "P.O Box" at bounding box center [173, 60] width 79 height 12
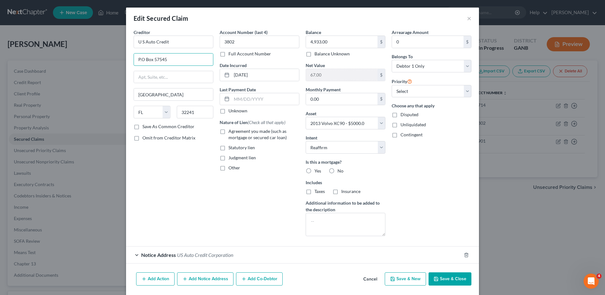
type input "P.O Box 57545"
drag, startPoint x: 133, startPoint y: 128, endPoint x: 213, endPoint y: 115, distance: 81.7
click at [142, 128] on label "Save As Common Creditor" at bounding box center [168, 126] width 52 height 6
click at [145, 128] on input "Save As Common Creditor" at bounding box center [147, 125] width 4 height 4
checkbox input "true"
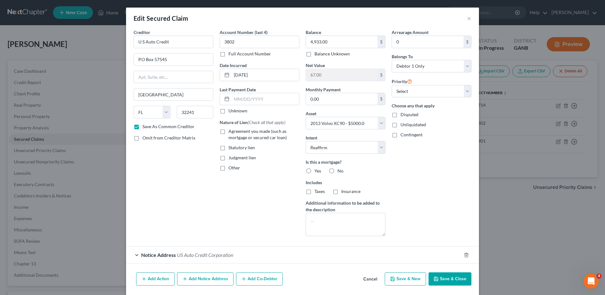
click at [228, 112] on label "Unknown" at bounding box center [237, 111] width 19 height 6
click at [231, 112] on input "Unknown" at bounding box center [233, 110] width 4 height 4
checkbox input "true"
click at [228, 133] on label "Agreement you made (such as mortgage or secured car loan)" at bounding box center [263, 134] width 71 height 13
click at [231, 132] on input "Agreement you made (such as mortgage or secured car loan)" at bounding box center [233, 130] width 4 height 4
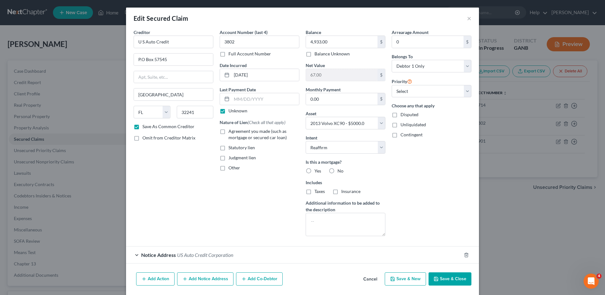
checkbox input "true"
drag, startPoint x: 421, startPoint y: 90, endPoint x: 416, endPoint y: 97, distance: 9.0
click at [421, 90] on select "Select 1st 2nd 3rd 4th 5th 6th 7th 8th 9th 10th 11th 12th 13th 14th 15th 16th 1…" at bounding box center [432, 91] width 80 height 13
select select "0"
click at [392, 85] on select "Select 1st 2nd 3rd 4th 5th 6th 7th 8th 9th 10th 11th 12th 13th 14th 15th 16th 1…" at bounding box center [432, 91] width 80 height 13
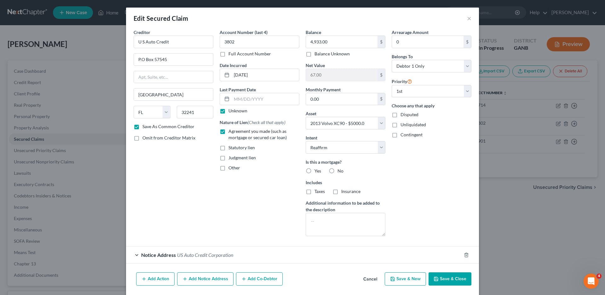
drag, startPoint x: 330, startPoint y: 167, endPoint x: 413, endPoint y: 181, distance: 84.1
click at [337, 168] on label "No" at bounding box center [340, 171] width 6 height 6
click at [340, 168] on input "No" at bounding box center [342, 170] width 4 height 4
radio input "true"
click at [337, 169] on label "No" at bounding box center [340, 171] width 6 height 6
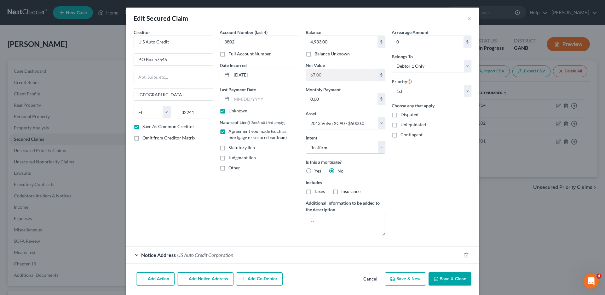
click at [340, 169] on input "No" at bounding box center [342, 170] width 4 height 4
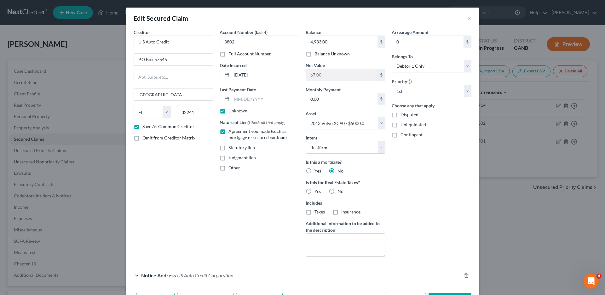
click at [337, 191] on label "No" at bounding box center [340, 191] width 6 height 6
click at [340, 191] on input "No" at bounding box center [342, 190] width 4 height 4
radio input "true"
click at [177, 45] on input "U S Auto Credit" at bounding box center [174, 42] width 80 height 13
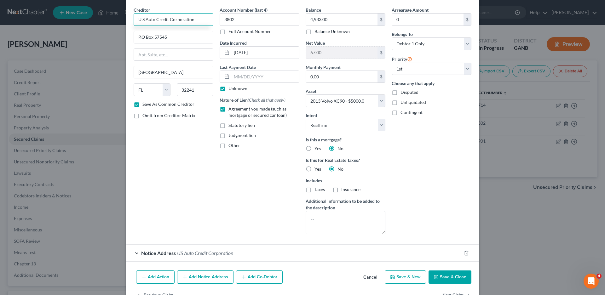
scroll to position [42, 0]
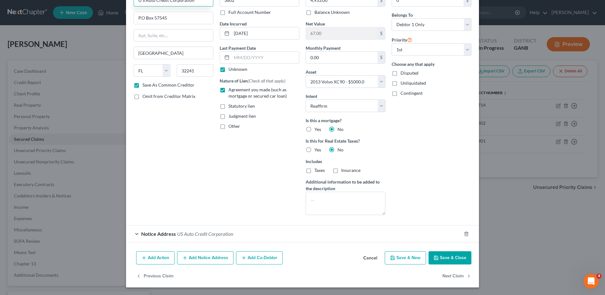
type input "U S Auto Credit Corporation"
click at [134, 234] on div "Notice Address US Auto Credit Corporation" at bounding box center [293, 234] width 335 height 17
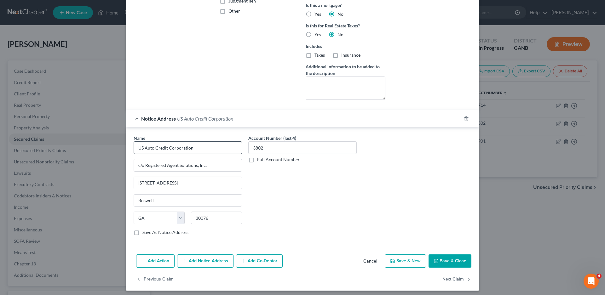
scroll to position [160, 0]
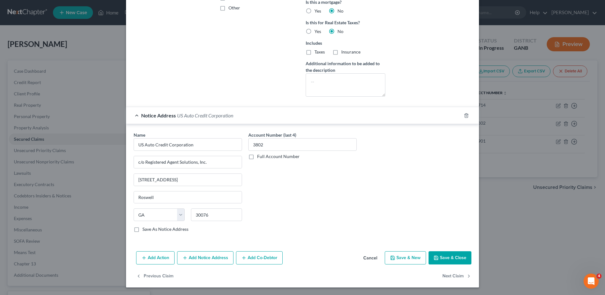
click at [450, 255] on button "Save & Close" at bounding box center [449, 257] width 43 height 13
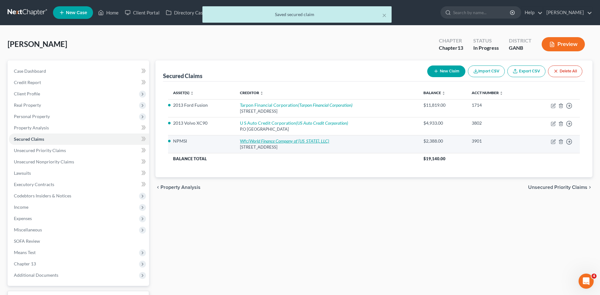
click at [276, 143] on icon "(World Finance Company of [US_STATE], LLC)" at bounding box center [288, 140] width 81 height 5
select select "42"
select select "0"
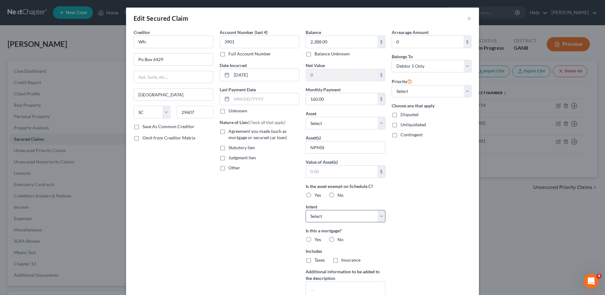
drag, startPoint x: 304, startPoint y: 194, endPoint x: 331, endPoint y: 213, distance: 33.0
click at [314, 194] on label "Yes" at bounding box center [317, 195] width 7 height 6
click at [317, 194] on input "Yes" at bounding box center [319, 194] width 4 height 4
radio input "true"
click at [331, 213] on select "Select Surrender Redeem Reaffirm Avoid Other" at bounding box center [346, 216] width 80 height 13
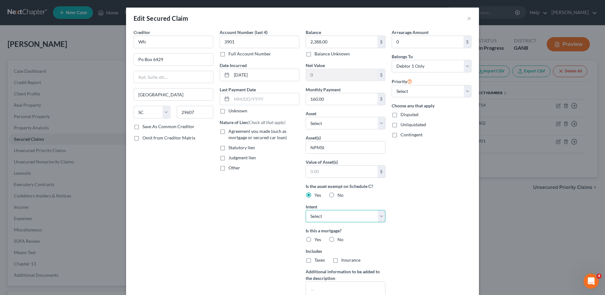
select select "3"
click at [306, 210] on select "Select Surrender Redeem Reaffirm Avoid Other" at bounding box center [346, 216] width 80 height 13
click at [337, 238] on label "No" at bounding box center [340, 240] width 6 height 6
click at [340, 238] on input "No" at bounding box center [342, 239] width 4 height 4
radio input "true"
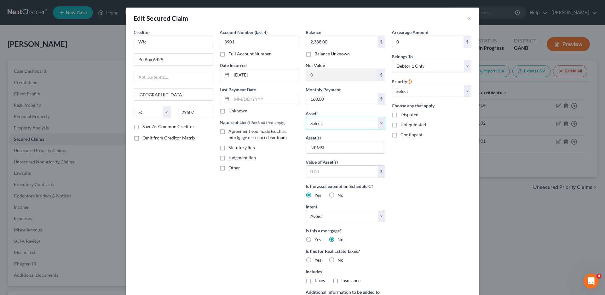
click at [325, 123] on select "Select Other Multiple Assets U-Haul Holding Company Employee Stock - $7693.62 F…" at bounding box center [346, 123] width 80 height 13
select select "1"
click at [306, 117] on select "Select Other Multiple Assets U-Haul Holding Company Employee Stock - $7693.62 F…" at bounding box center [346, 123] width 80 height 13
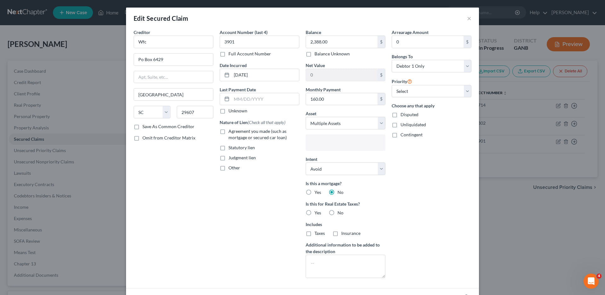
click at [328, 141] on input "text" at bounding box center [344, 143] width 71 height 9
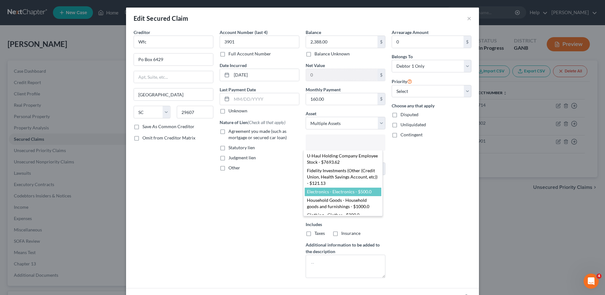
select select "2779480"
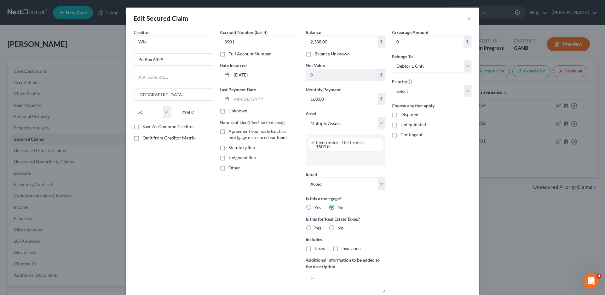
scroll to position [11, 0]
click at [331, 164] on li at bounding box center [345, 158] width 76 height 13
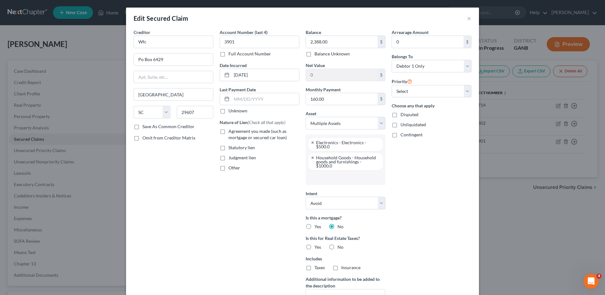
click at [325, 173] on input "text" at bounding box center [344, 177] width 71 height 9
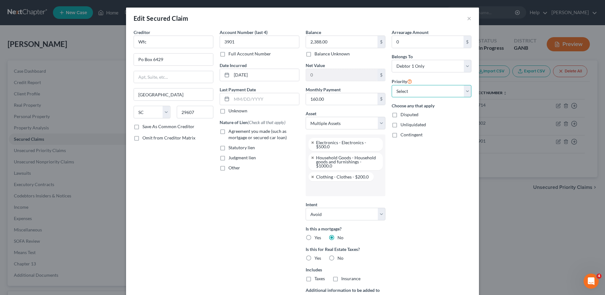
click at [398, 87] on select "Select 1st 2nd 3rd 4th 5th 6th 7th 8th 9th 10th 11th 12th 13th 14th 15th 16th 1…" at bounding box center [432, 91] width 80 height 13
select select "0"
click at [392, 85] on select "Select 1st 2nd 3rd 4th 5th 6th 7th 8th 9th 10th 11th 12th 13th 14th 15th 16th 1…" at bounding box center [432, 91] width 80 height 13
click at [228, 169] on label "Other" at bounding box center [234, 168] width 12 height 6
click at [231, 169] on input "Other" at bounding box center [233, 167] width 4 height 4
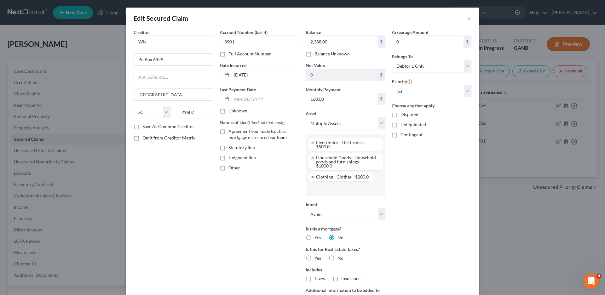
checkbox input "true"
click at [228, 182] on input "text" at bounding box center [259, 182] width 79 height 12
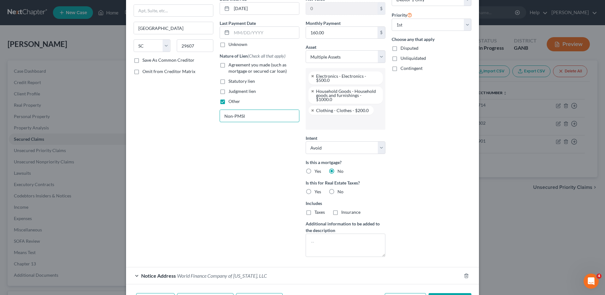
scroll to position [104, 0]
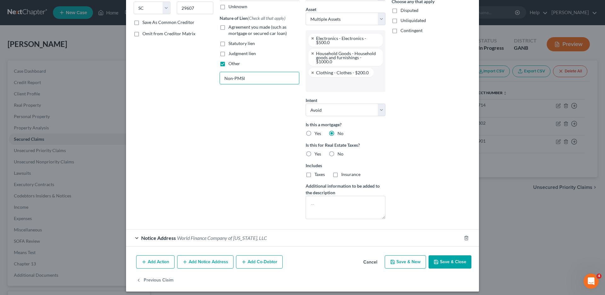
type input "Non-PMSI"
click at [134, 236] on div "Notice Address World Finance Company of [US_STATE], LLC" at bounding box center [293, 238] width 335 height 17
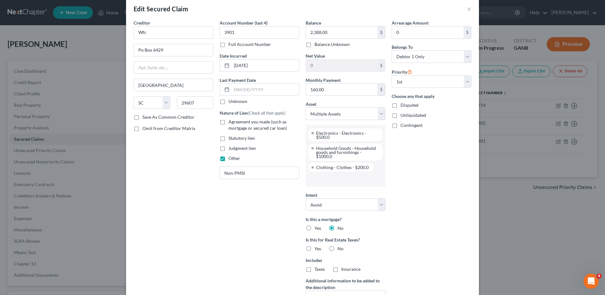
scroll to position [0, 0]
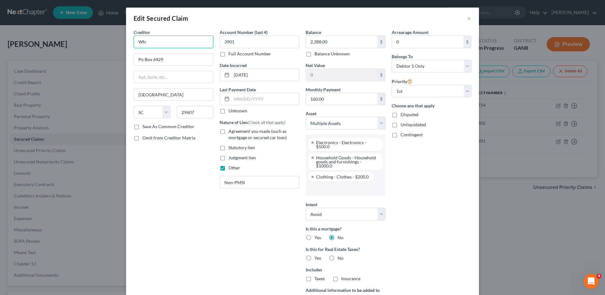
click at [152, 44] on input "Wfc" at bounding box center [174, 42] width 80 height 13
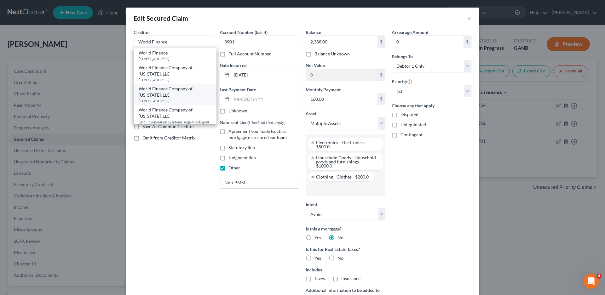
click at [163, 94] on div "World Finance Company of [US_STATE], LLC" at bounding box center [175, 92] width 73 height 13
type input "World Finance Company of [US_STATE], LLC"
type input "P.O Box 6429"
type input "29606-6429"
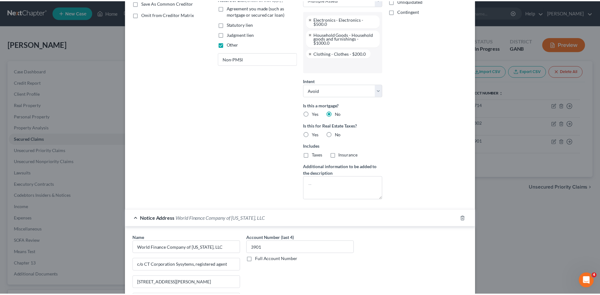
scroll to position [223, 0]
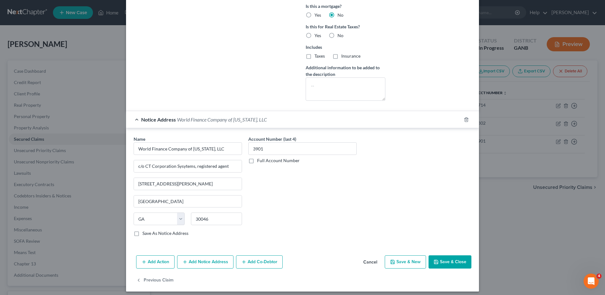
click at [448, 260] on button "Save & Close" at bounding box center [449, 262] width 43 height 13
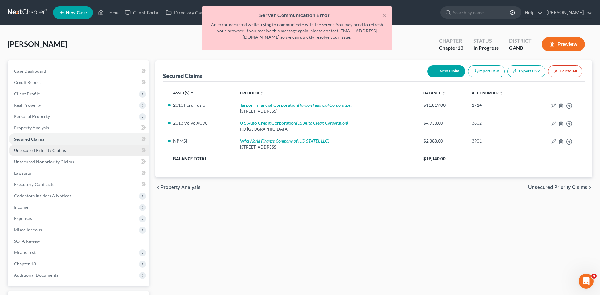
click at [34, 150] on span "Unsecured Priority Claims" at bounding box center [40, 150] width 52 height 5
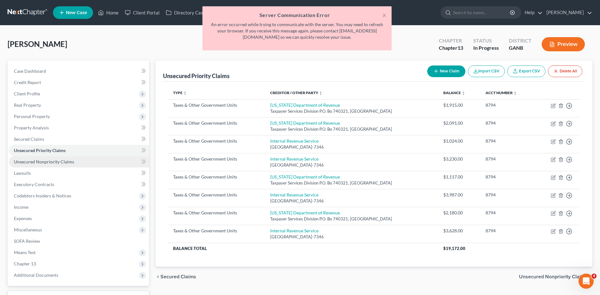
click at [45, 165] on link "Unsecured Nonpriority Claims" at bounding box center [79, 161] width 140 height 11
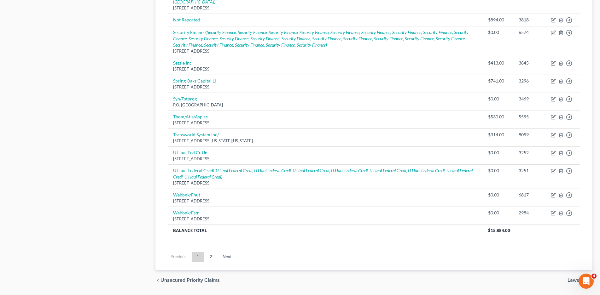
scroll to position [464, 0]
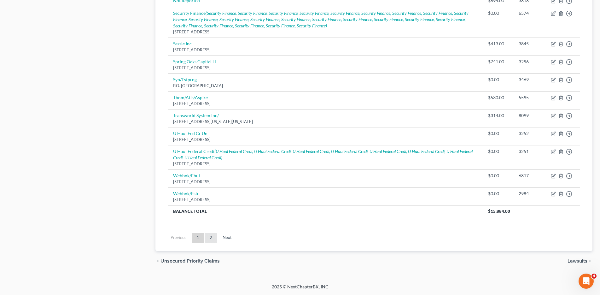
click at [213, 238] on link "2" at bounding box center [210, 238] width 13 height 10
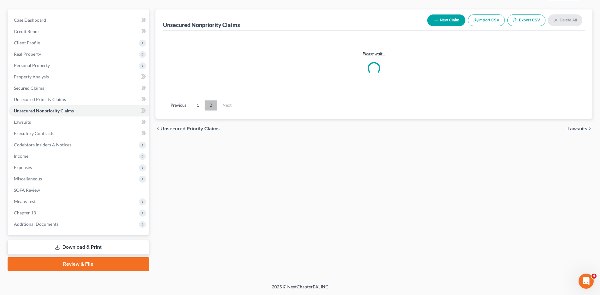
scroll to position [51, 0]
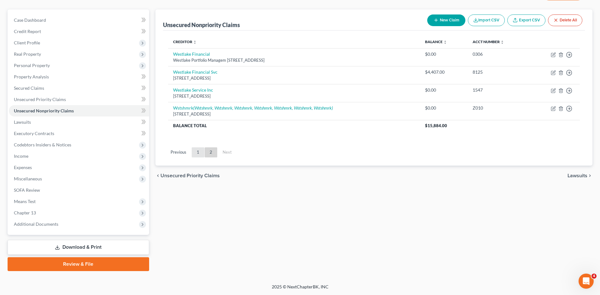
click at [197, 155] on link "1" at bounding box center [198, 152] width 13 height 10
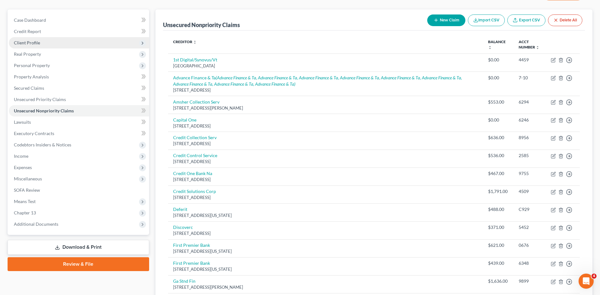
click at [22, 46] on span "Client Profile" at bounding box center [79, 42] width 140 height 11
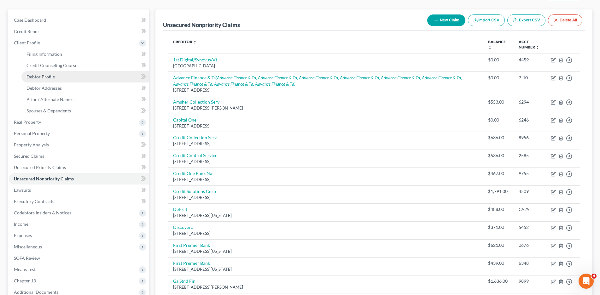
click at [42, 78] on span "Debtor Profile" at bounding box center [40, 76] width 28 height 5
select select "0"
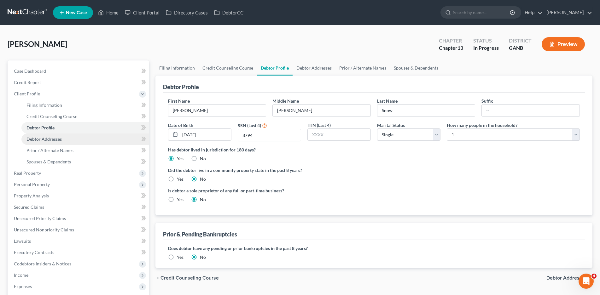
click at [43, 137] on span "Debtor Addresses" at bounding box center [43, 138] width 35 height 5
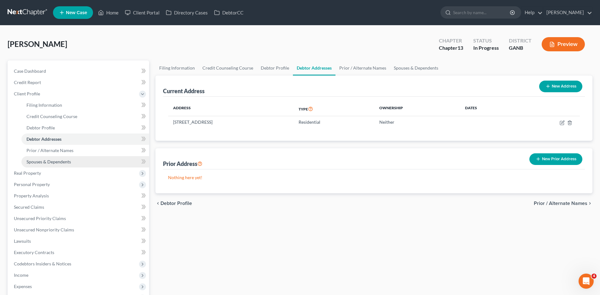
click at [38, 161] on span "Spouses & Dependents" at bounding box center [48, 161] width 44 height 5
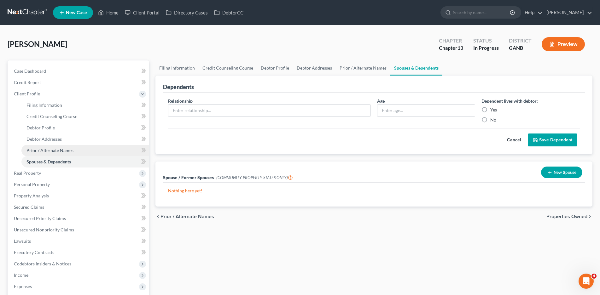
click at [41, 151] on span "Prior / Alternate Names" at bounding box center [49, 150] width 47 height 5
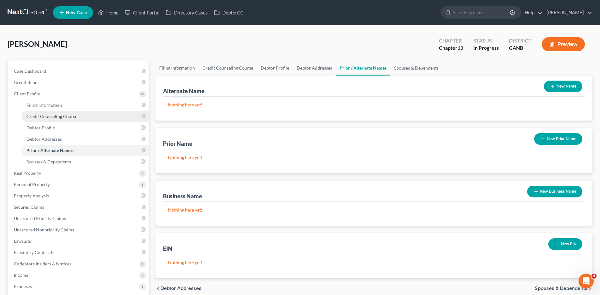
click at [55, 115] on span "Credit Counseling Course" at bounding box center [51, 116] width 51 height 5
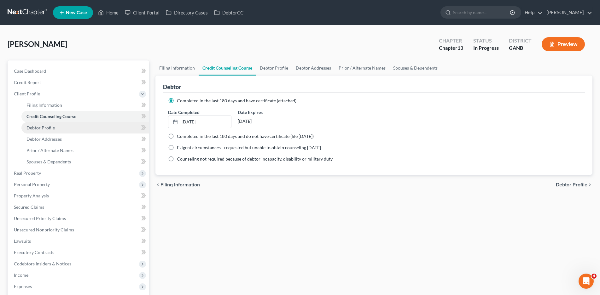
click at [43, 128] on span "Debtor Profile" at bounding box center [40, 127] width 28 height 5
select select "0"
